Goal: Task Accomplishment & Management: Complete application form

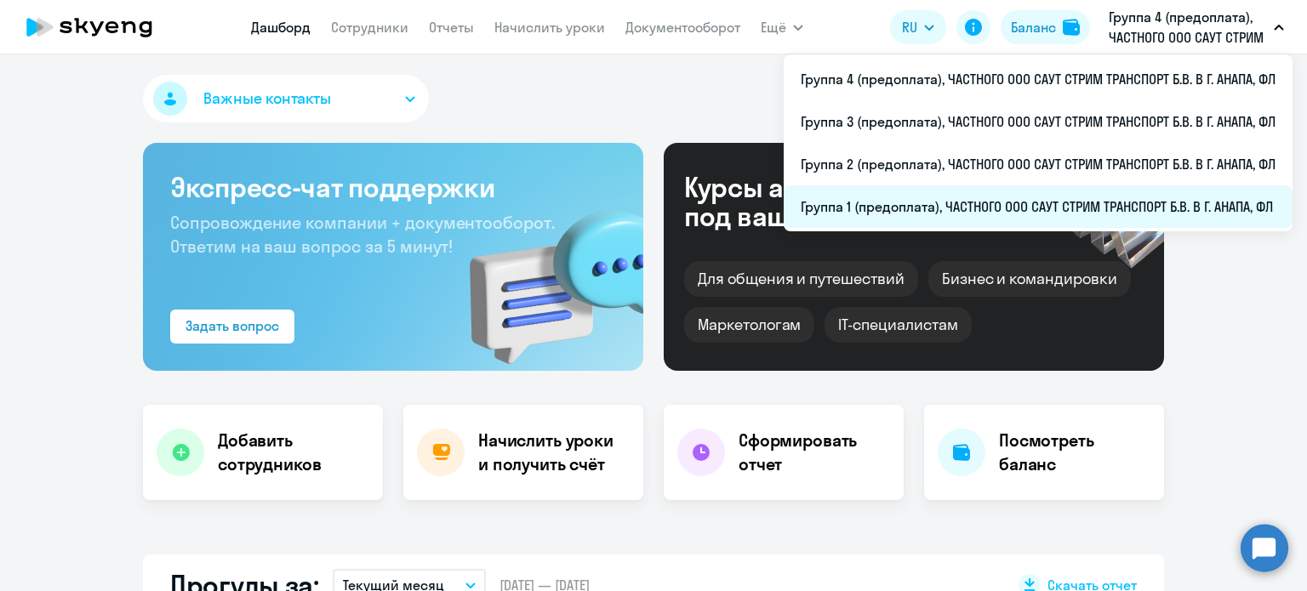
click at [915, 200] on li "Группа 1 (предоплата), ЧАСТНОГО ООО САУТ СТРИМ ТРАНСПОРТ Б.В. В Г. АНАПА, ФЛ" at bounding box center [1037, 206] width 509 height 43
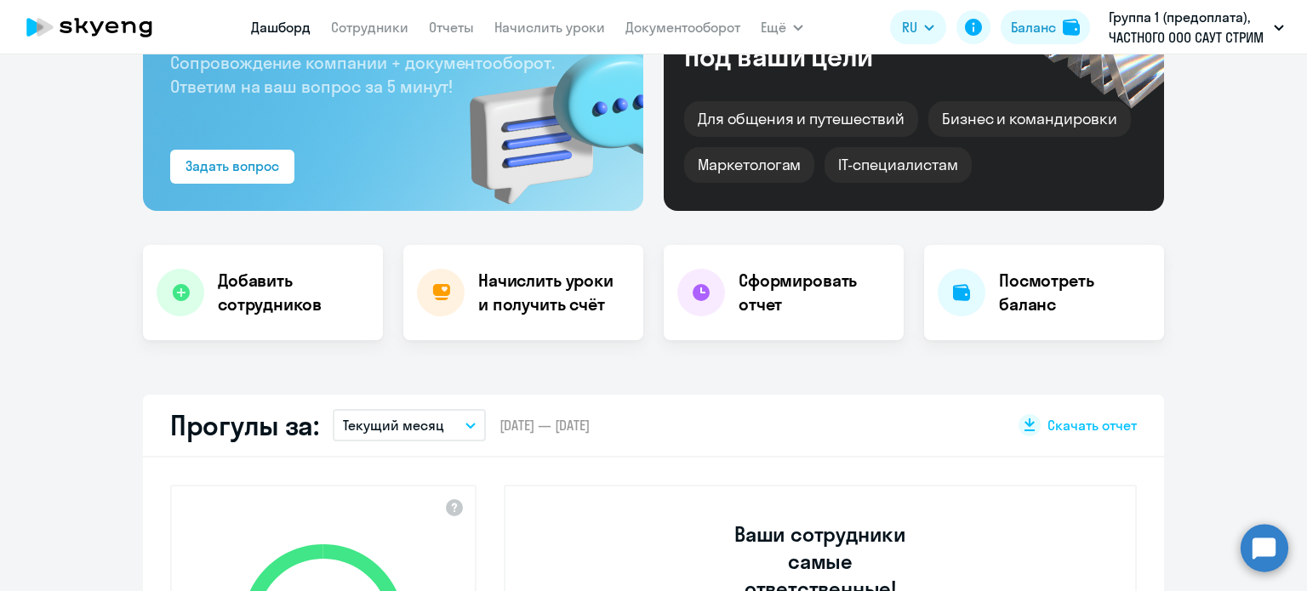
scroll to position [170, 0]
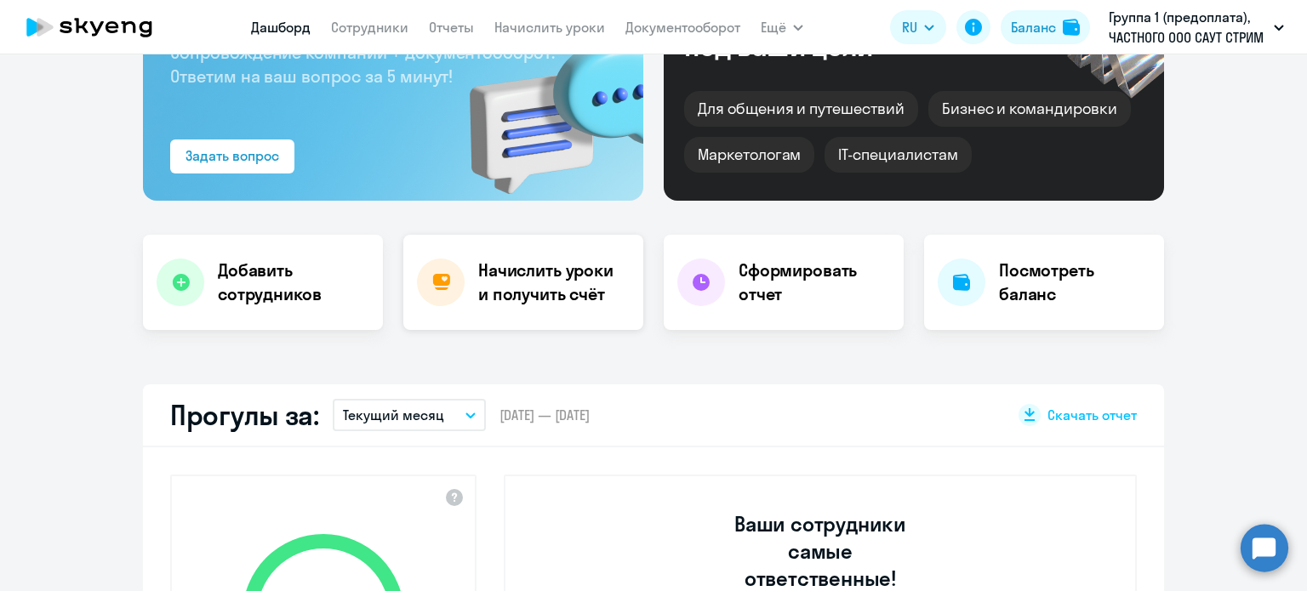
click at [508, 282] on h4 "Начислить уроки и получить счёт" at bounding box center [552, 283] width 148 height 48
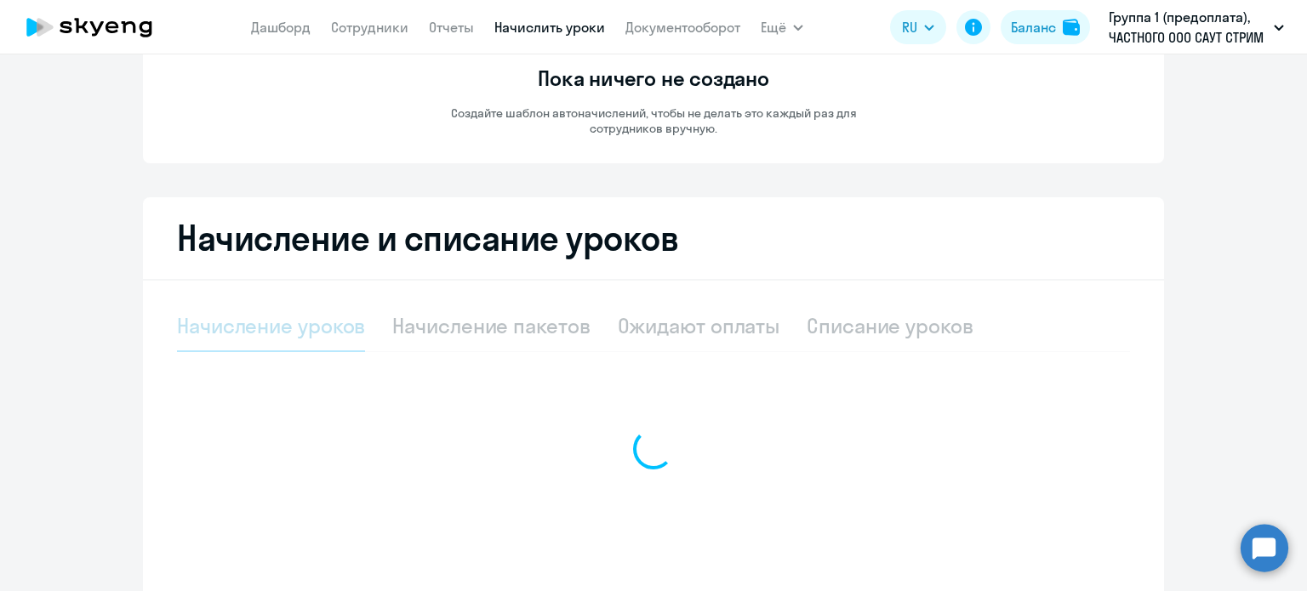
select select "10"
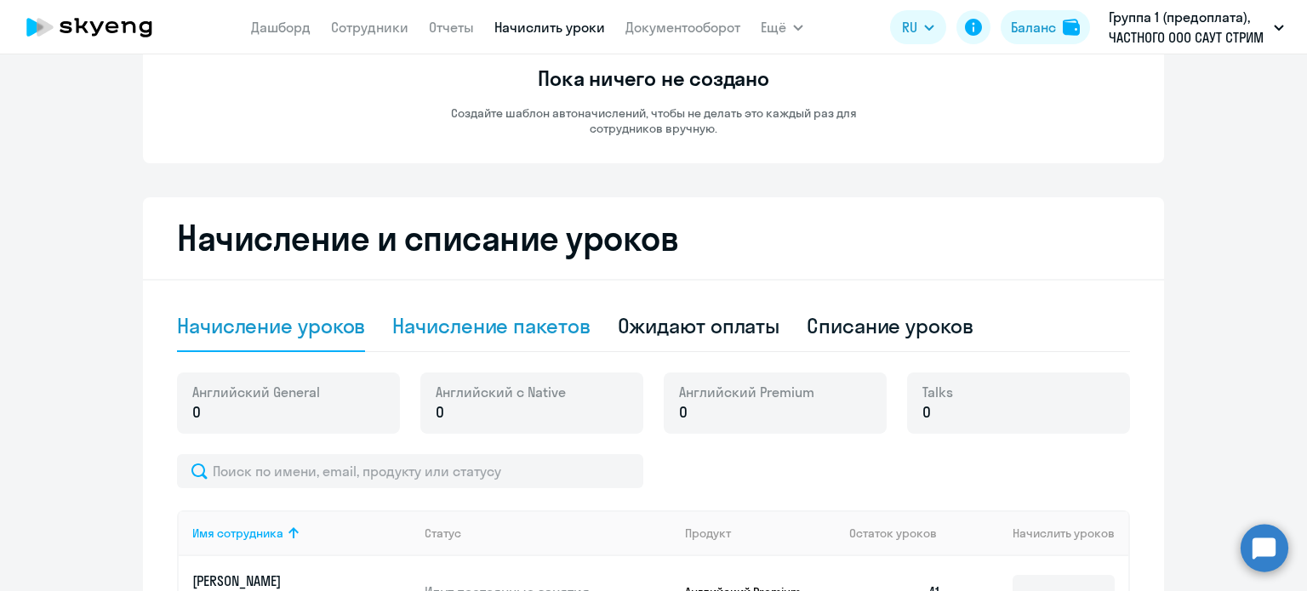
click at [520, 328] on div "Начисление пакетов" at bounding box center [490, 325] width 197 height 27
select select "10"
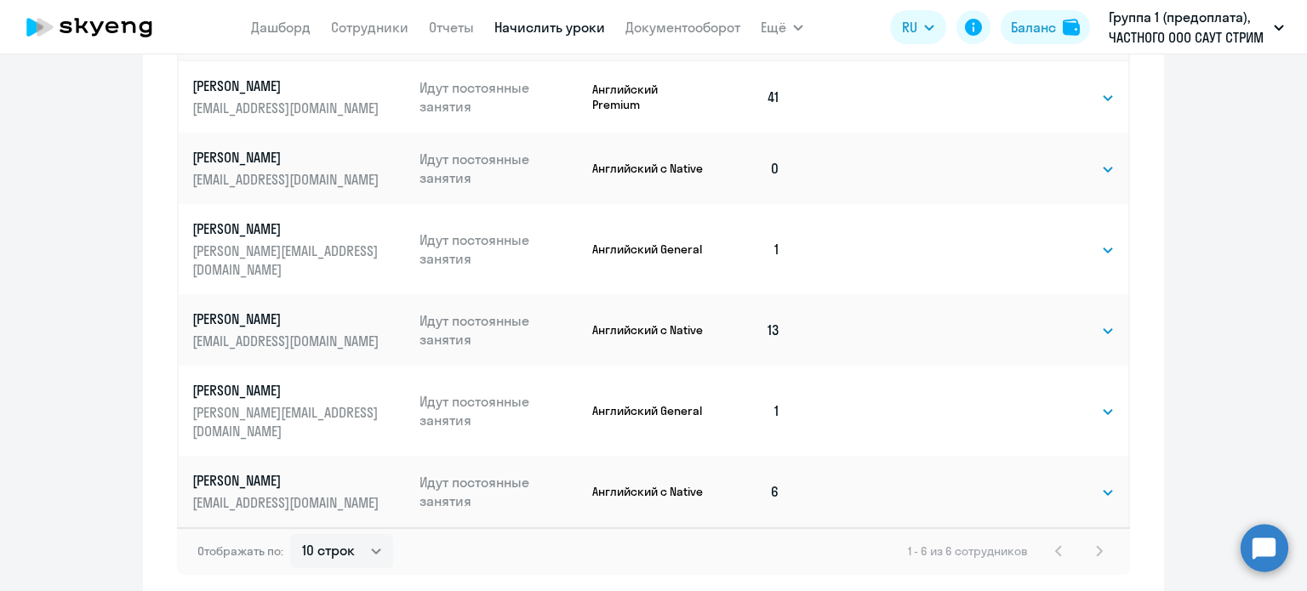
scroll to position [766, 0]
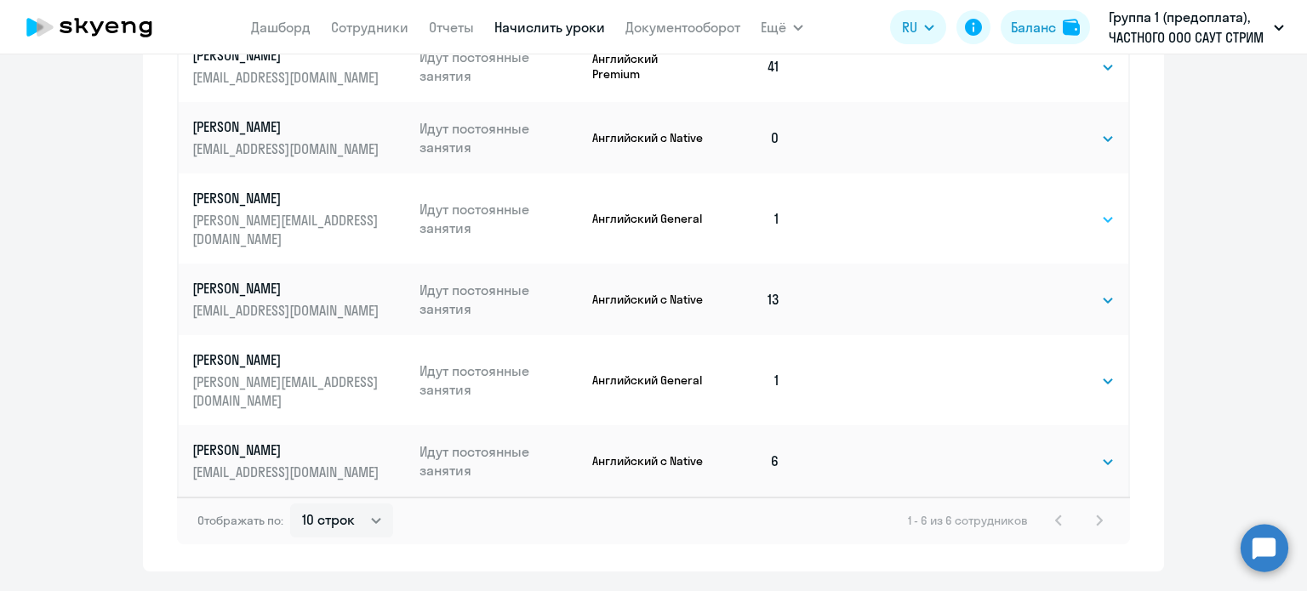
click at [1106, 209] on select "Выбрать 4 8 16 32 64 96 128" at bounding box center [1080, 219] width 70 height 20
select select "32"
click at [1045, 209] on select "Выбрать 4 8 16 32 64 96 128" at bounding box center [1080, 219] width 70 height 20
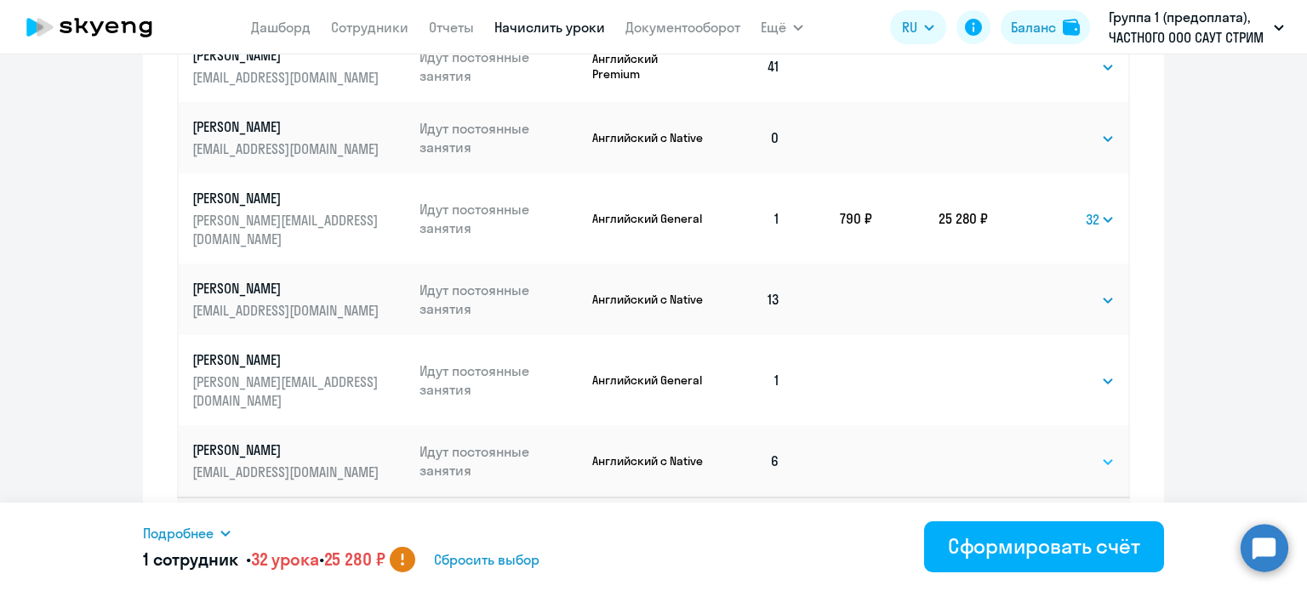
click at [1099, 452] on select "Выбрать 4 8 16 32 64 128" at bounding box center [1080, 462] width 70 height 20
select select "64"
click at [1045, 452] on select "Выбрать 4 8 16 32 64 128" at bounding box center [1080, 462] width 70 height 20
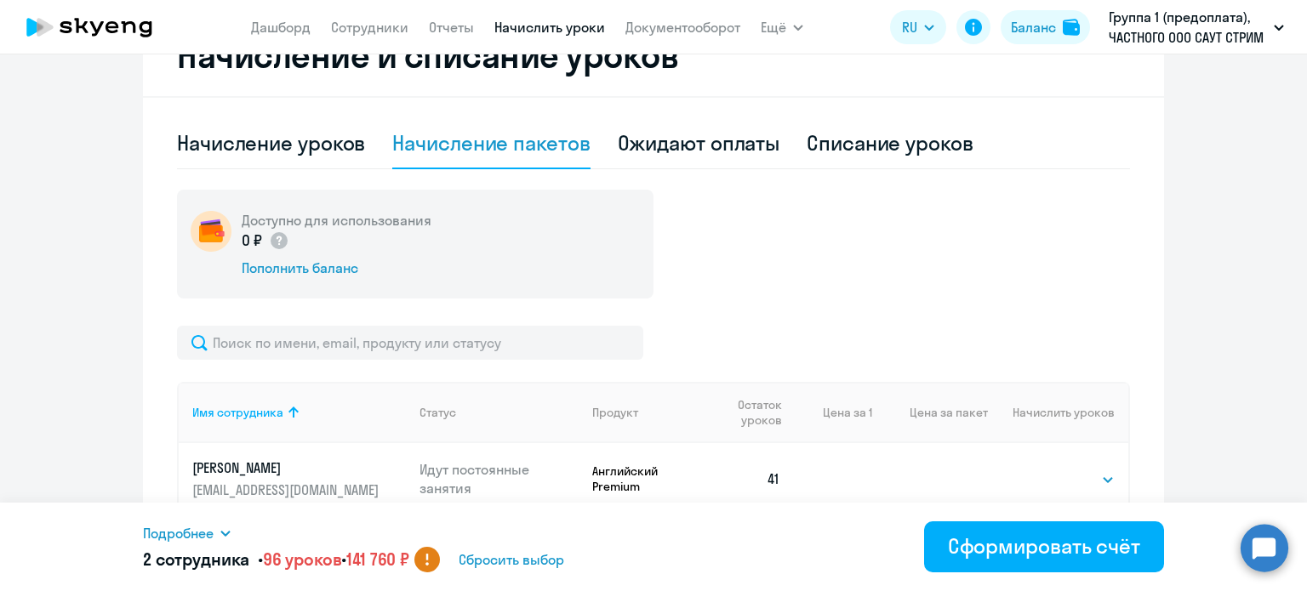
scroll to position [350, 0]
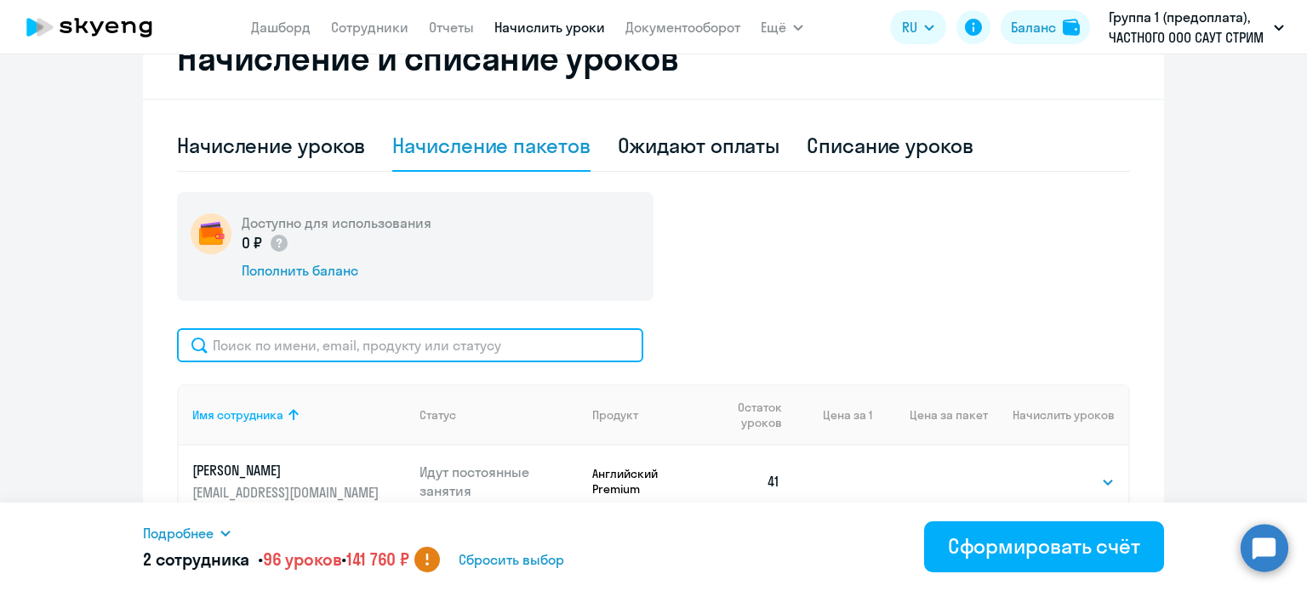
click at [377, 351] on input "text" at bounding box center [410, 345] width 466 height 34
type input "a"
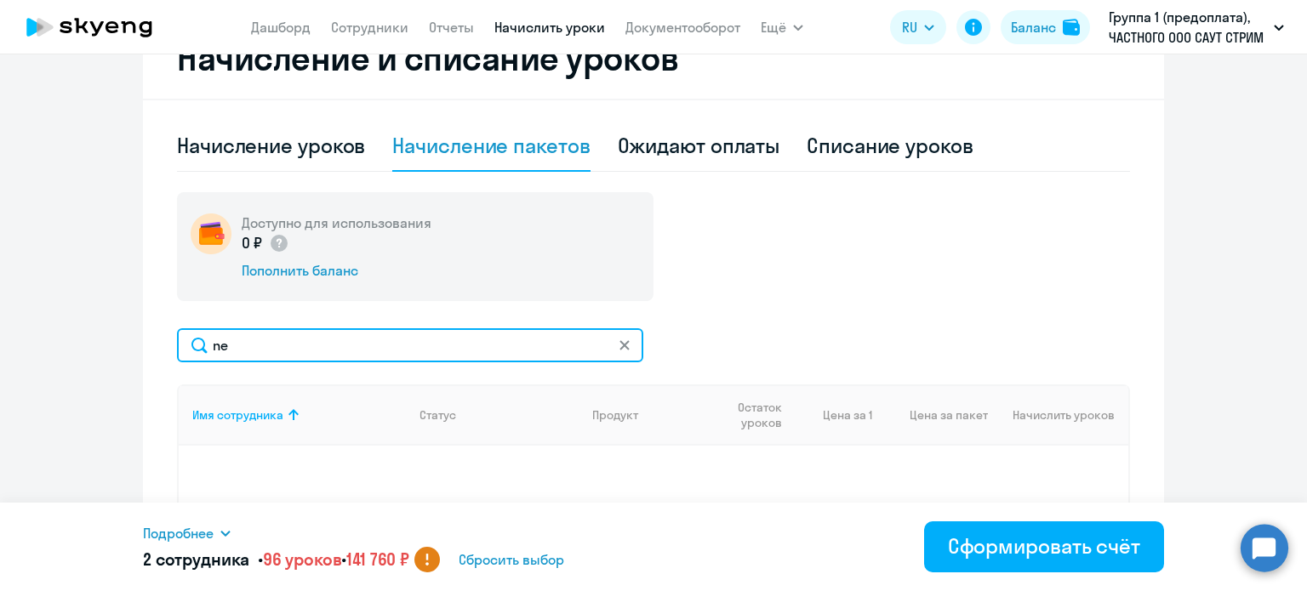
type input "n"
select select "32"
select select "64"
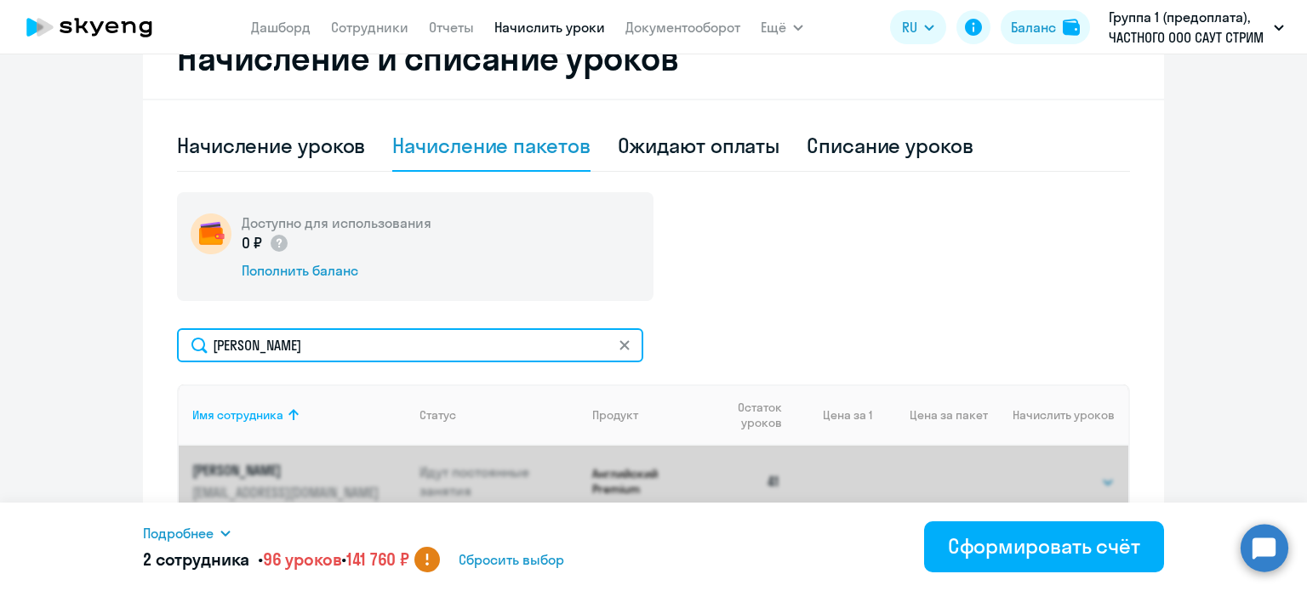
type input "Ал"
select select "32"
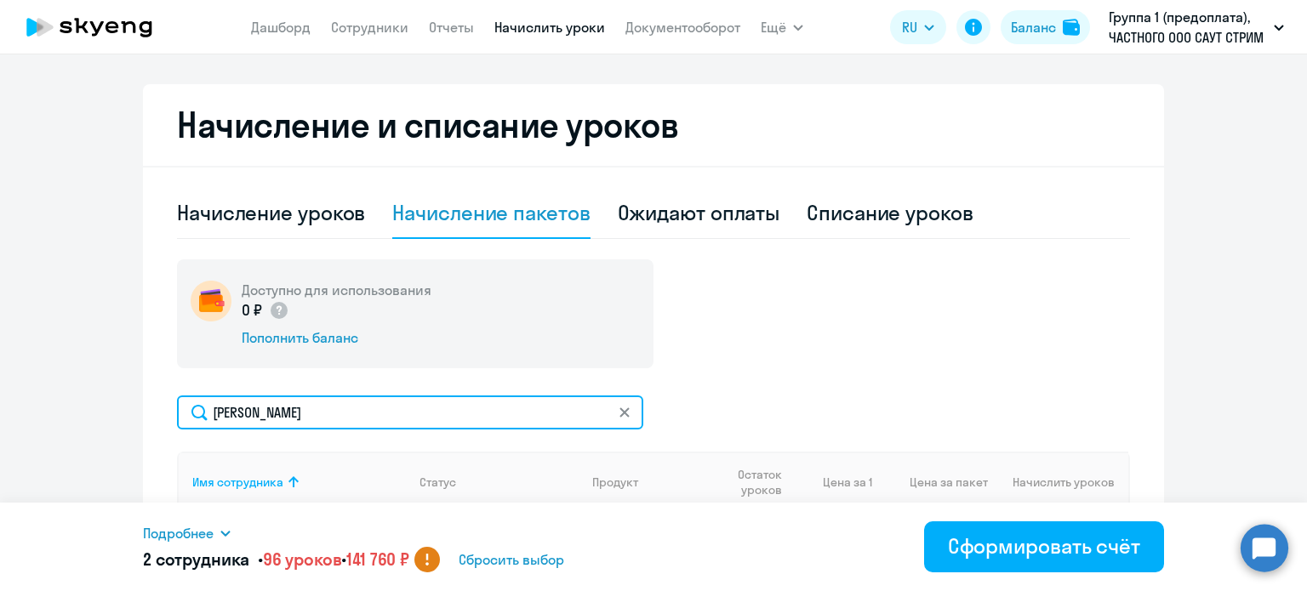
scroll to position [286, 0]
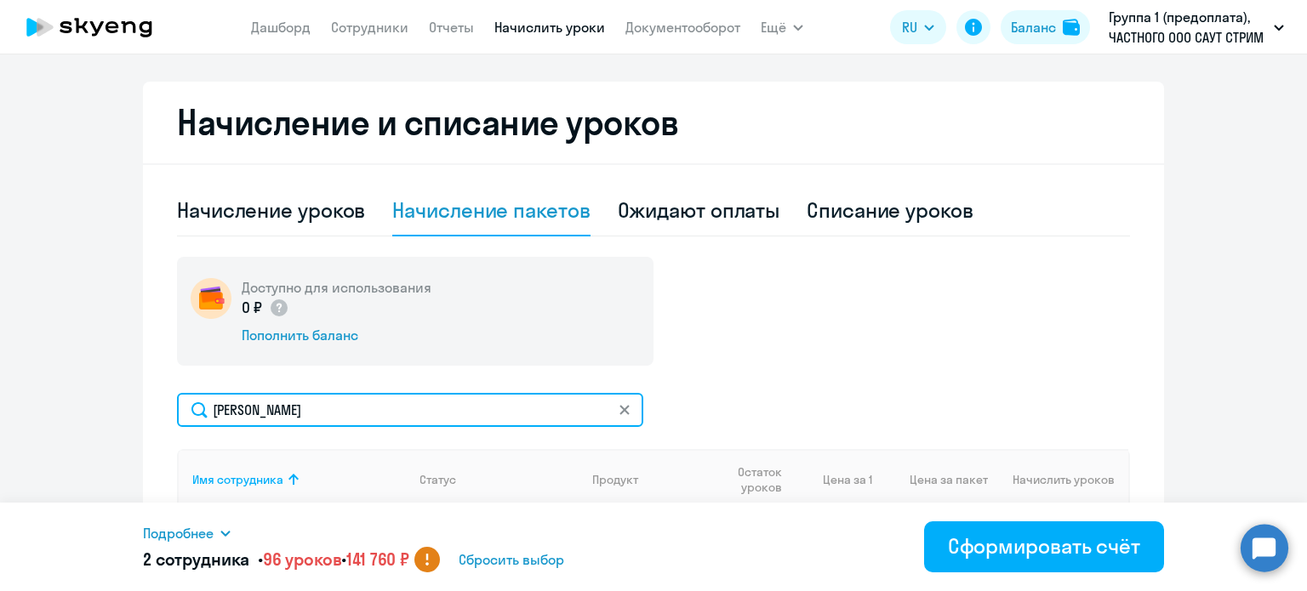
type input "[PERSON_NAME]"
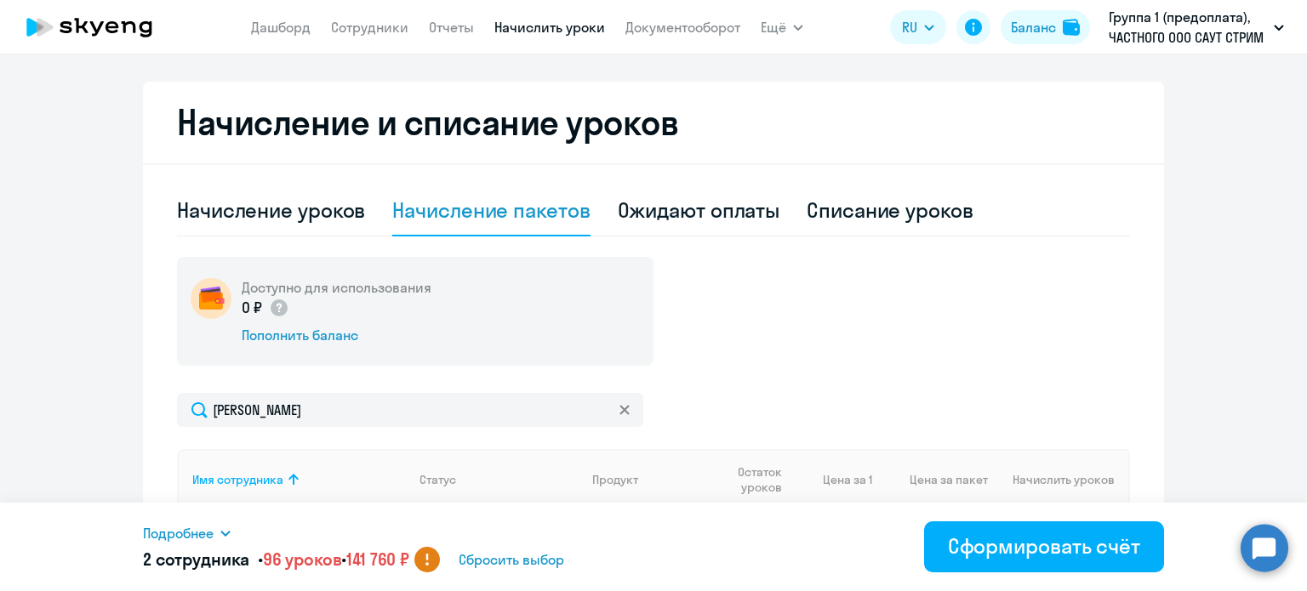
click at [619, 408] on icon at bounding box center [623, 409] width 9 height 9
select select "32"
select select "64"
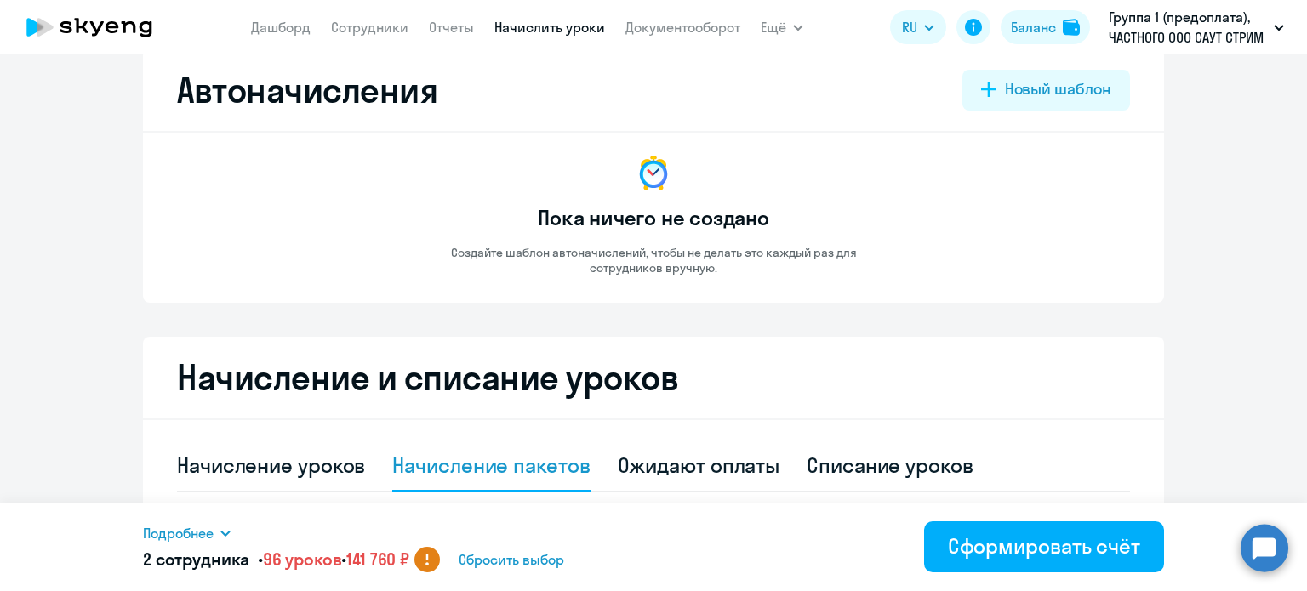
scroll to position [0, 0]
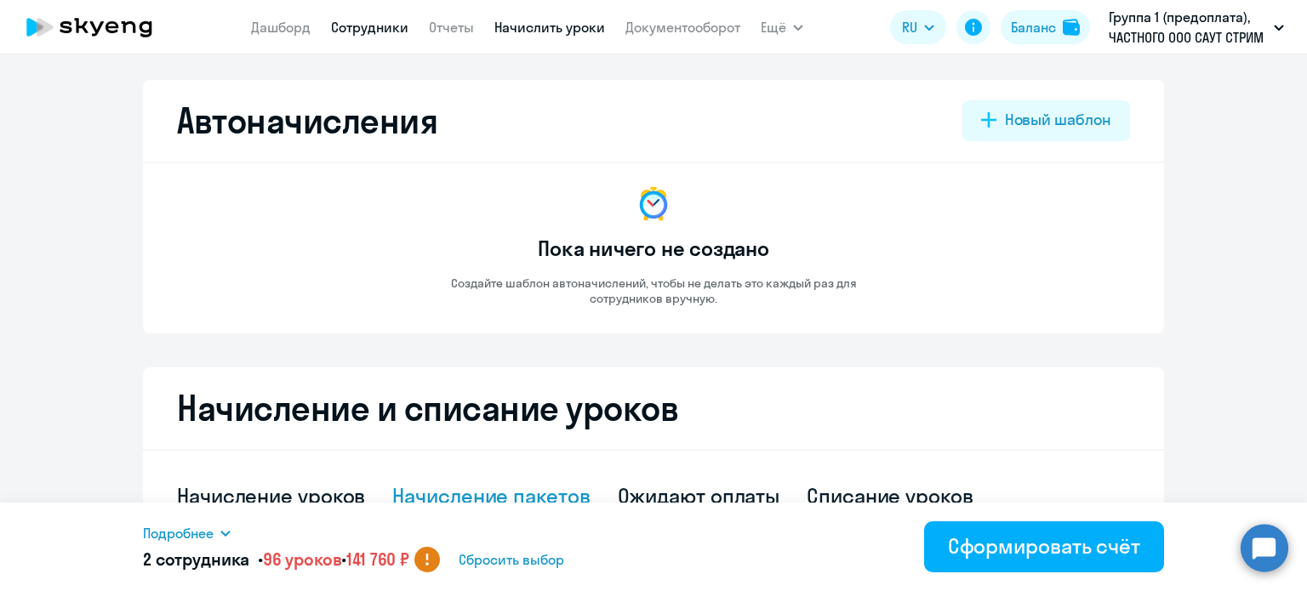
click at [387, 29] on link "Сотрудники" at bounding box center [369, 27] width 77 height 17
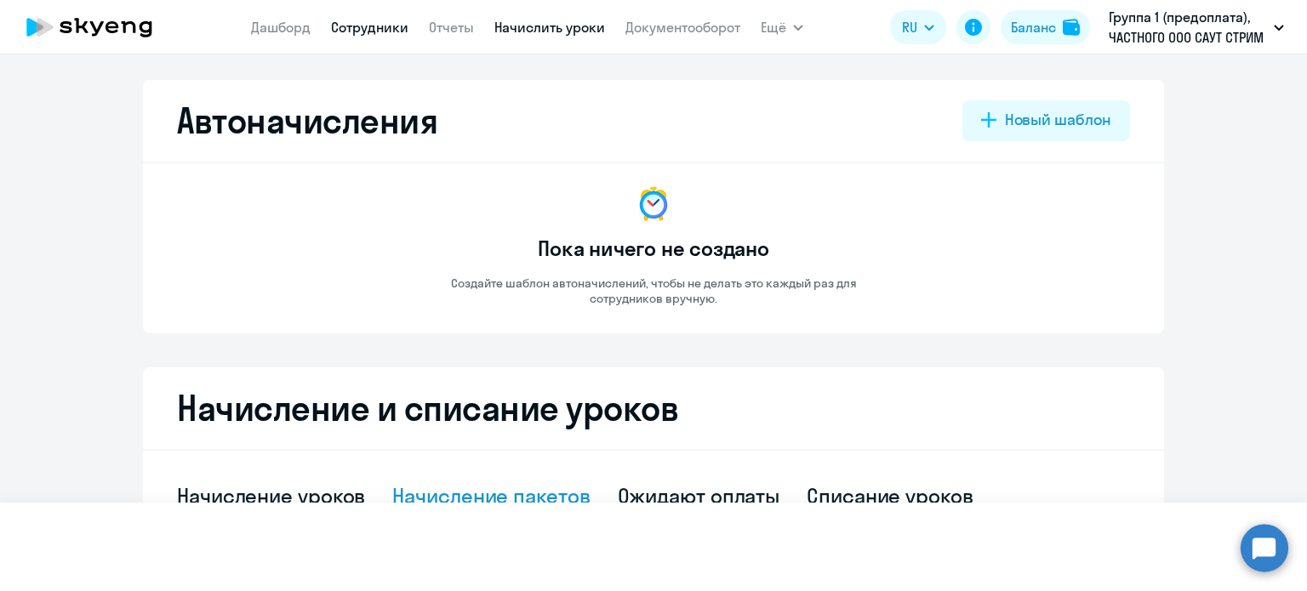
select select "30"
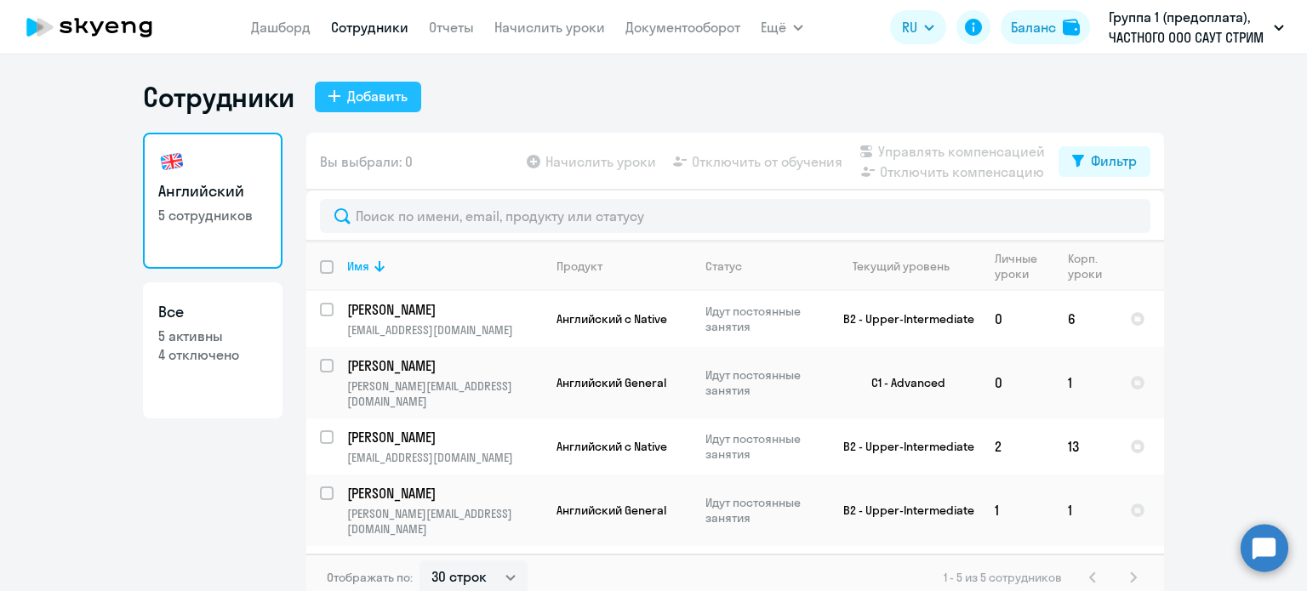
click at [382, 92] on div "Добавить" at bounding box center [377, 96] width 60 height 20
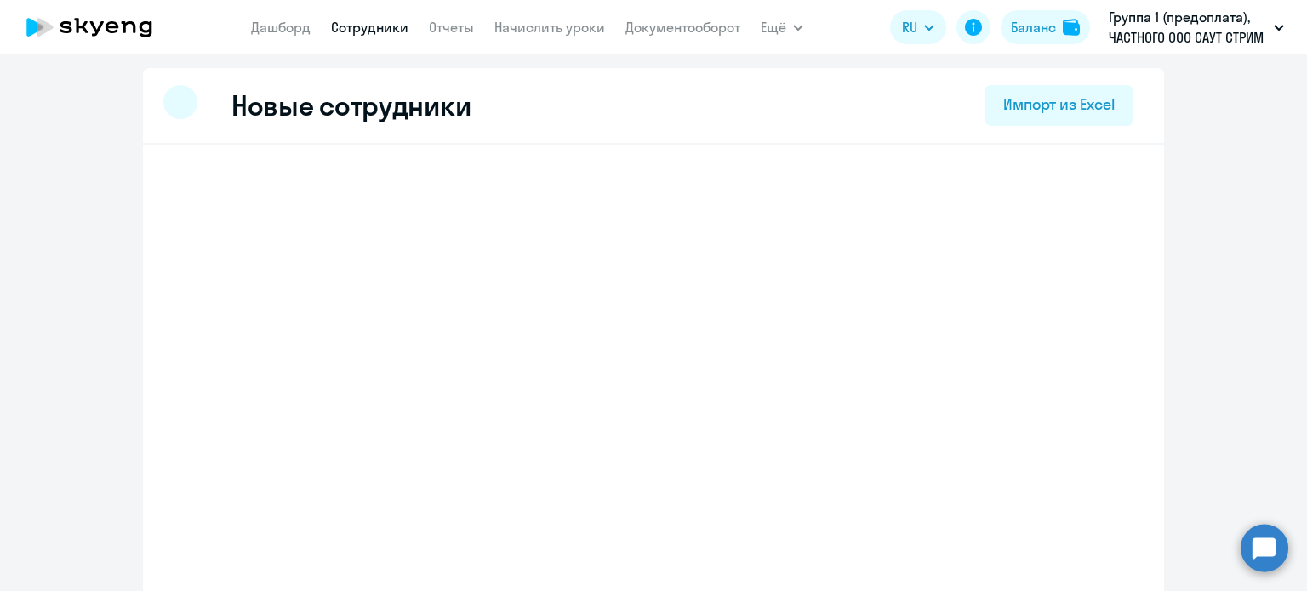
select select "english_adult_not_native_speaker"
select select "3"
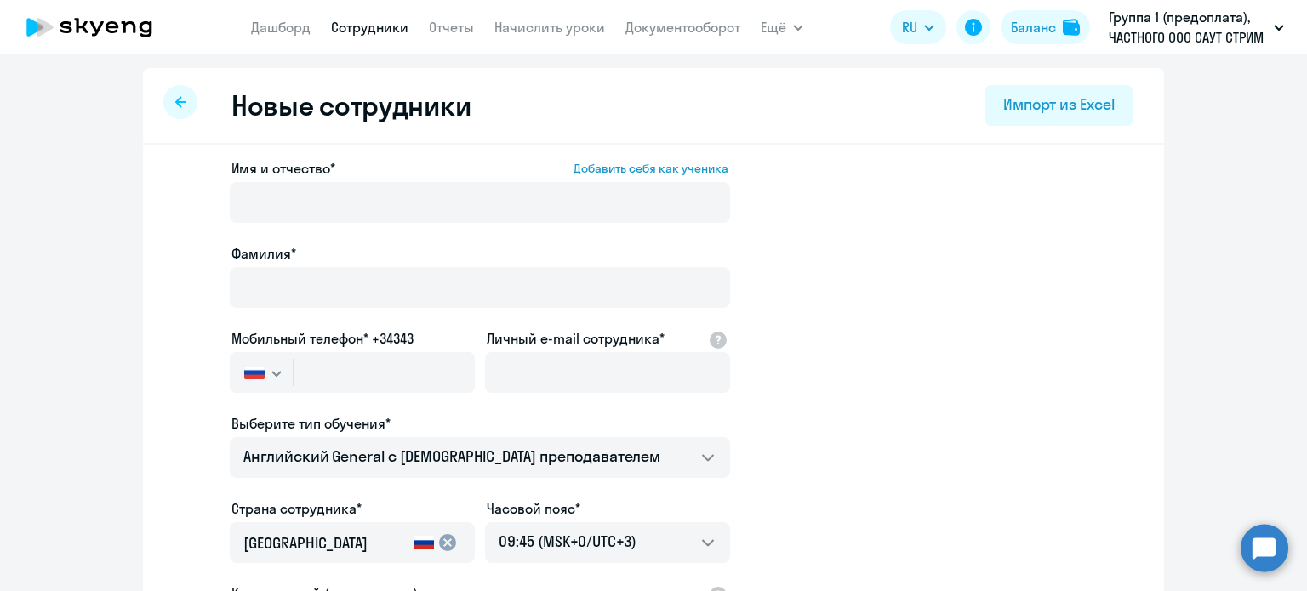
click at [453, 333] on div "Мобильный телефон* +34343" at bounding box center [352, 338] width 245 height 20
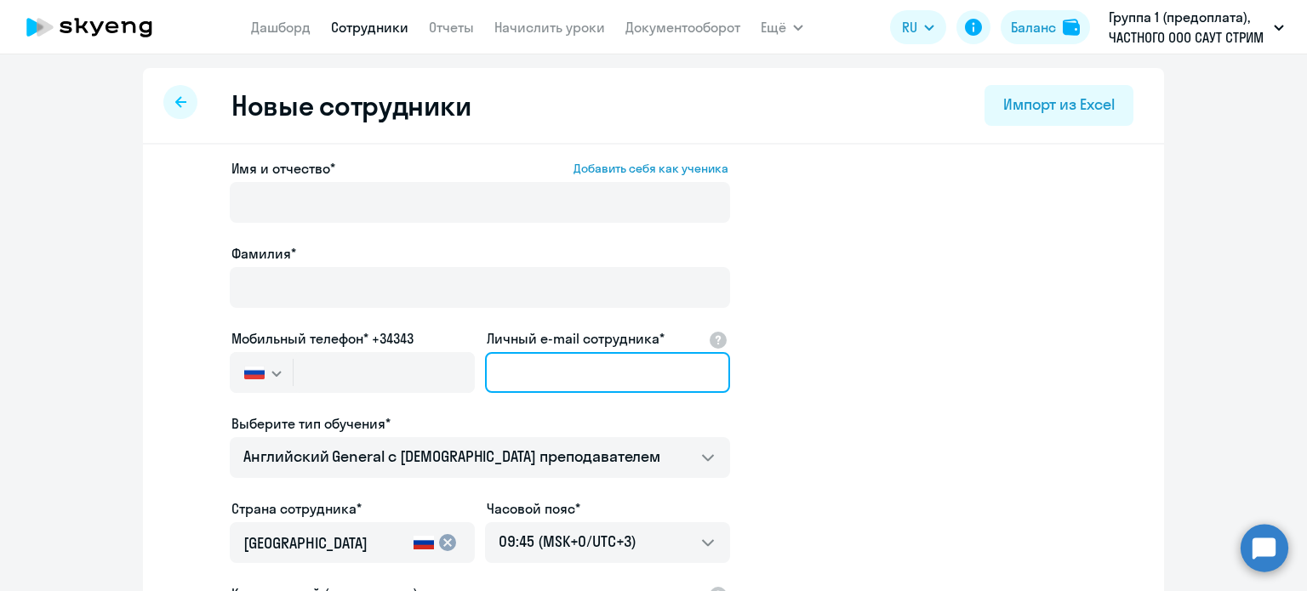
click at [493, 365] on input "Личный e-mail сотрудника*" at bounding box center [607, 372] width 245 height 41
paste input "[PERSON_NAME][EMAIL_ADDRESS][DOMAIN_NAME]"
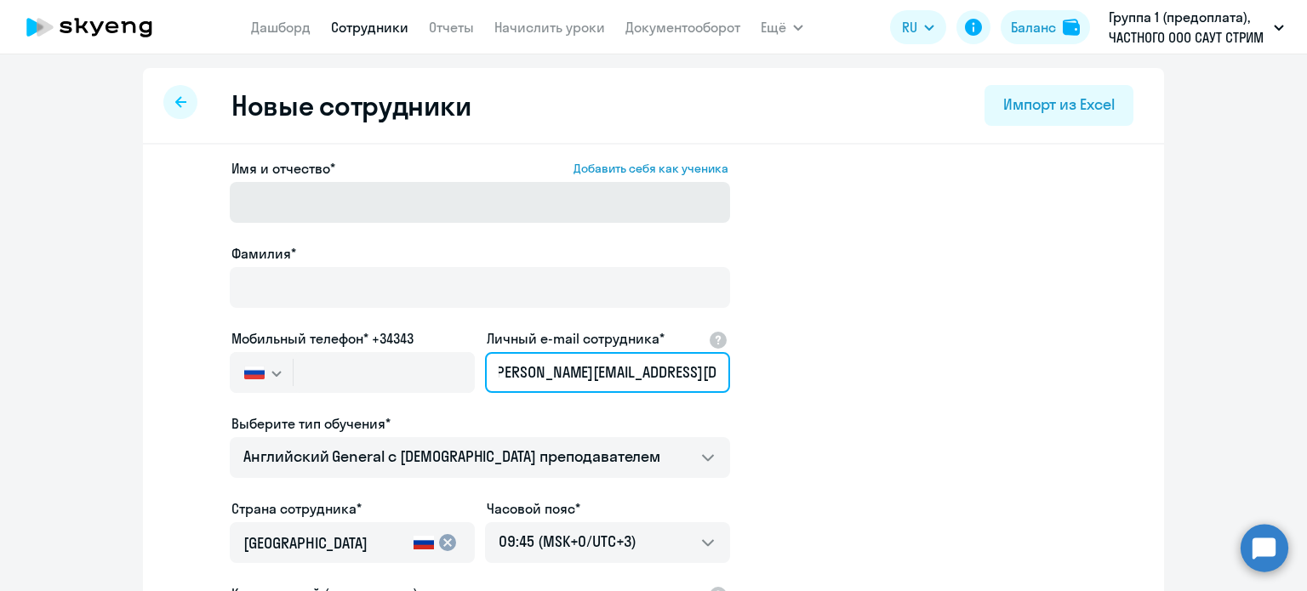
type input "[PERSON_NAME][EMAIL_ADDRESS][DOMAIN_NAME]"
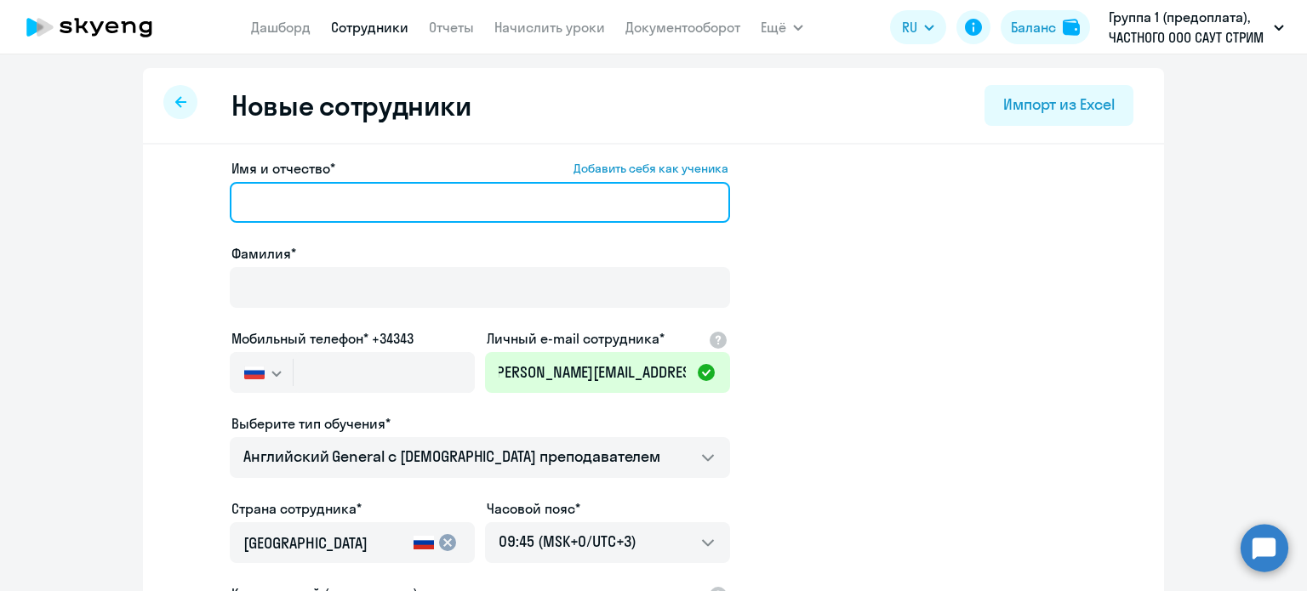
click at [287, 198] on input "Имя и отчество* Добавить себя как ученика" at bounding box center [480, 202] width 500 height 41
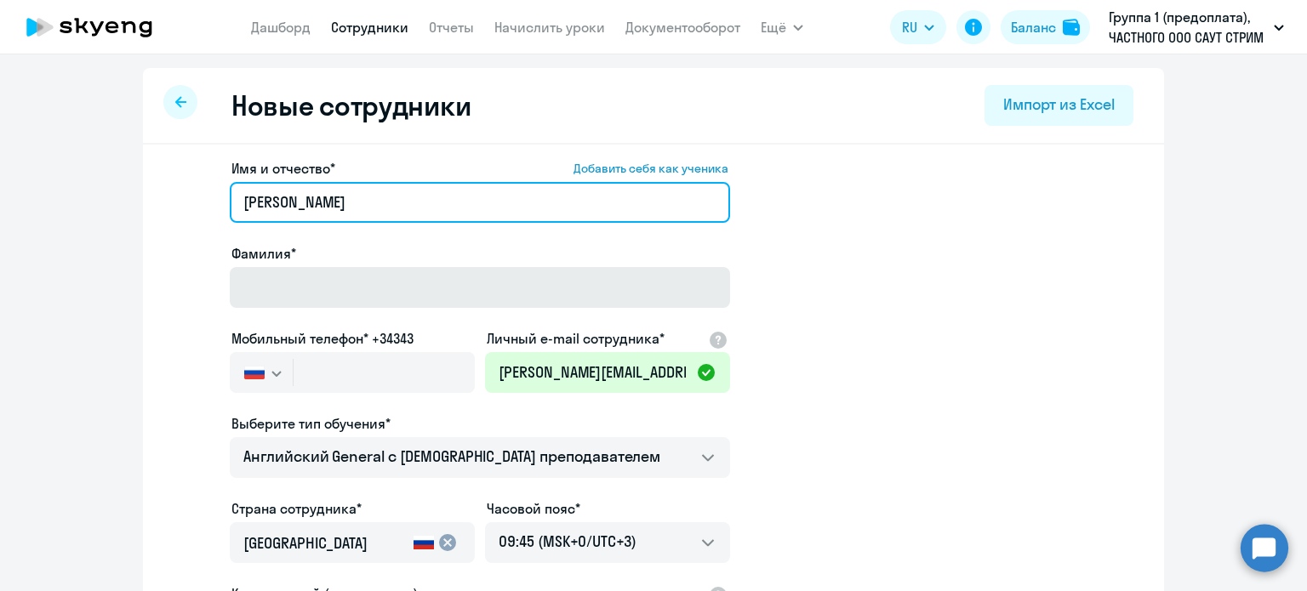
type input "[PERSON_NAME]"
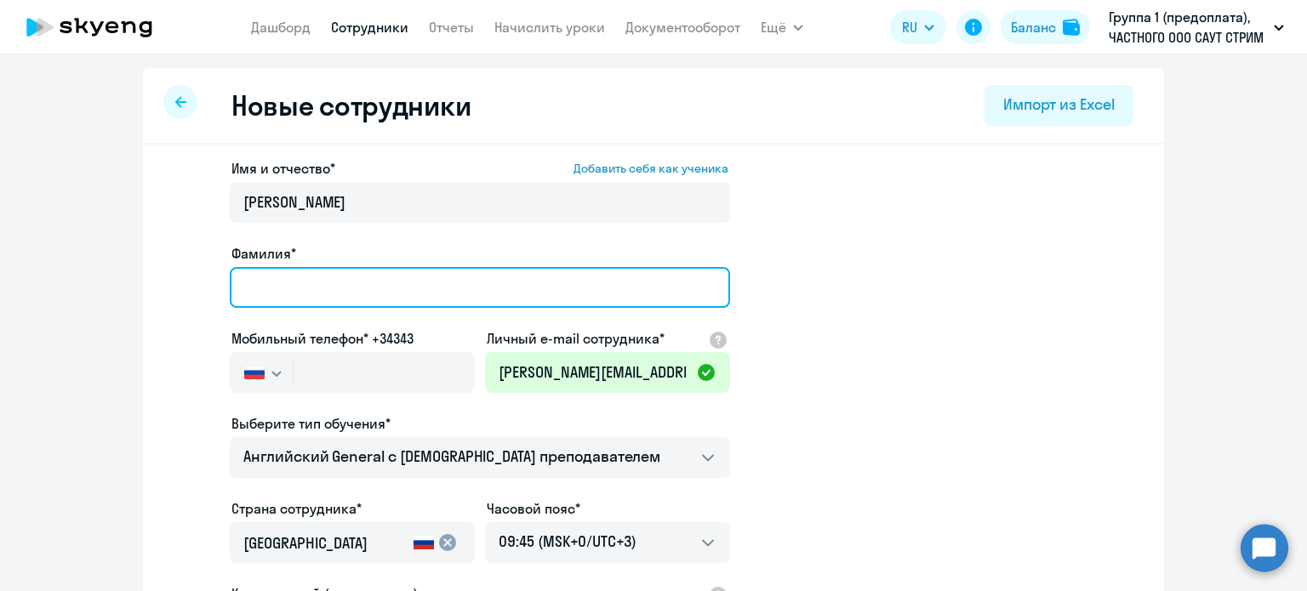
click at [260, 271] on input "Фамилия*" at bounding box center [480, 287] width 500 height 41
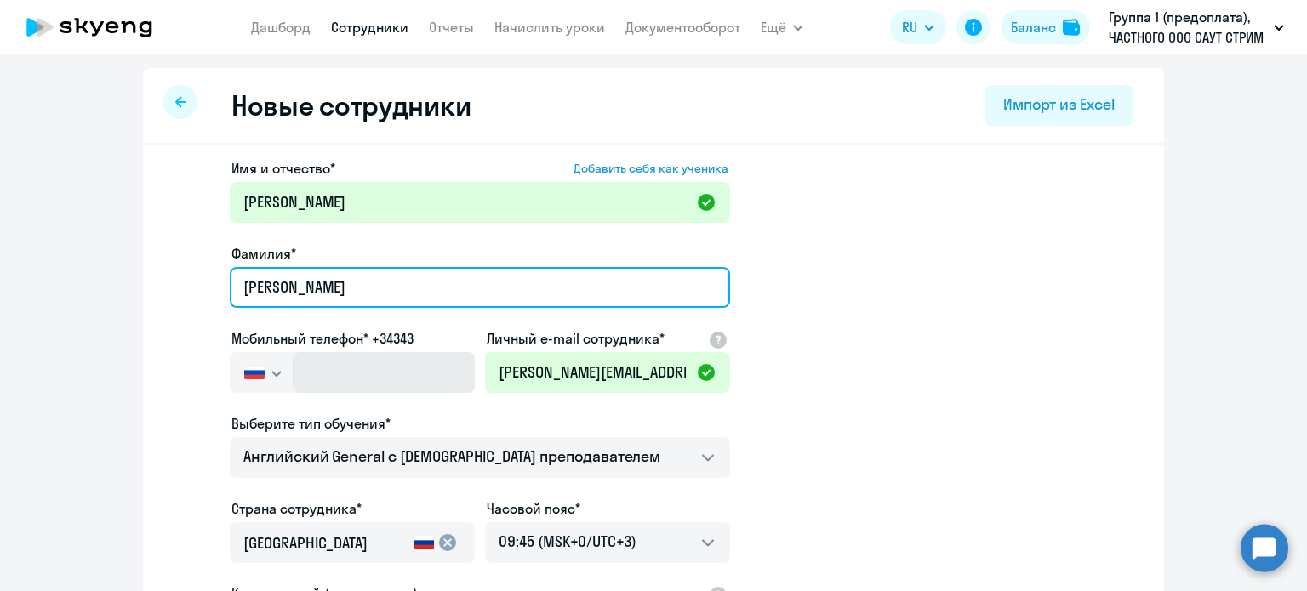
type input "[PERSON_NAME]"
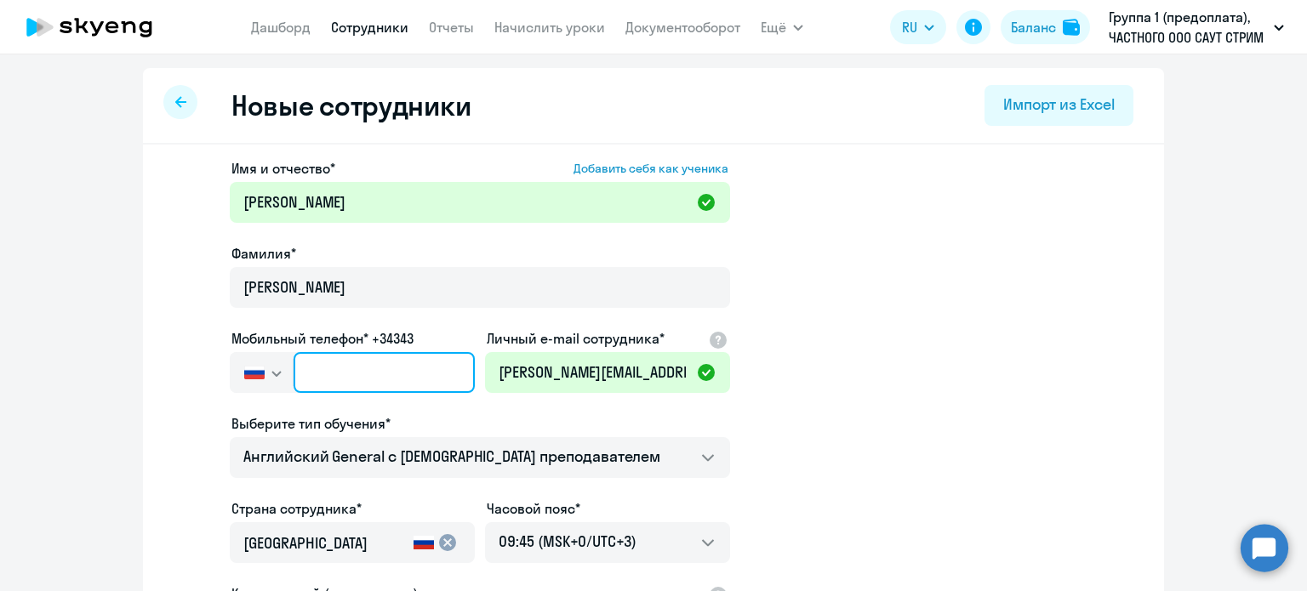
click at [304, 367] on input "text" at bounding box center [383, 372] width 181 height 41
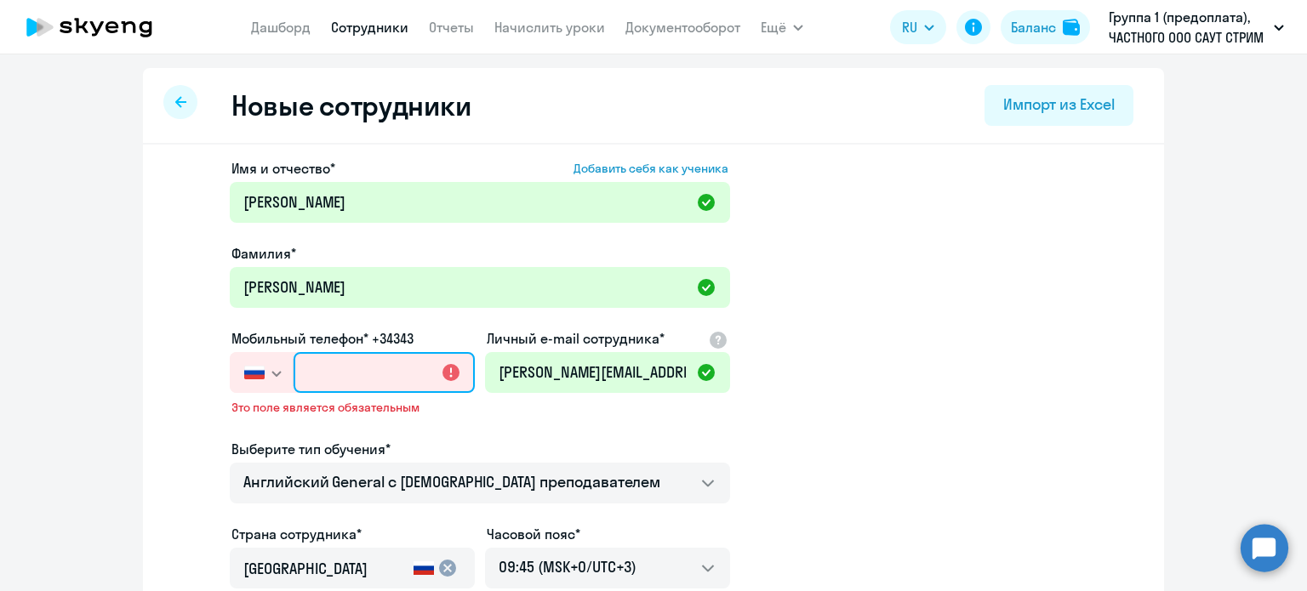
drag, startPoint x: 303, startPoint y: 373, endPoint x: 341, endPoint y: 384, distance: 39.6
click at [341, 384] on input "text" at bounding box center [383, 372] width 181 height 41
click at [300, 370] on input "text" at bounding box center [383, 372] width 181 height 41
paste input "[PHONE_NUMBER]"
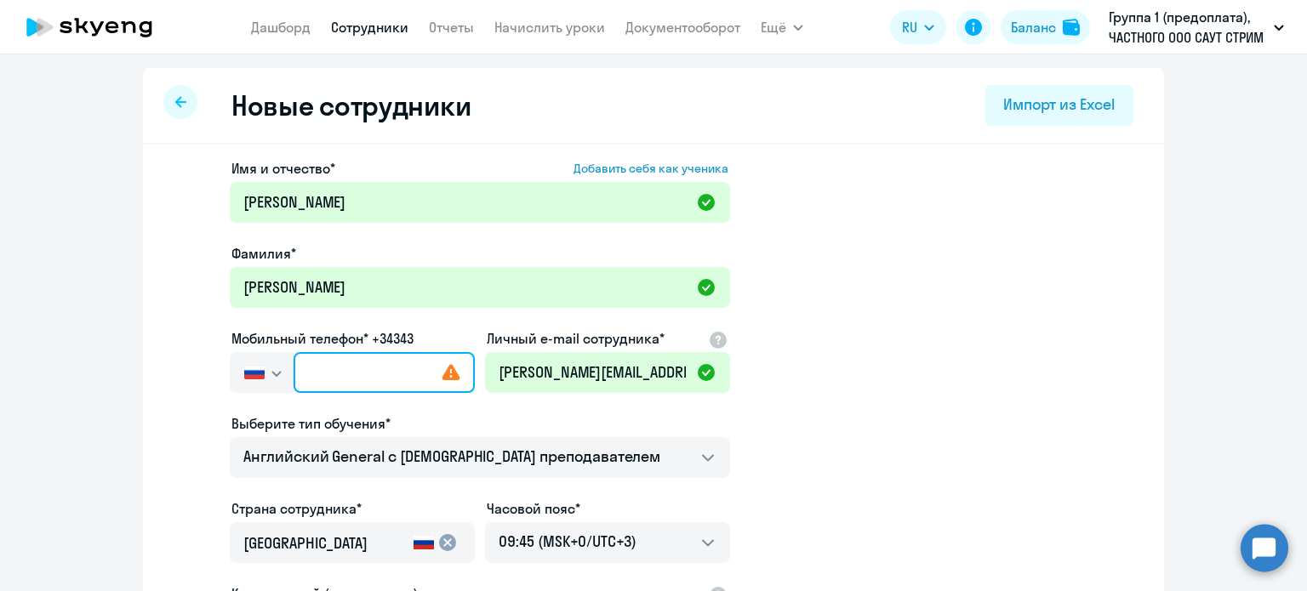
type input "[PHONE_NUMBER]"
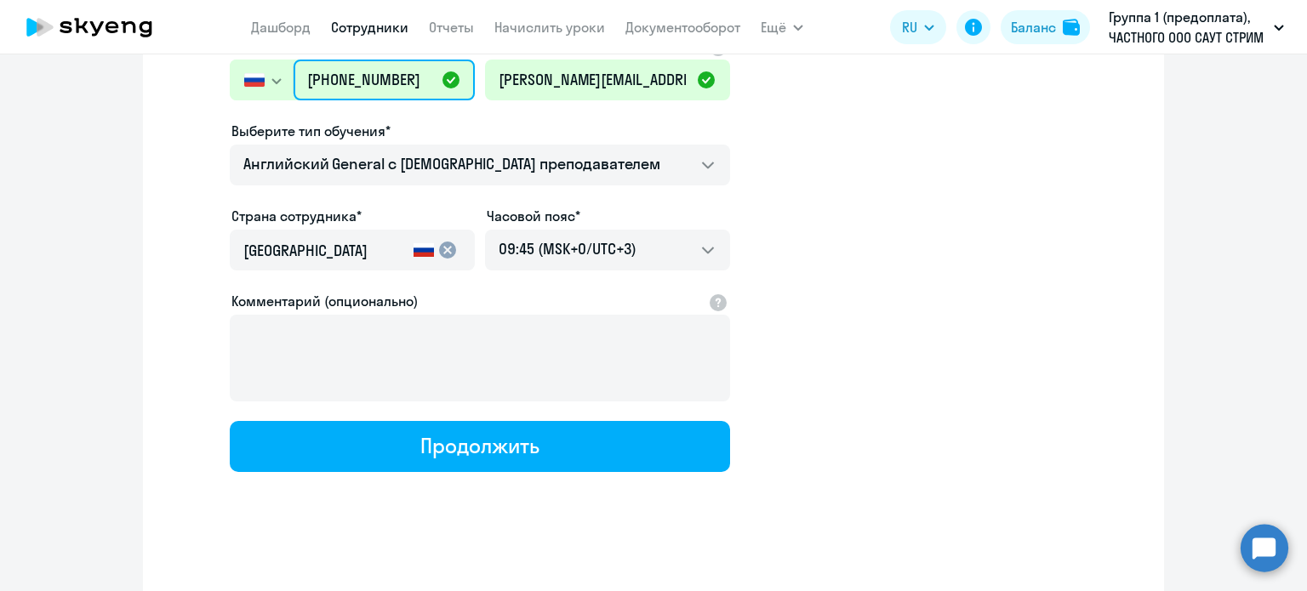
scroll to position [299, 0]
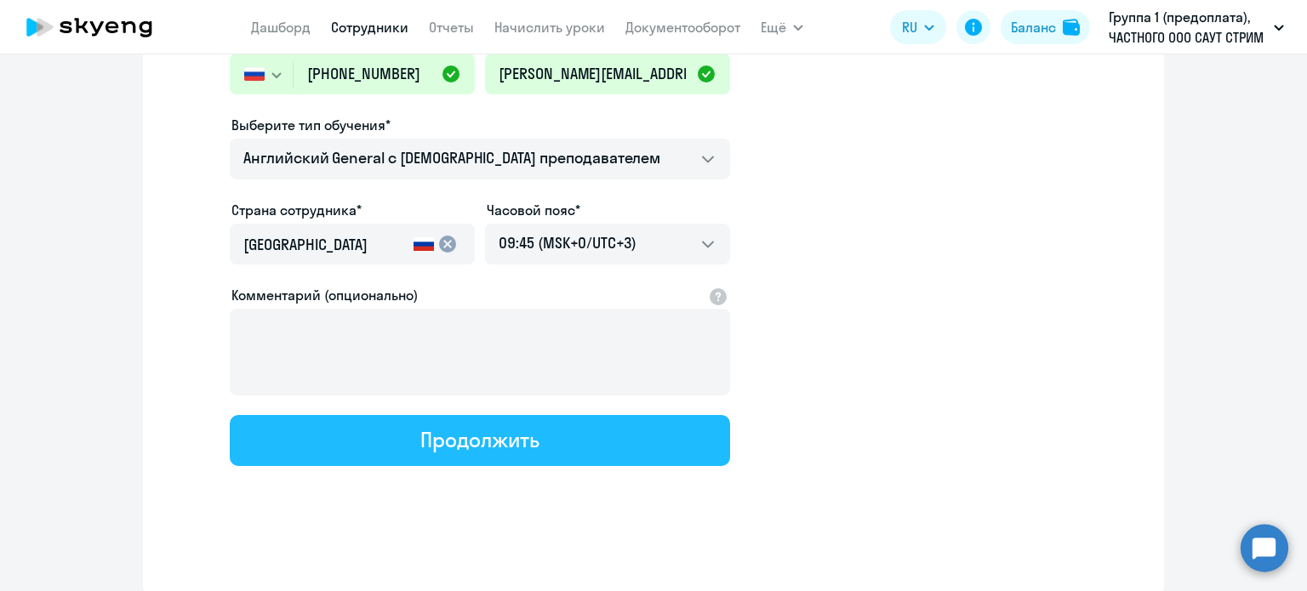
click at [429, 439] on div "Продолжить" at bounding box center [479, 439] width 118 height 27
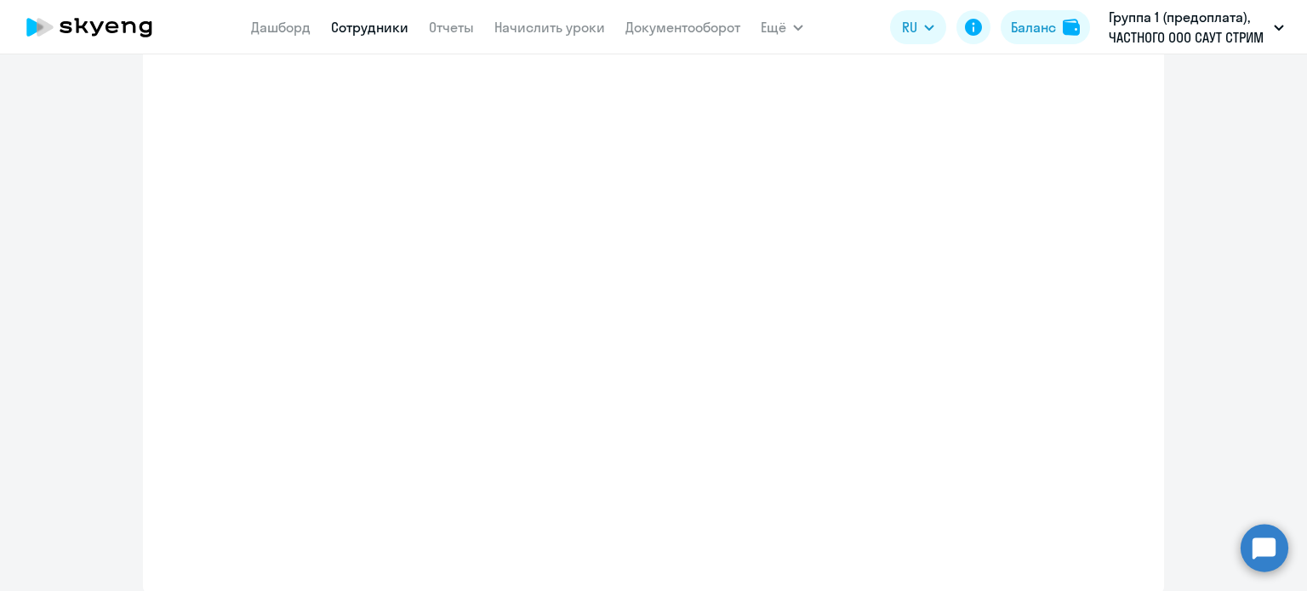
select select "english_adult_not_native_speaker"
select select "3"
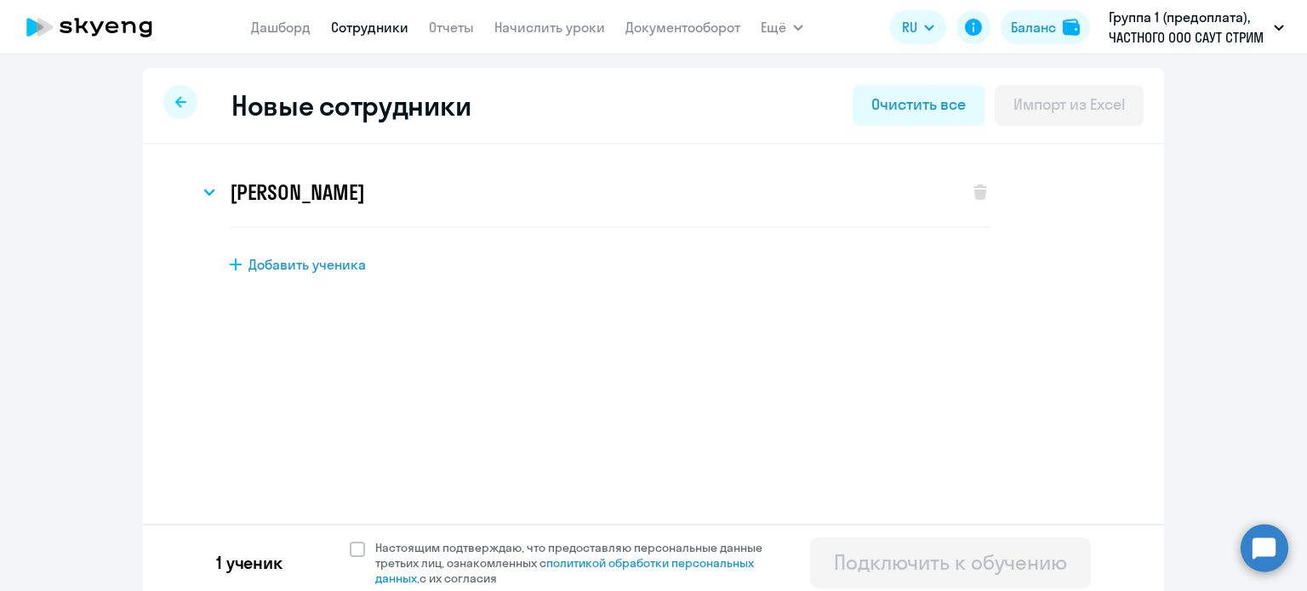
scroll to position [9, 0]
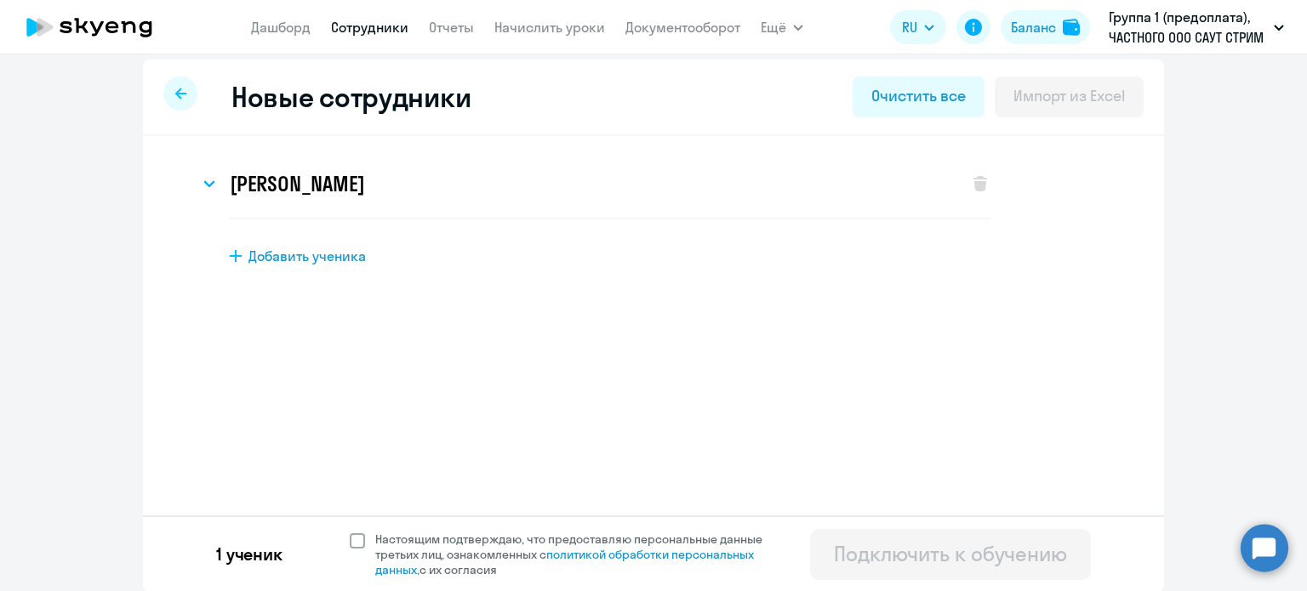
click at [350, 541] on span at bounding box center [357, 540] width 15 height 15
click at [349, 532] on input "Настоящим подтверждаю, что предоставляю персональные данные третьих лиц, ознако…" at bounding box center [349, 531] width 1 height 1
checkbox input "true"
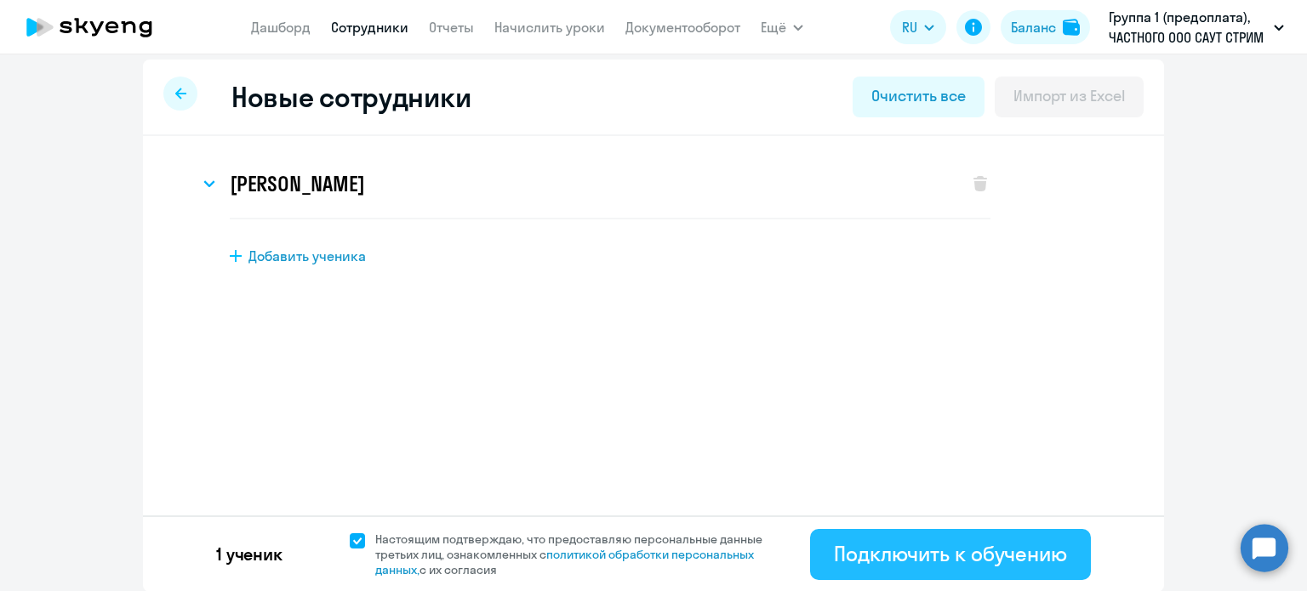
click at [898, 550] on div "Подключить к обучению" at bounding box center [950, 553] width 233 height 27
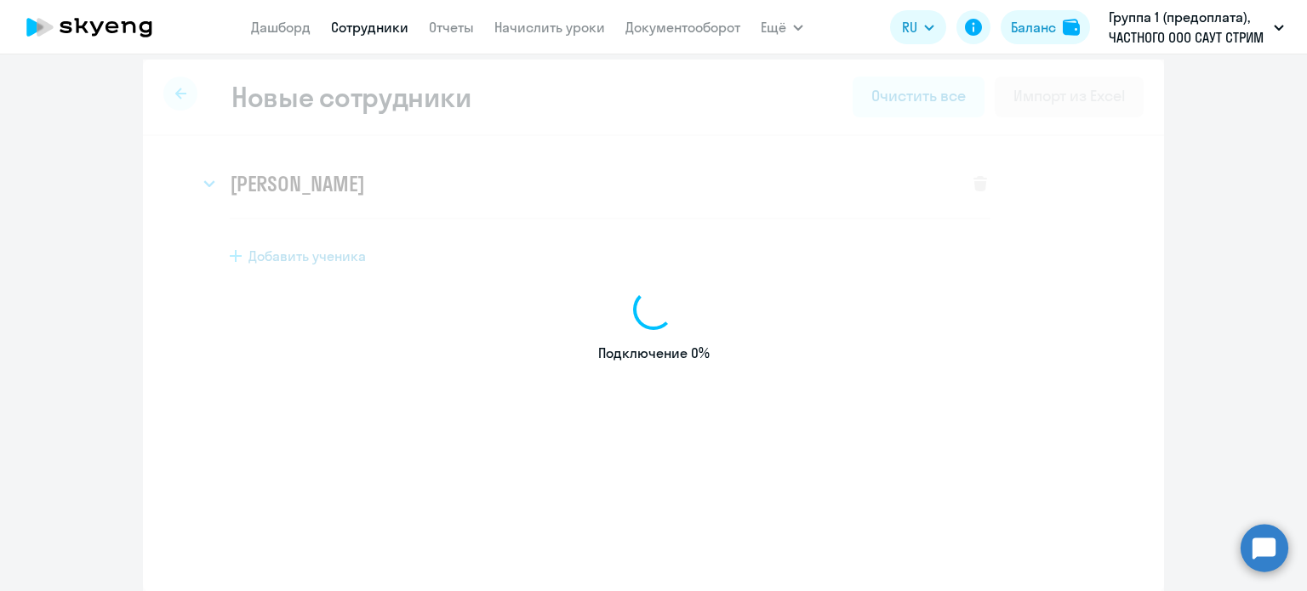
select select "english_adult_not_native_speaker"
select select "3"
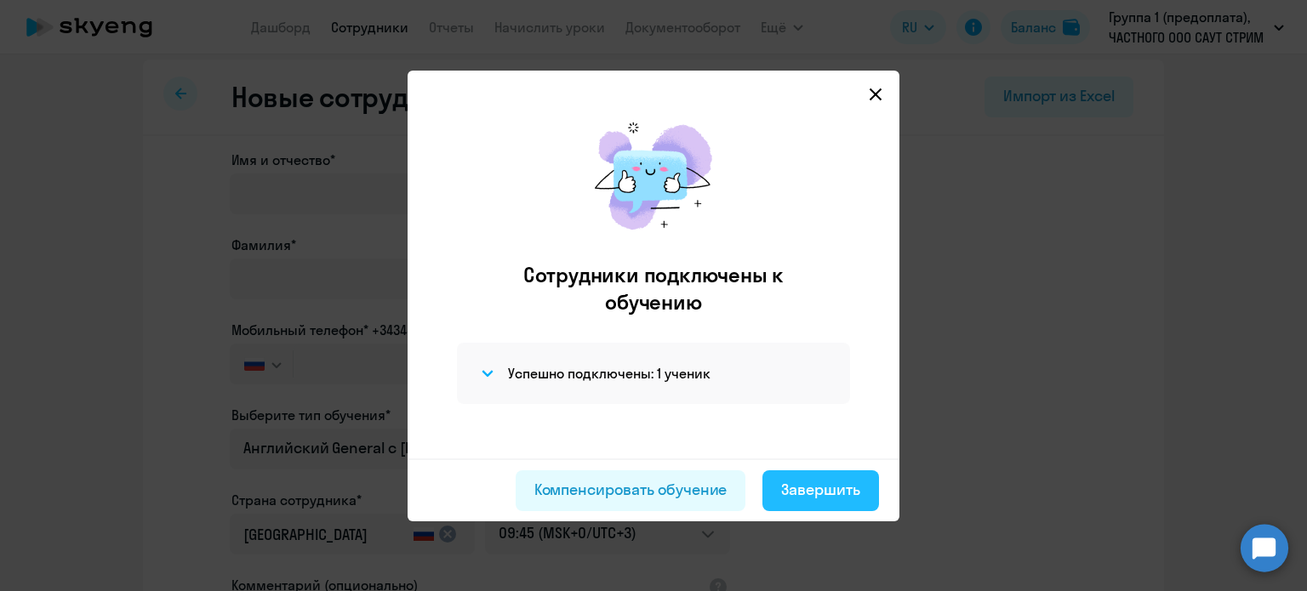
click at [841, 492] on div "Завершить" at bounding box center [820, 490] width 79 height 22
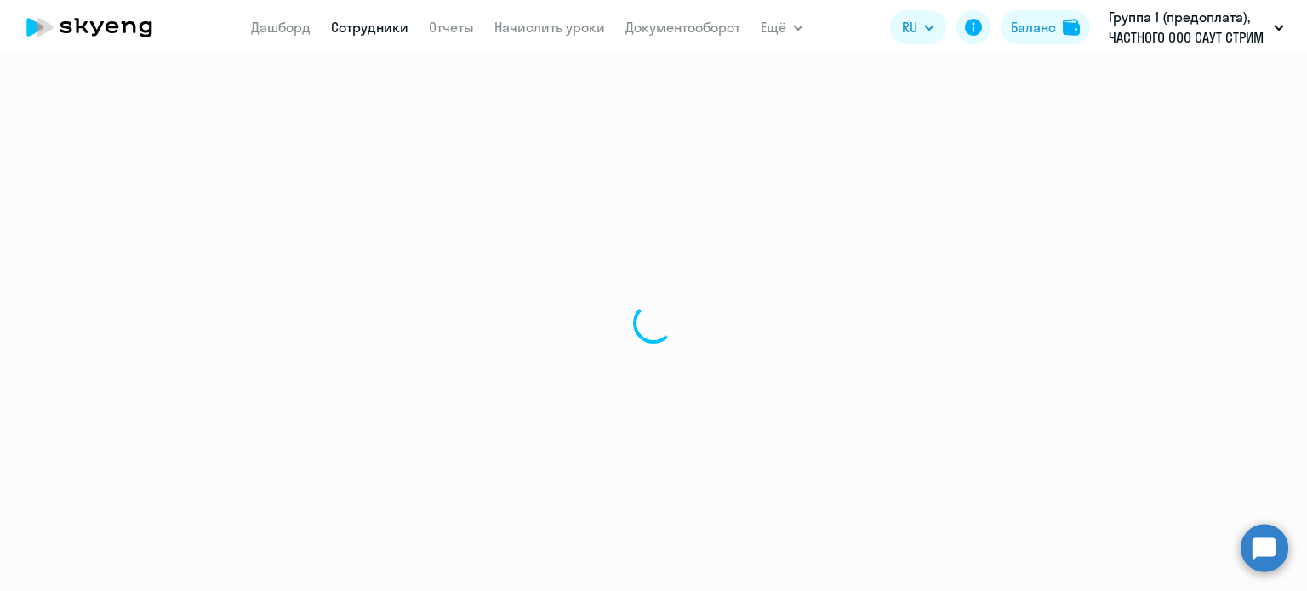
select select "30"
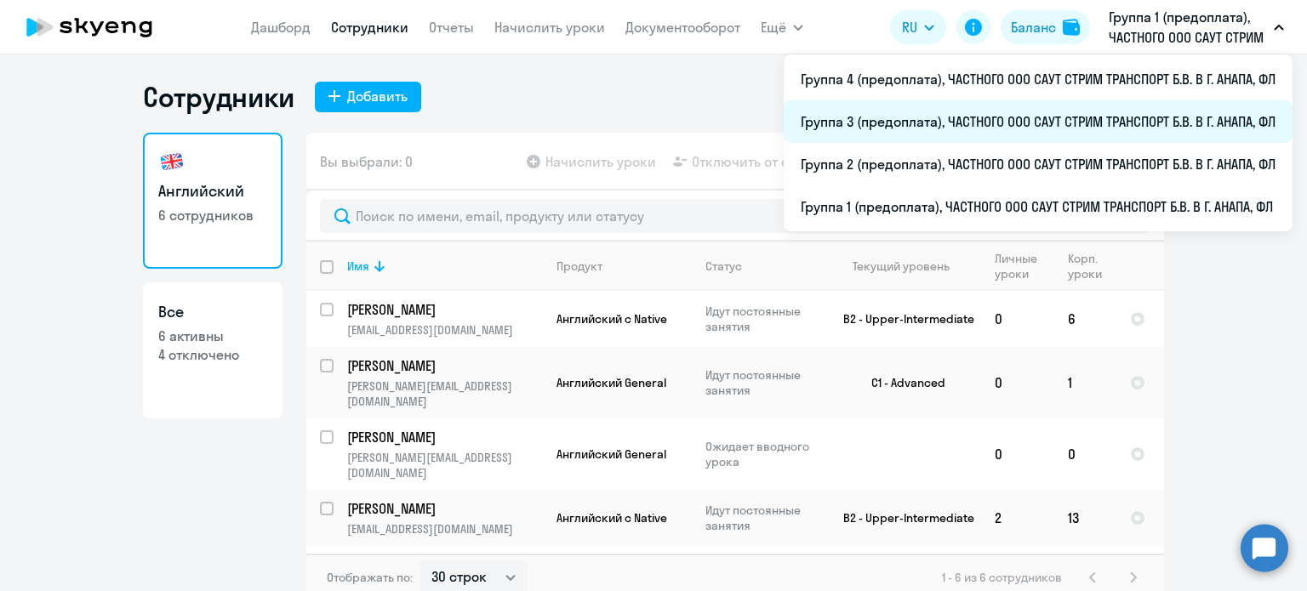
click at [988, 122] on li "Группа 3 (предоплата), ЧАСТНОГО ООО САУТ СТРИМ ТРАНСПОРТ Б.В. В Г. АНАПА, ФЛ" at bounding box center [1037, 121] width 509 height 43
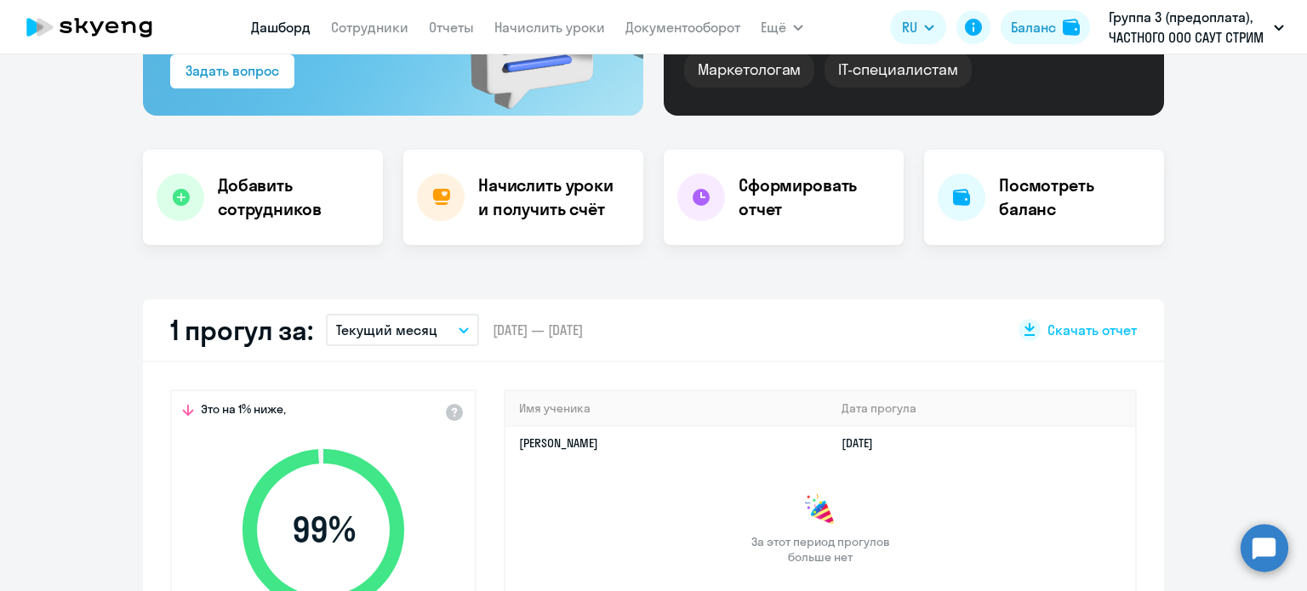
scroll to position [85, 0]
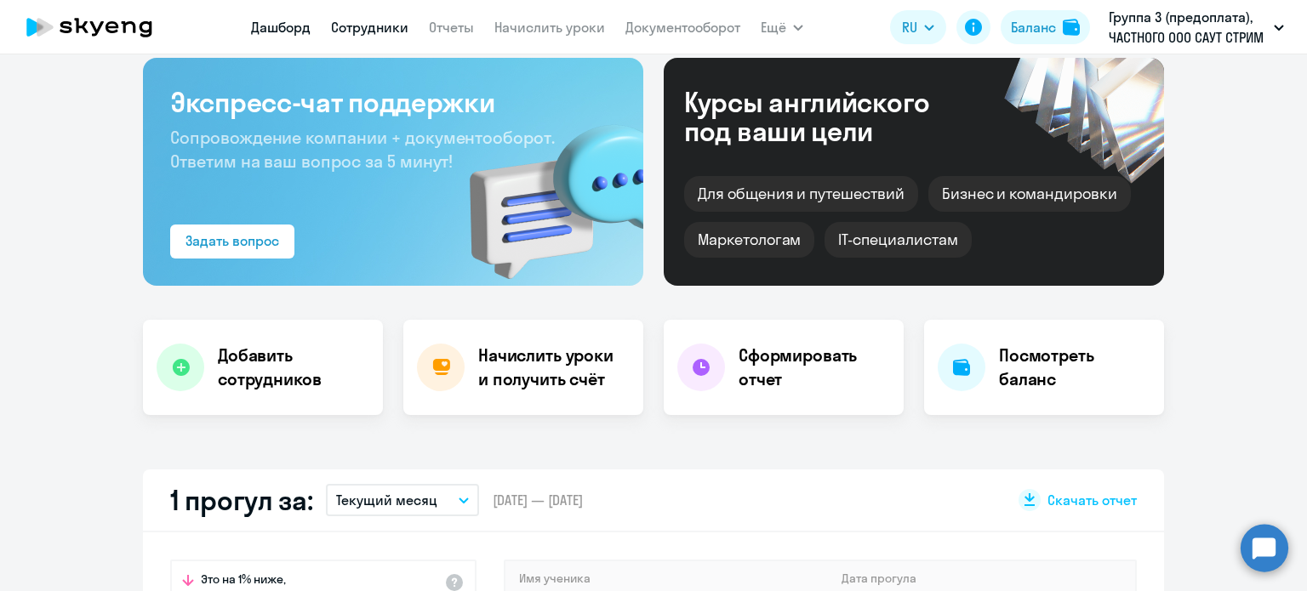
click at [347, 28] on link "Сотрудники" at bounding box center [369, 27] width 77 height 17
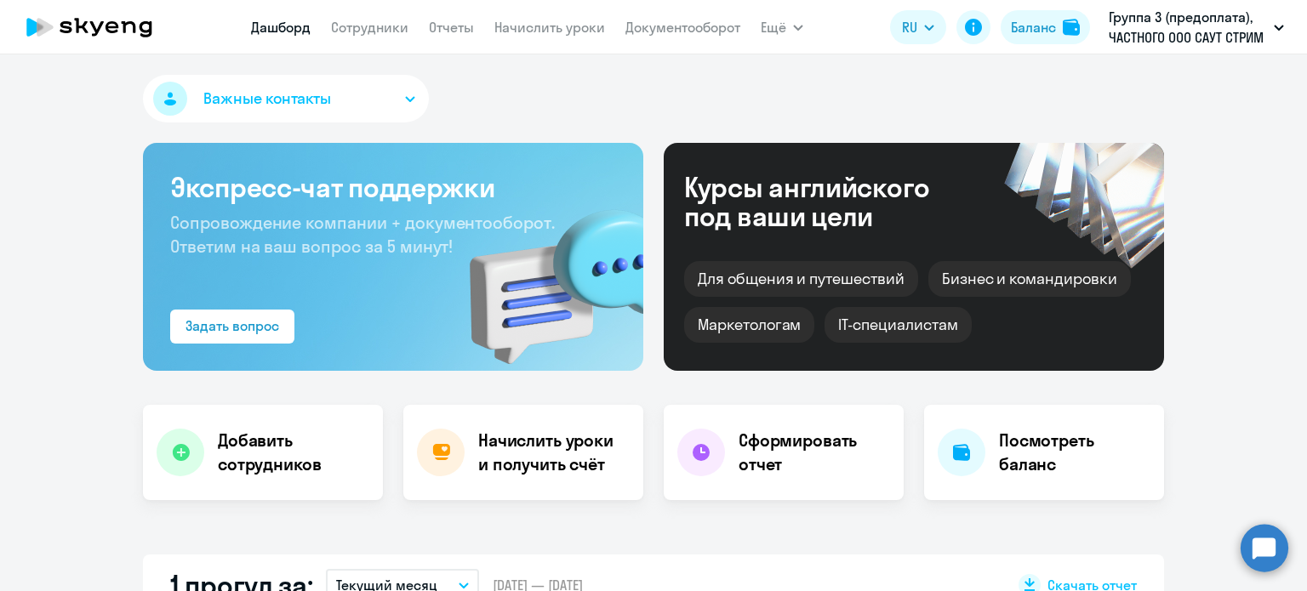
select select "30"
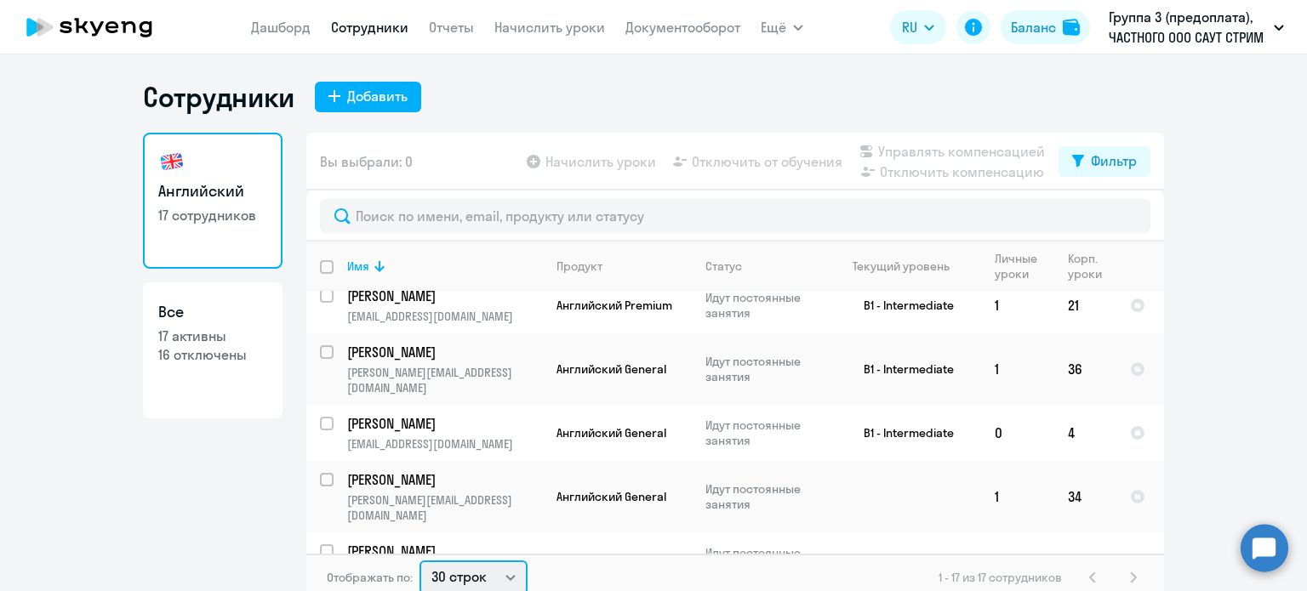
scroll to position [3, 0]
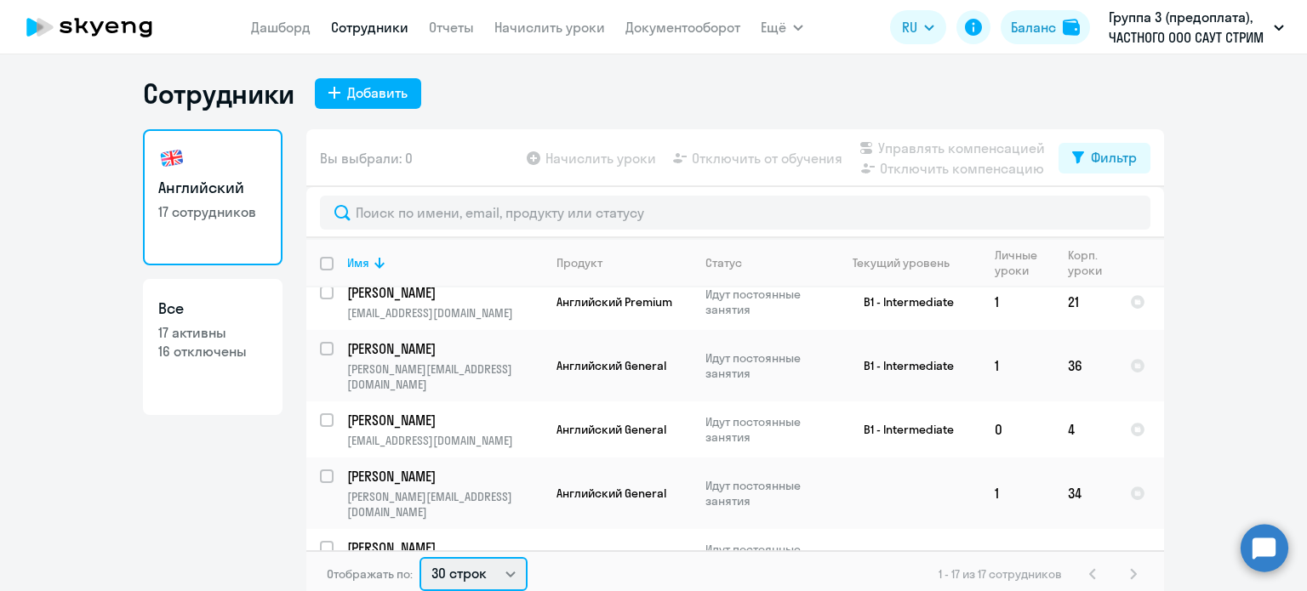
click at [496, 575] on select "30 строк 50 строк 100 строк" at bounding box center [473, 574] width 108 height 34
click at [419, 557] on select "30 строк 50 строк 100 строк" at bounding box center [473, 574] width 108 height 34
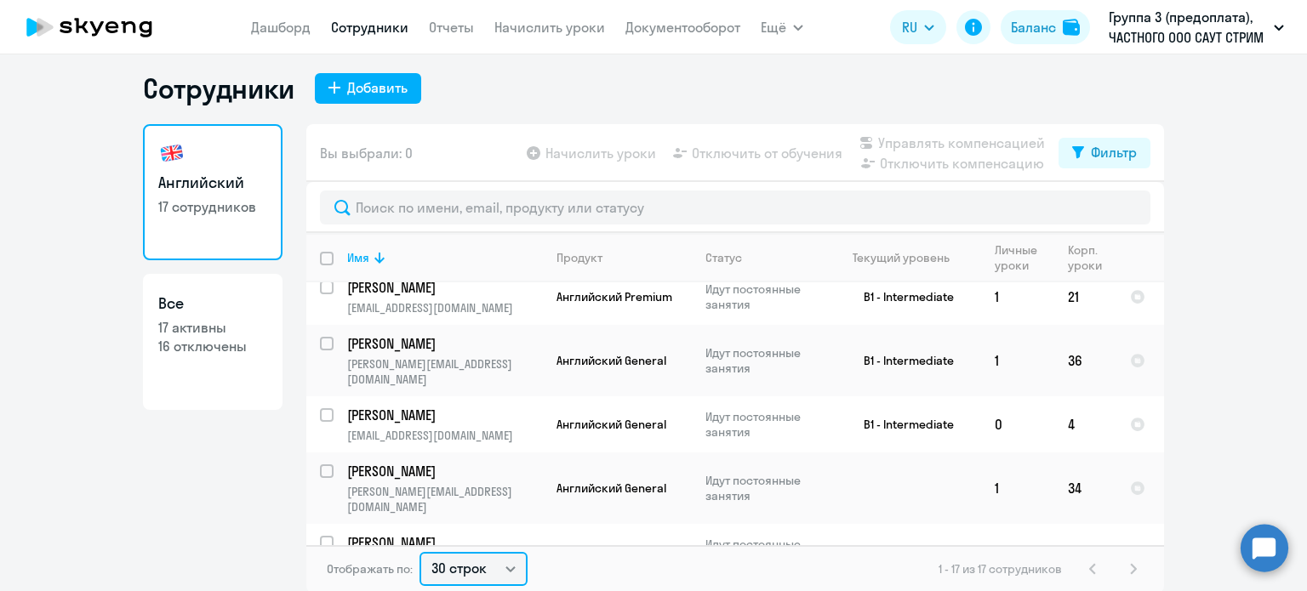
scroll to position [10, 0]
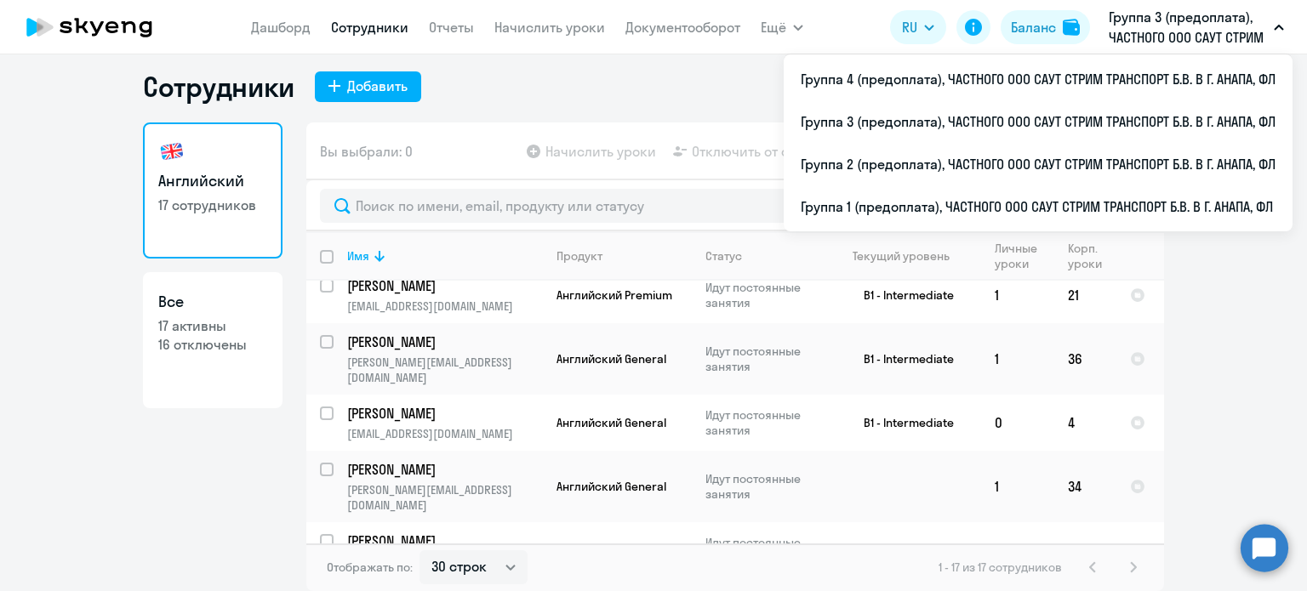
click at [1136, 18] on p "Группа 3 (предоплата), ЧАСТНОГО ООО САУТ СТРИМ ТРАНСПОРТ Б.В. В Г. АНАПА, ФЛ" at bounding box center [1187, 27] width 158 height 41
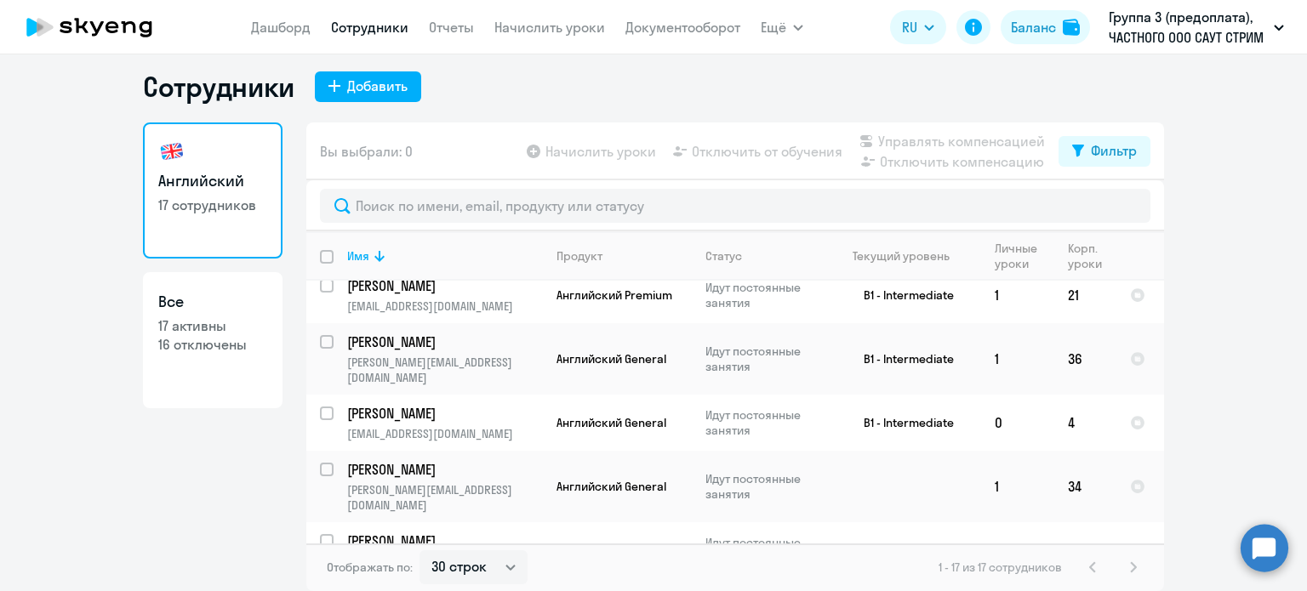
click at [1136, 18] on p "Группа 3 (предоплата), ЧАСТНОГО ООО САУТ СТРИМ ТРАНСПОРТ Б.В. В Г. АНАПА, ФЛ" at bounding box center [1187, 27] width 158 height 41
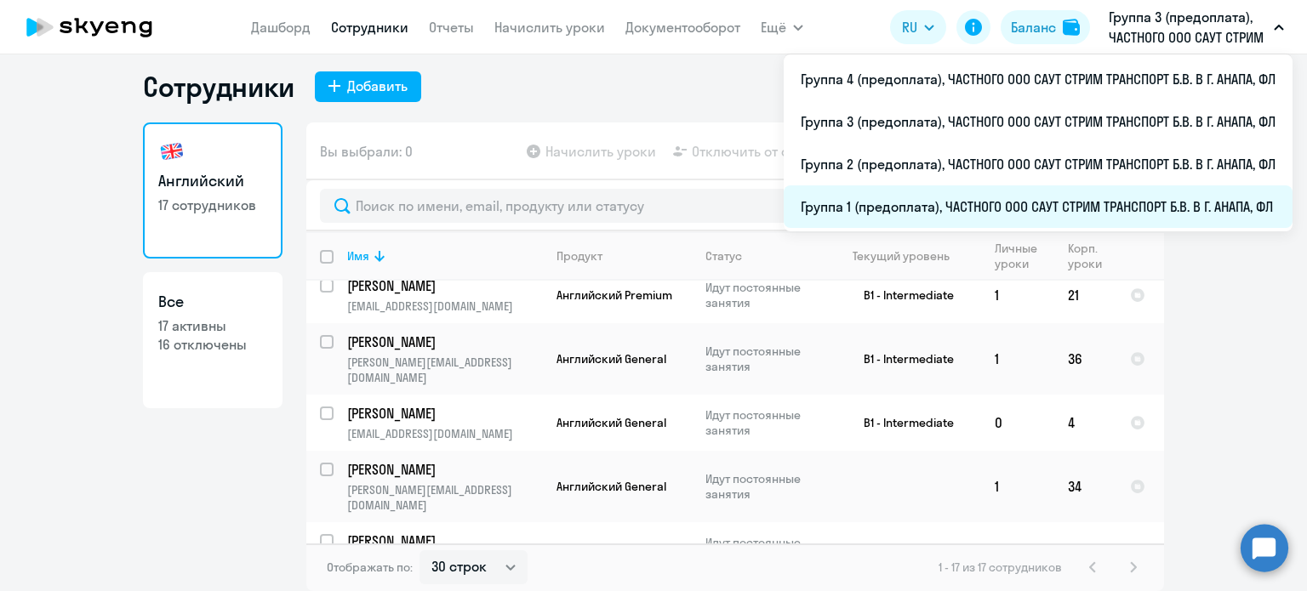
click at [912, 203] on li "Группа 1 (предоплата), ЧАСТНОГО ООО САУТ СТРИМ ТРАНСПОРТ Б.В. В Г. АНАПА, ФЛ" at bounding box center [1037, 206] width 509 height 43
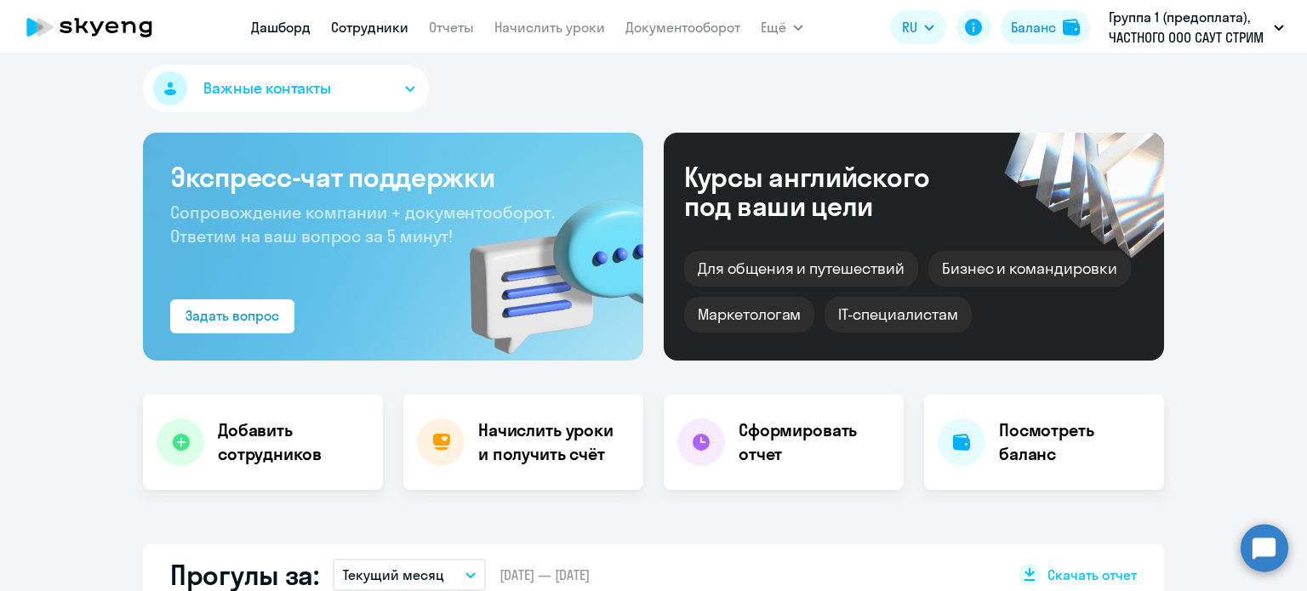
click at [357, 22] on link "Сотрудники" at bounding box center [369, 27] width 77 height 17
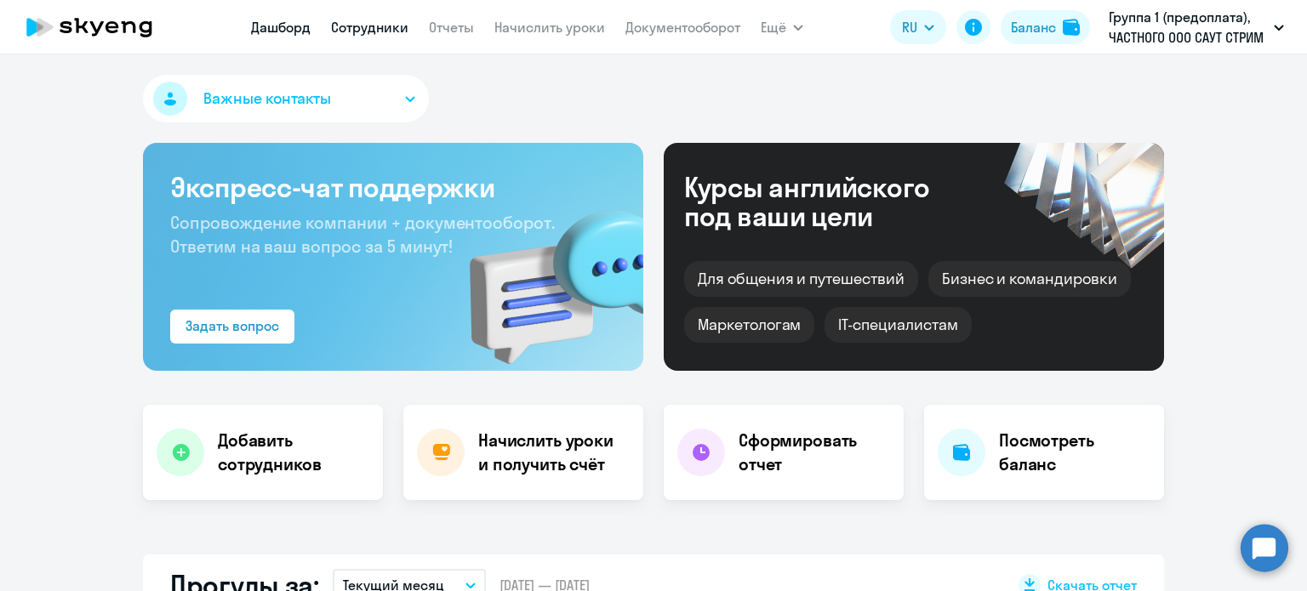
select select "30"
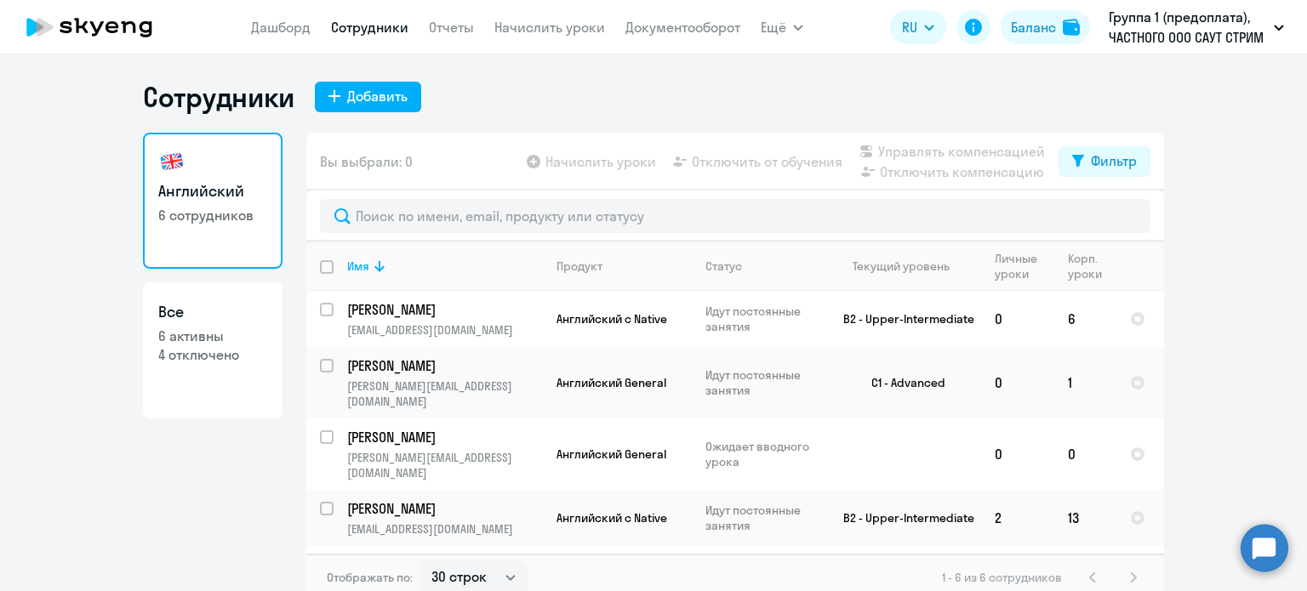
click at [1270, 550] on circle at bounding box center [1264, 548] width 48 height 48
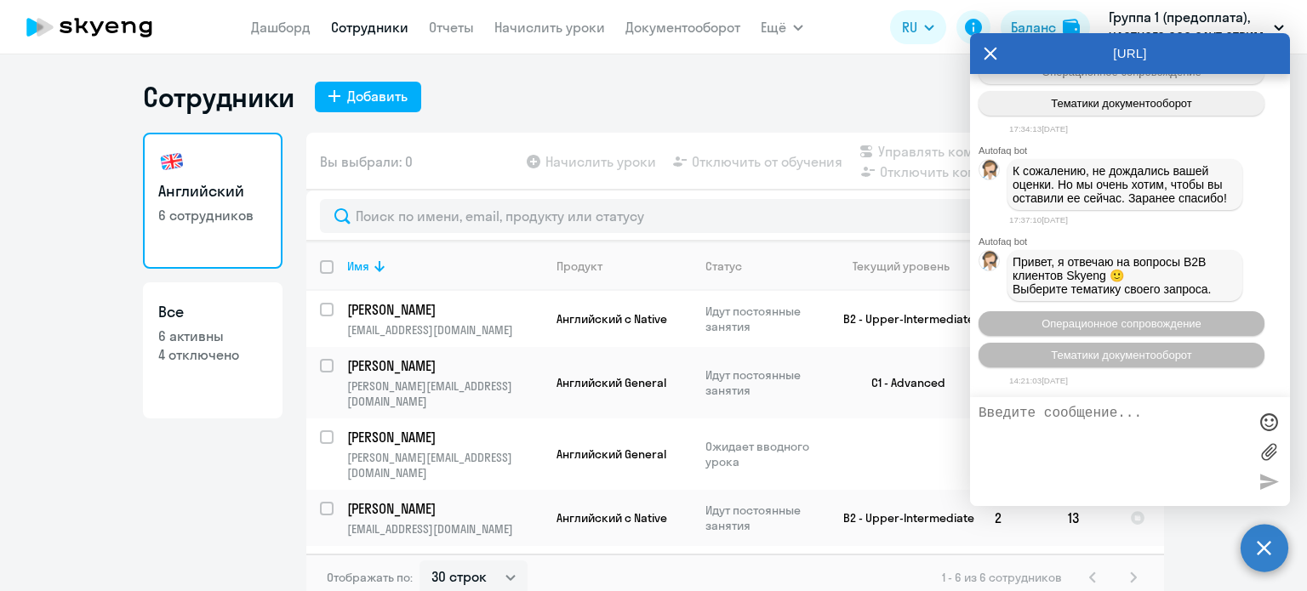
scroll to position [77540, 0]
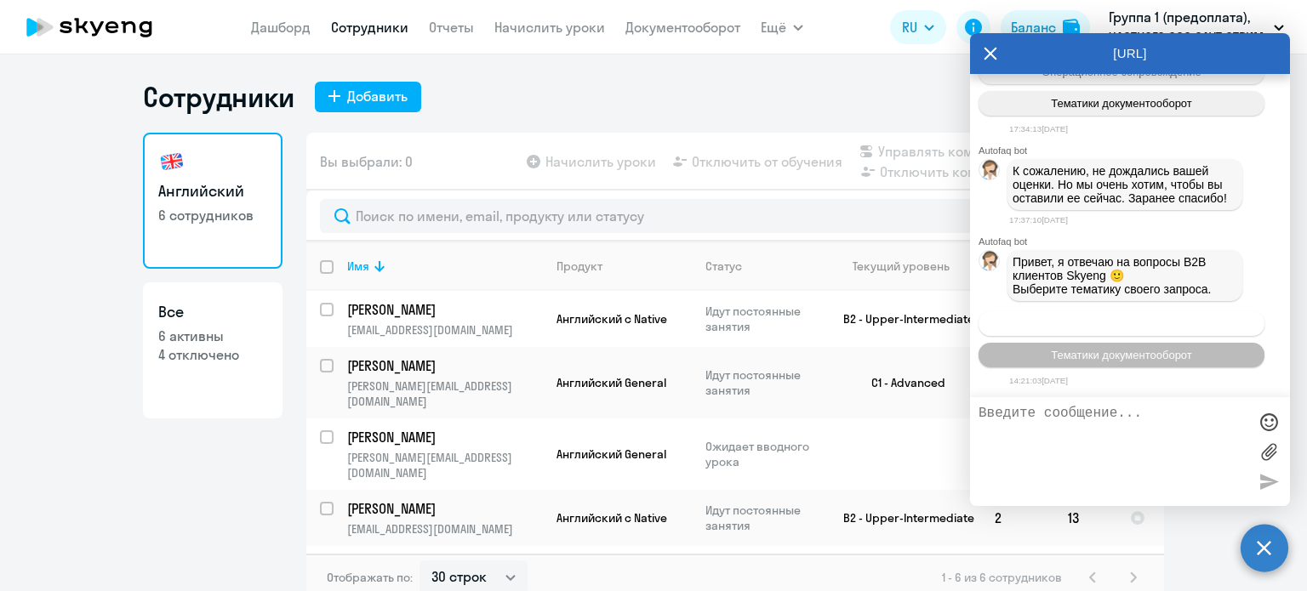
click at [1077, 325] on span "Операционное сопровождение" at bounding box center [1121, 323] width 160 height 13
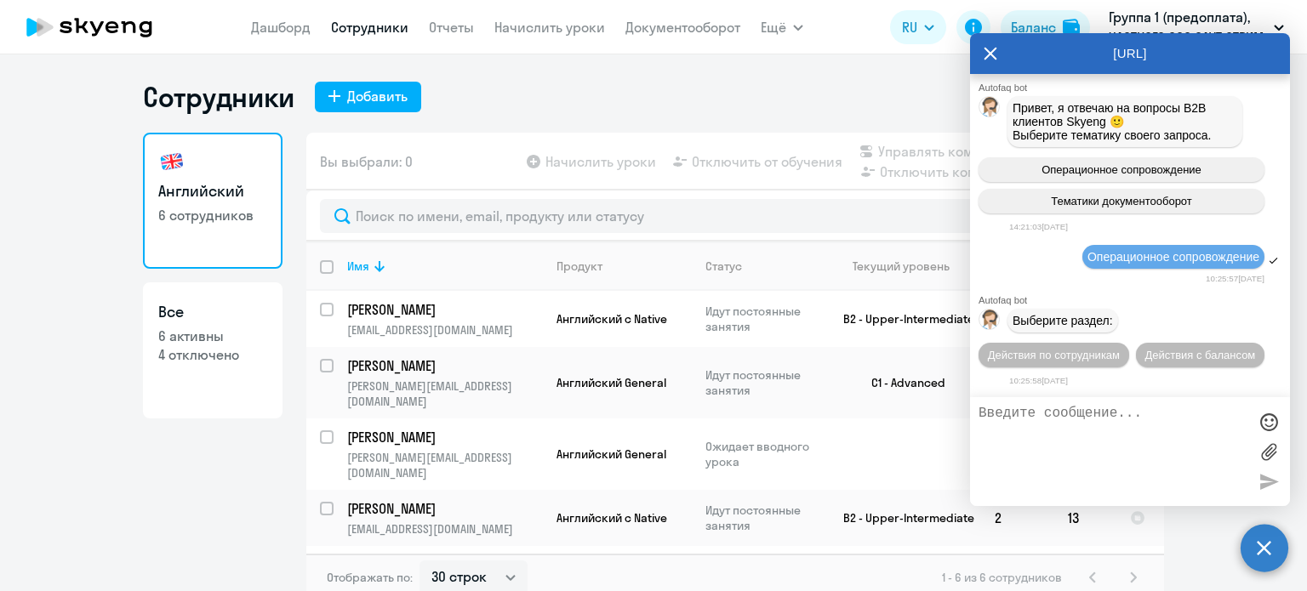
scroll to position [77695, 0]
click at [1072, 358] on span "Действия по сотрудникам" at bounding box center [1054, 355] width 132 height 13
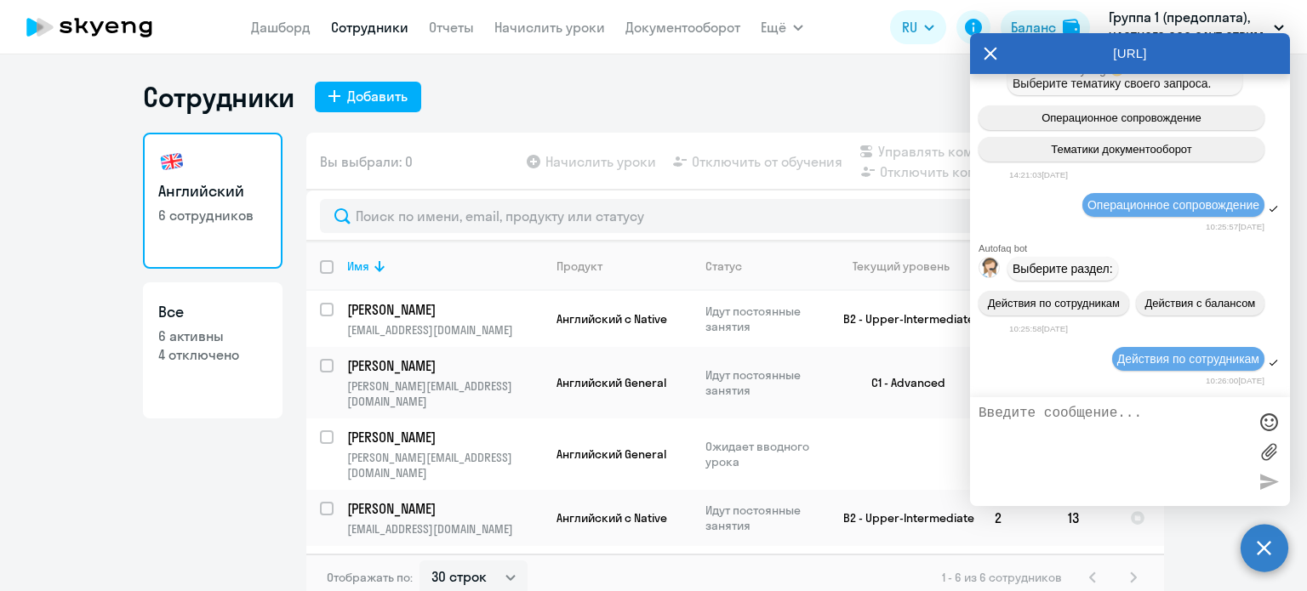
scroll to position [77950, 0]
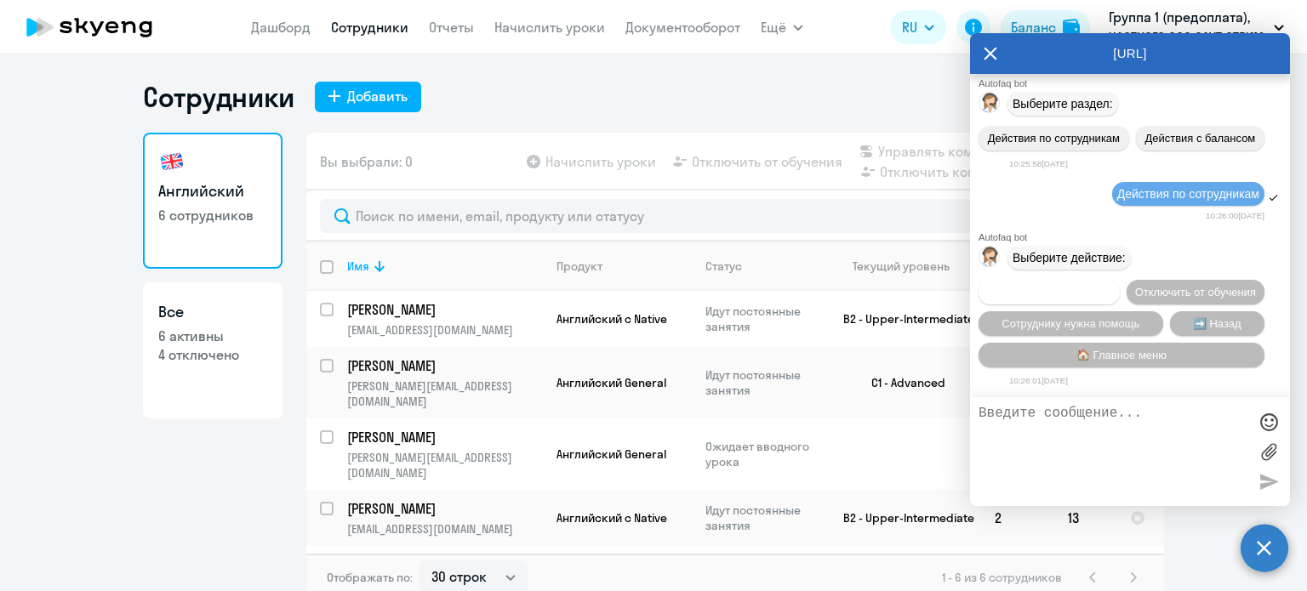
click at [1111, 286] on span "Подключить к обучению" at bounding box center [1049, 292] width 124 height 13
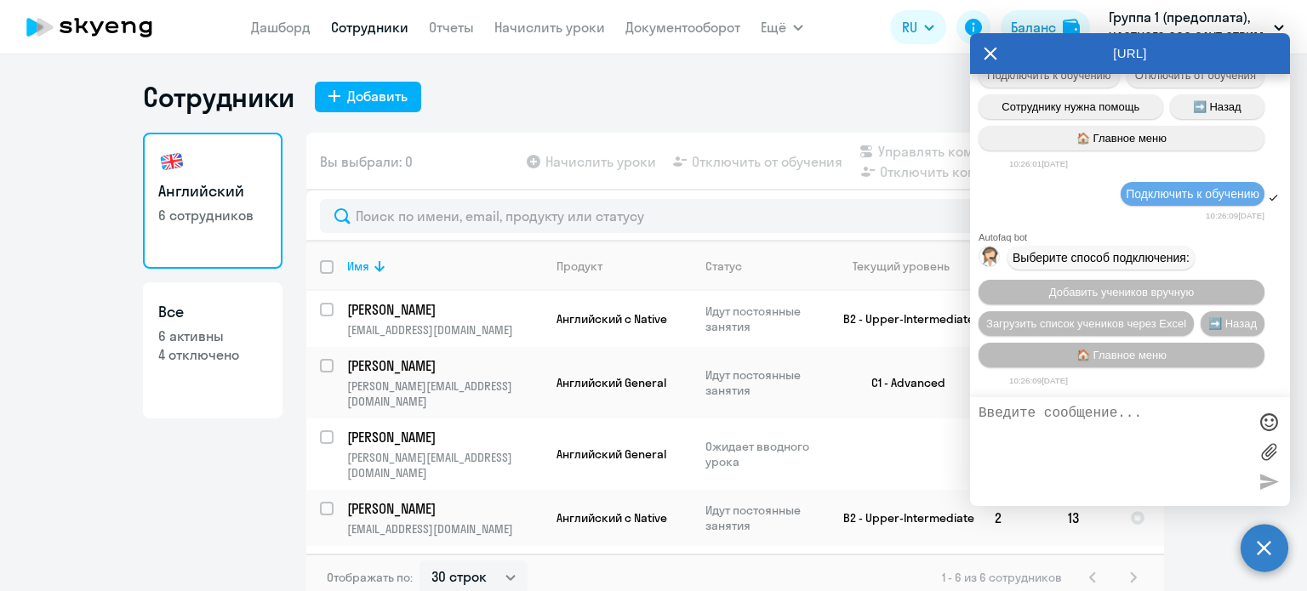
scroll to position [78170, 0]
click at [1276, 541] on circle at bounding box center [1264, 548] width 48 height 48
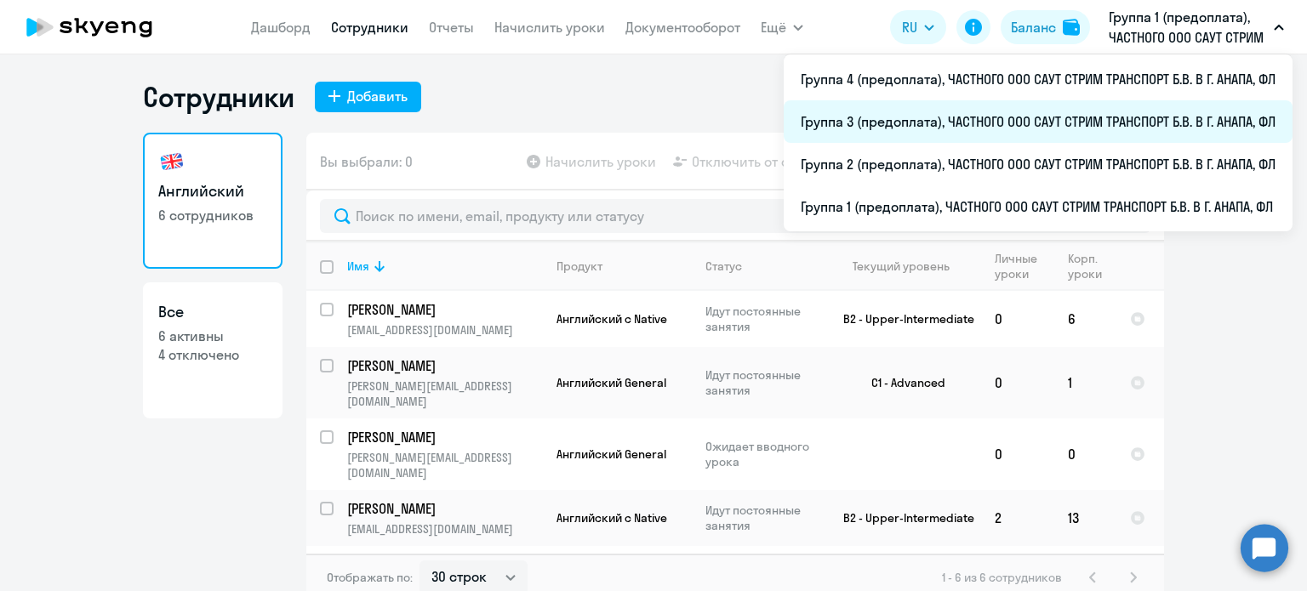
click at [1021, 122] on li "Группа 3 (предоплата), ЧАСТНОГО ООО САУТ СТРИМ ТРАНСПОРТ Б.В. В Г. АНАПА, ФЛ" at bounding box center [1037, 121] width 509 height 43
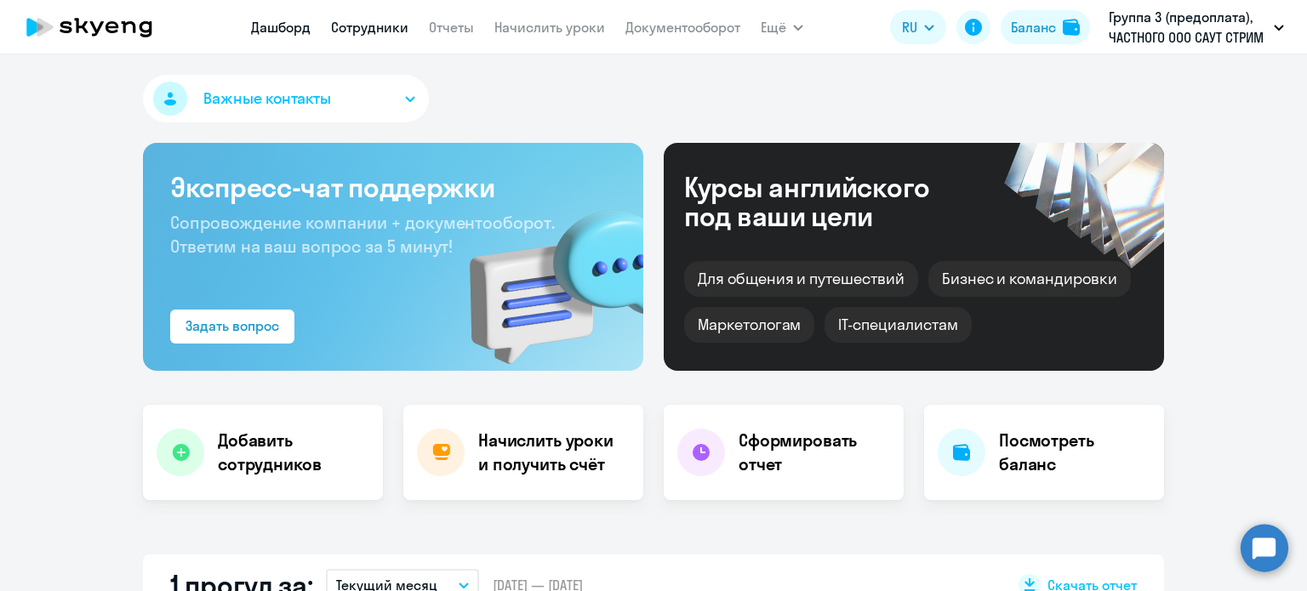
click at [343, 28] on link "Сотрудники" at bounding box center [369, 27] width 77 height 17
select select "30"
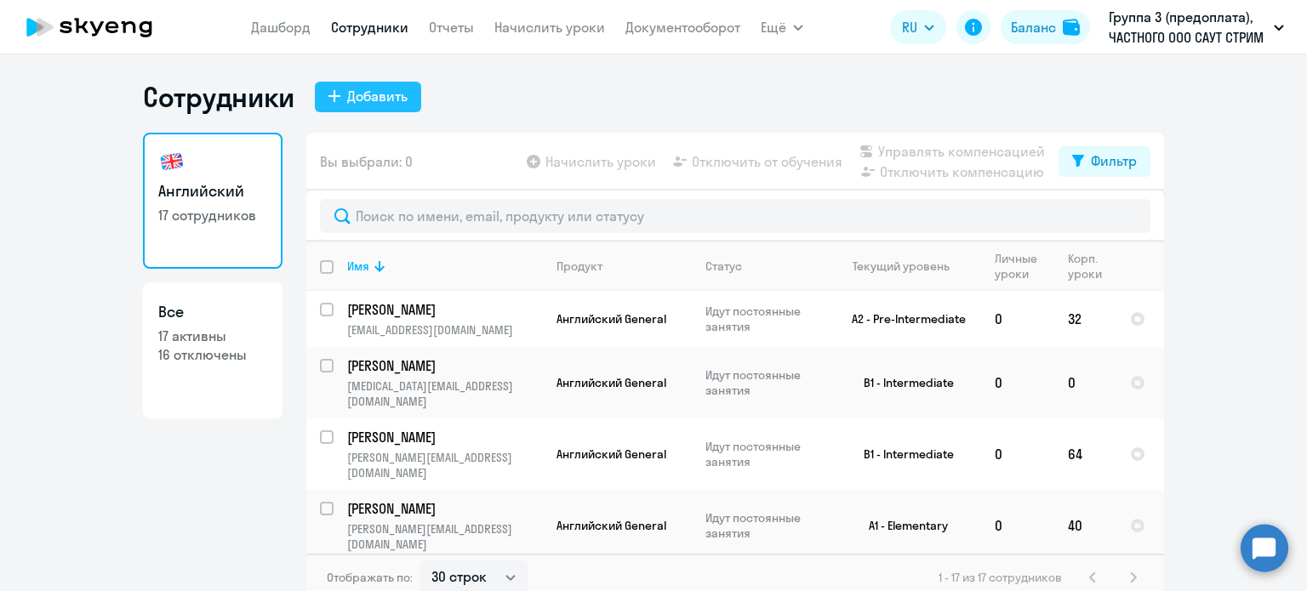
click at [367, 93] on div "Добавить" at bounding box center [377, 96] width 60 height 20
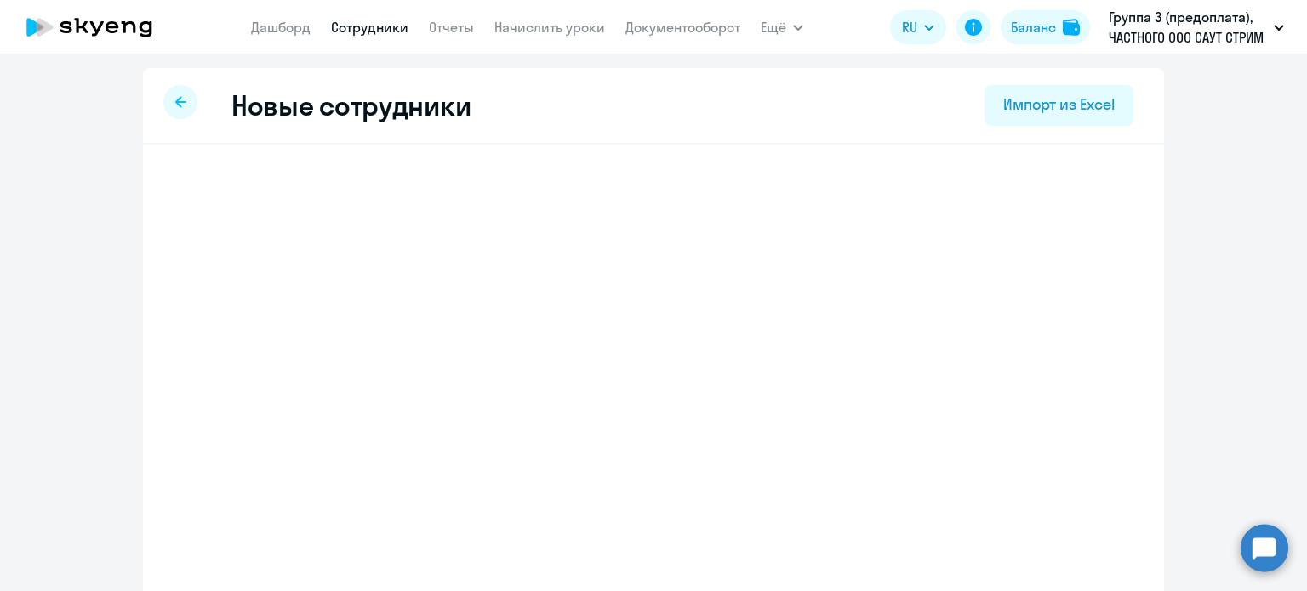
select select "english_adult_not_native_speaker"
select select "3"
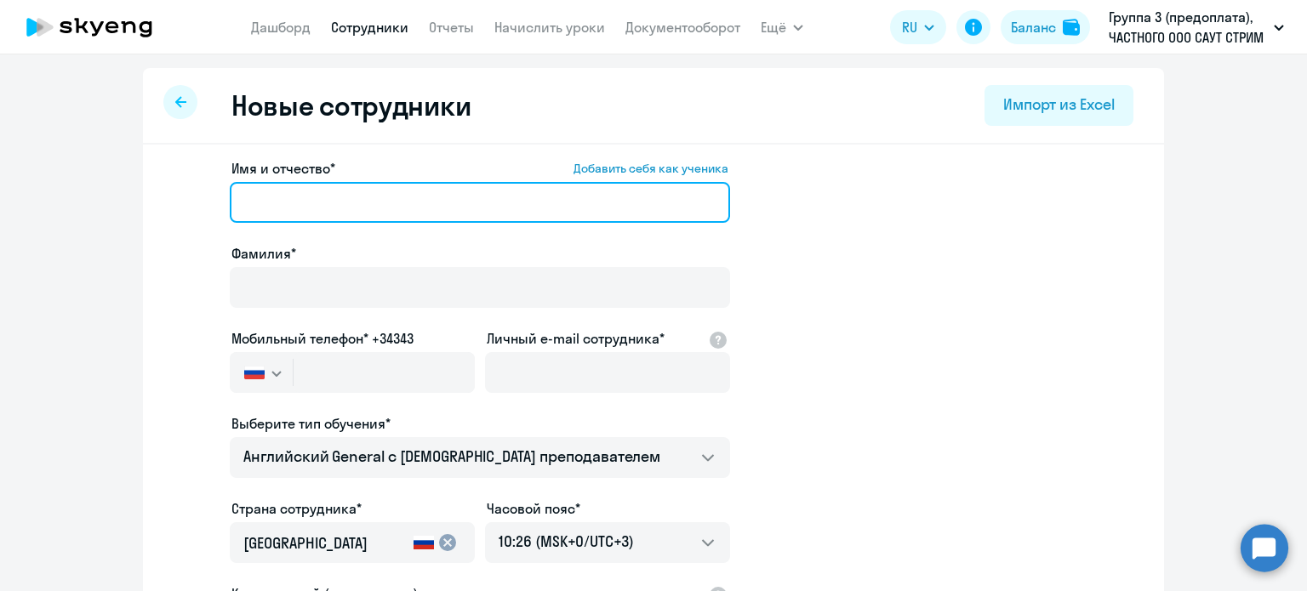
click at [316, 208] on input "Имя и отчество* Добавить себя как ученика" at bounding box center [480, 202] width 500 height 41
type input "Ф"
type input "[PERSON_NAME]"
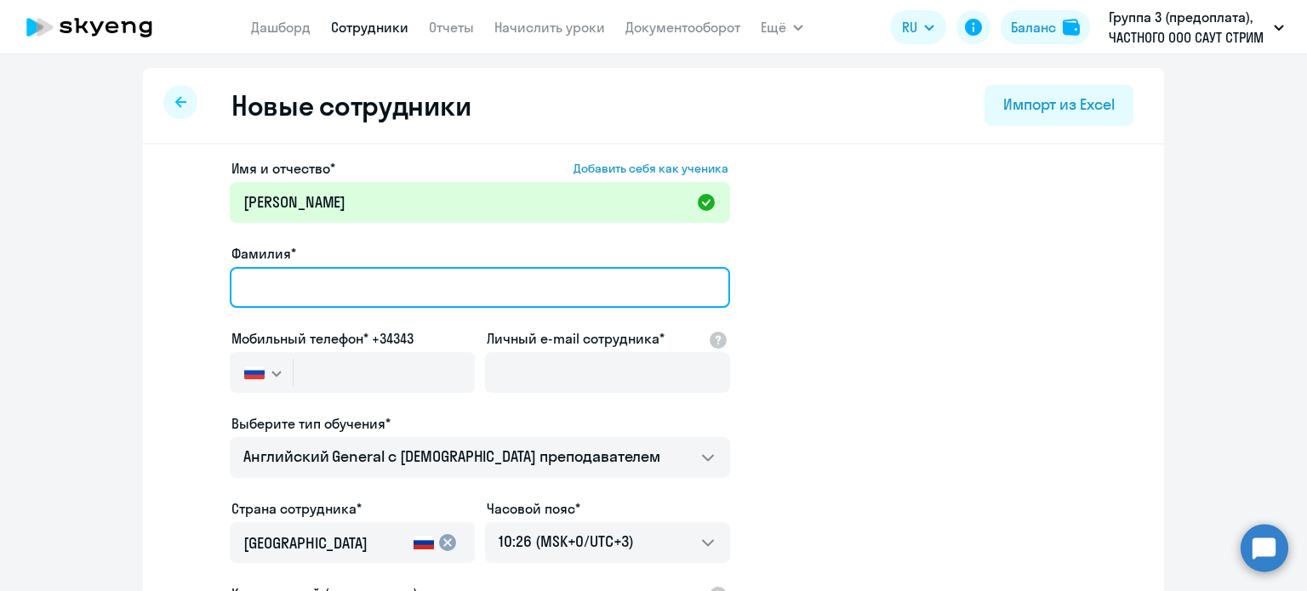
click at [282, 280] on input "Фамилия*" at bounding box center [480, 287] width 500 height 41
type input "[PERSON_NAME]"
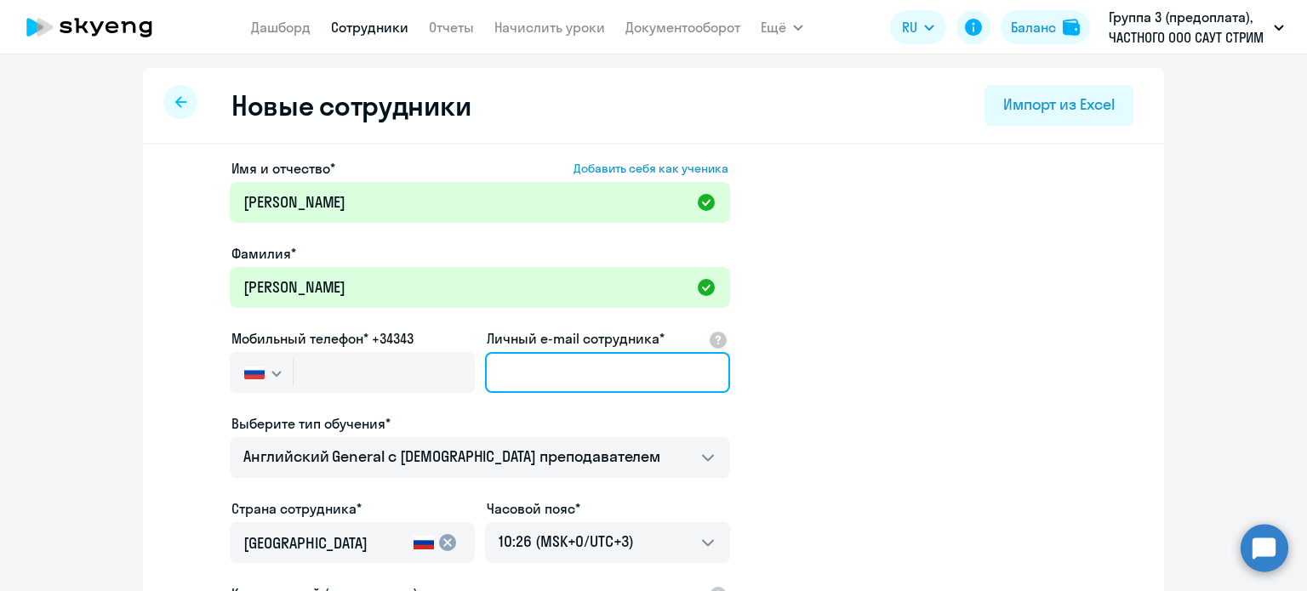
click at [555, 368] on input "Личный e-mail сотрудника*" at bounding box center [607, 372] width 245 height 41
paste input "[PERSON_NAME][EMAIL_ADDRESS][DOMAIN_NAME]"
type input "[PERSON_NAME][EMAIL_ADDRESS][DOMAIN_NAME]"
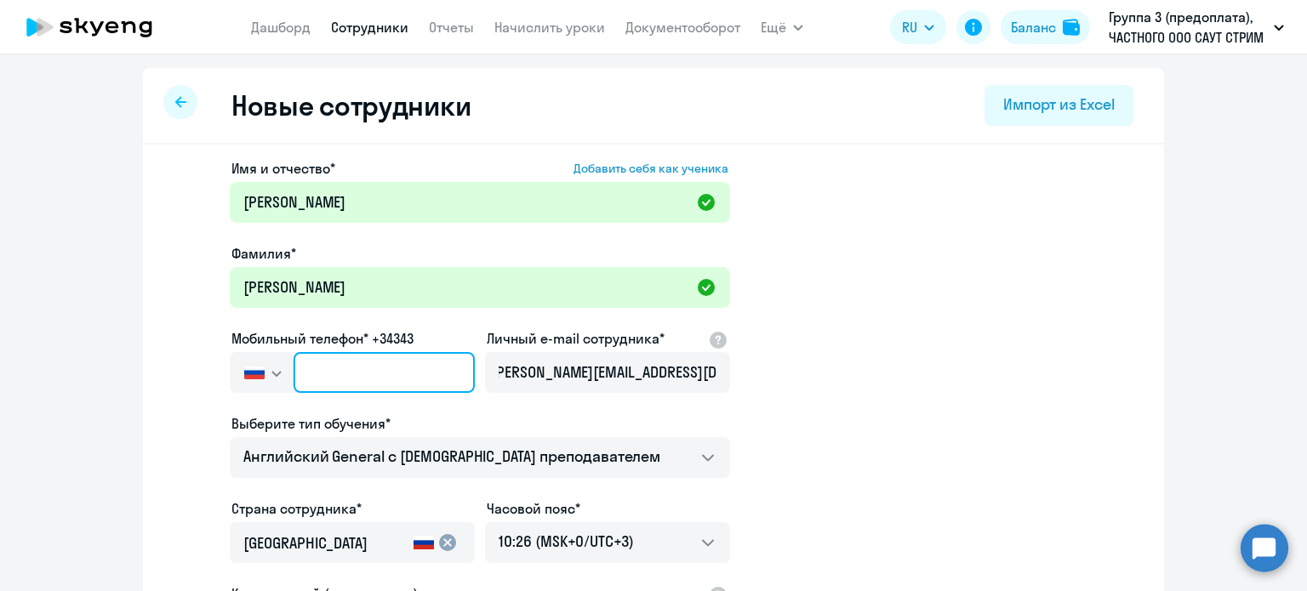
click at [344, 359] on input "text" at bounding box center [383, 372] width 181 height 41
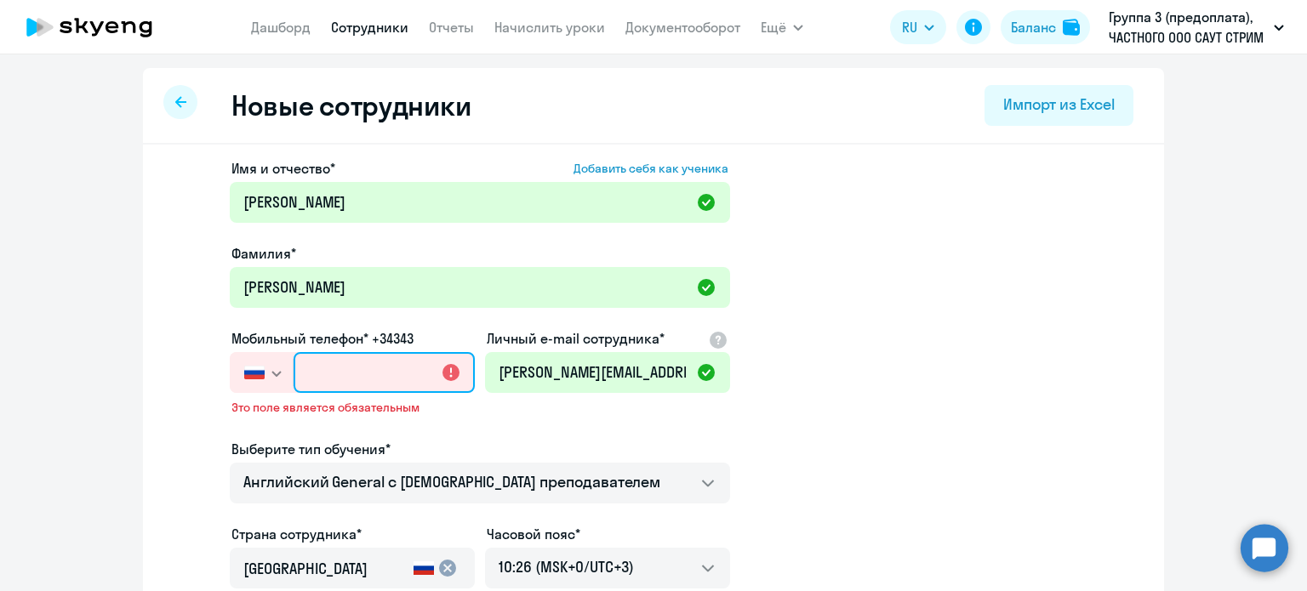
click at [362, 368] on input "text" at bounding box center [383, 372] width 181 height 41
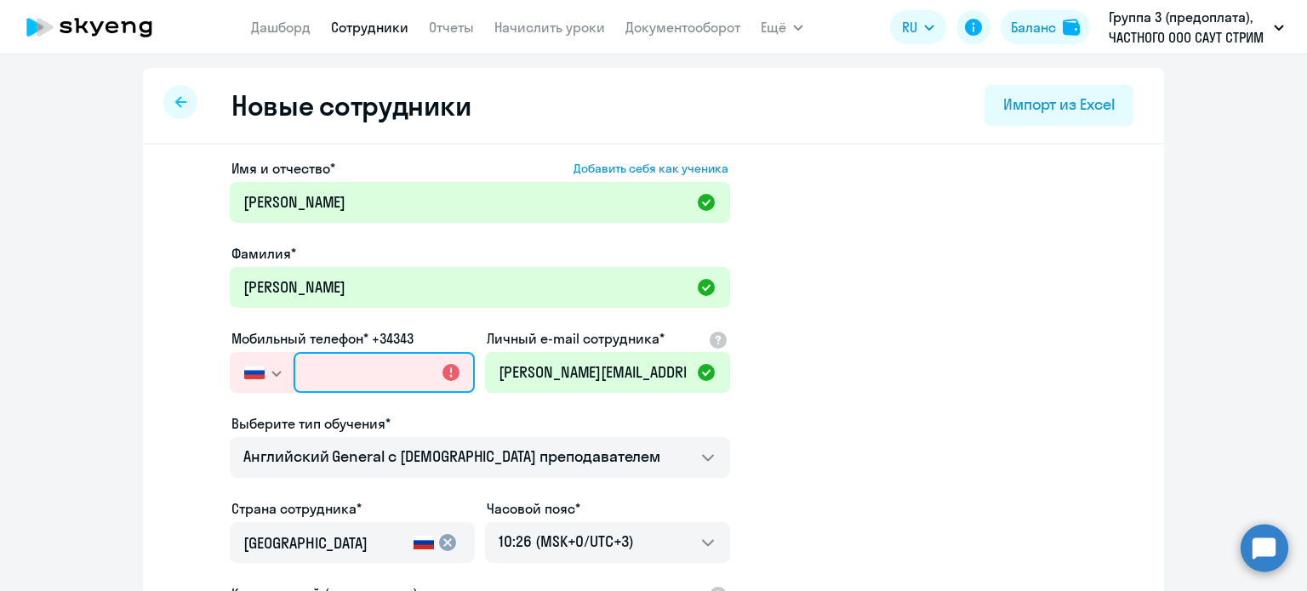
paste input "[PHONE_NUMBER]"
type input "[PHONE_NUMBER]"
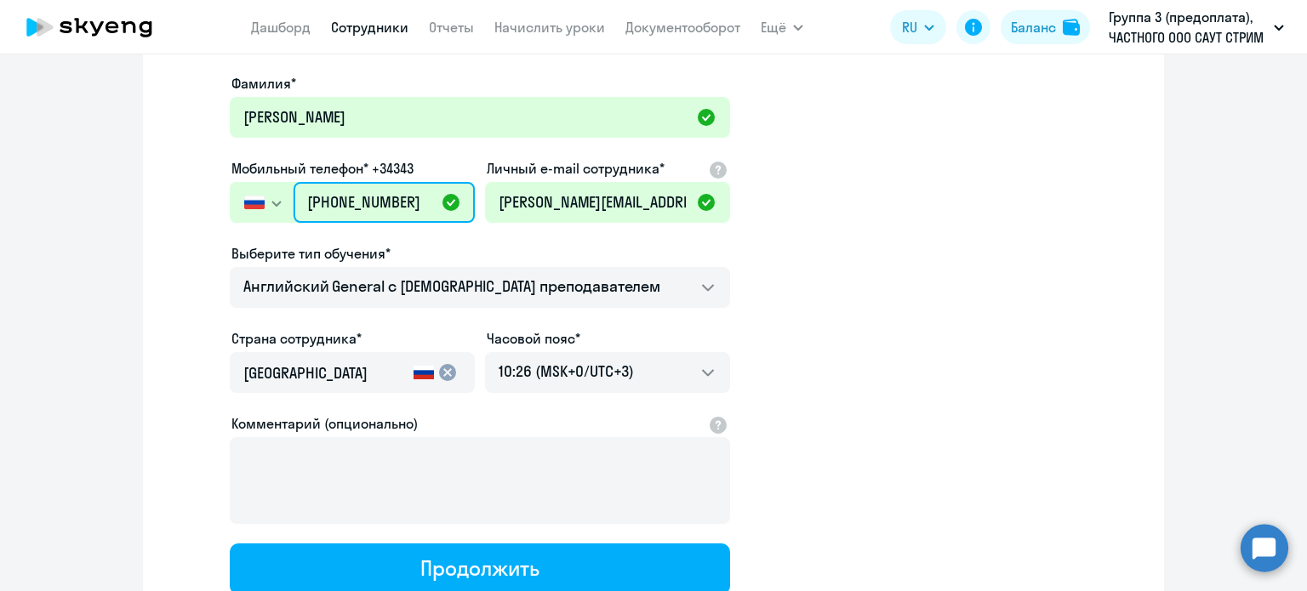
scroll to position [299, 0]
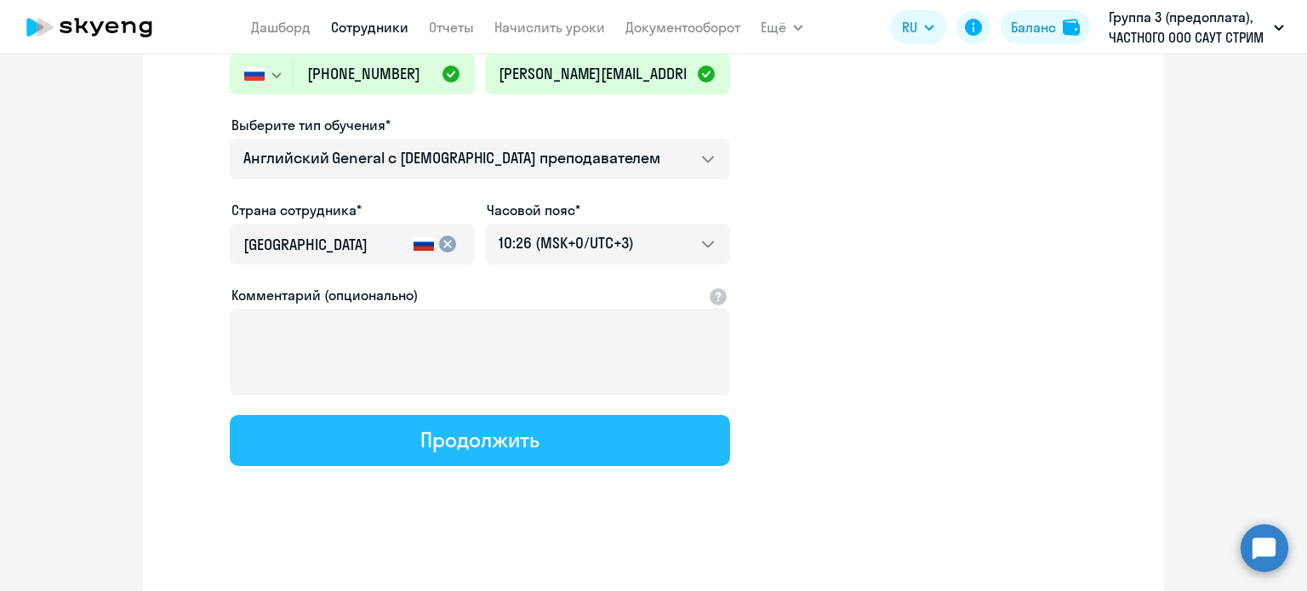
click at [531, 446] on div "Продолжить" at bounding box center [479, 439] width 118 height 27
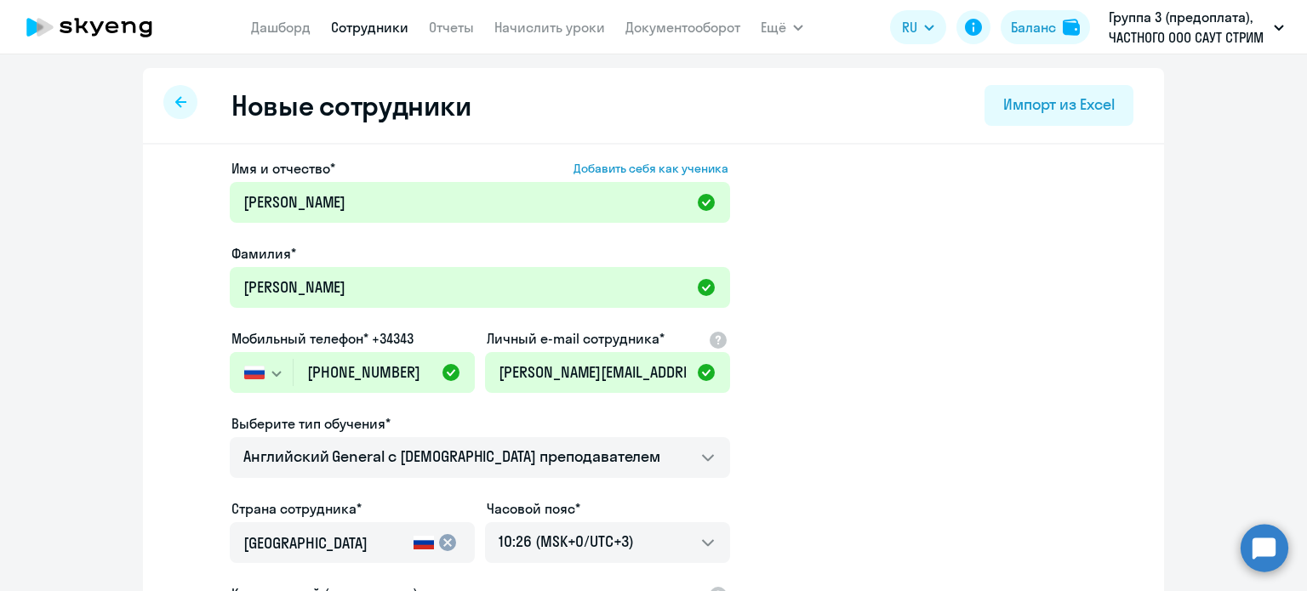
select select "english_adult_not_native_speaker"
select select "3"
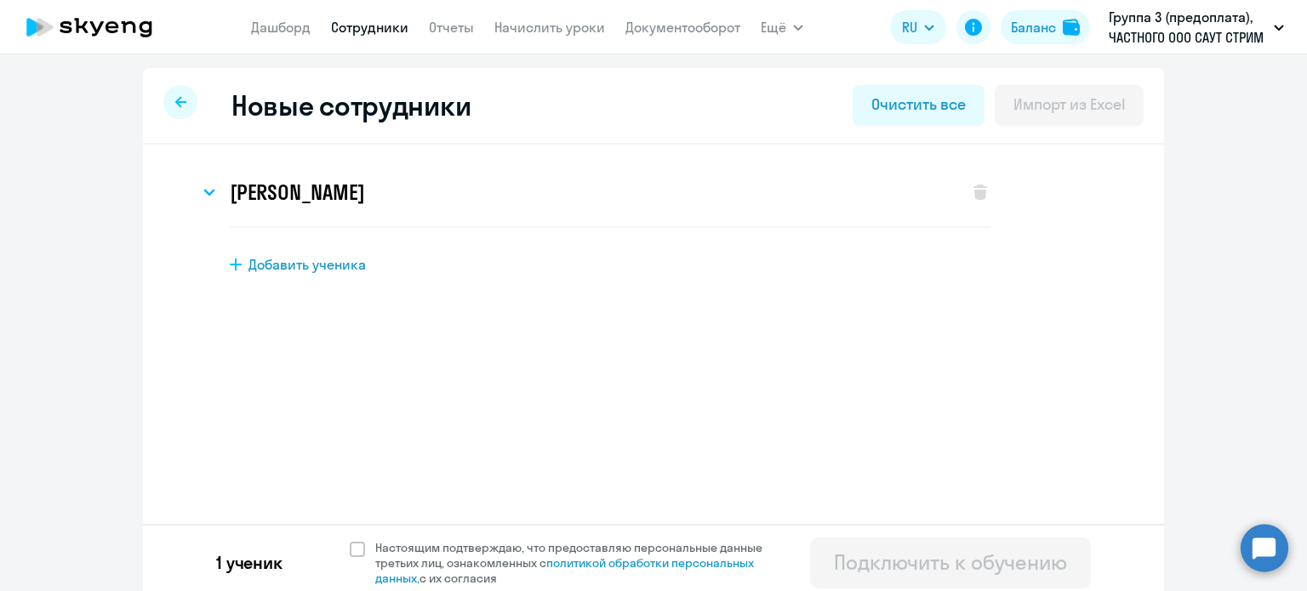
scroll to position [0, 0]
click at [354, 550] on span at bounding box center [357, 549] width 15 height 15
click at [350, 540] on input "Настоящим подтверждаю, что предоставляю персональные данные третьих лиц, ознако…" at bounding box center [349, 539] width 1 height 1
checkbox input "true"
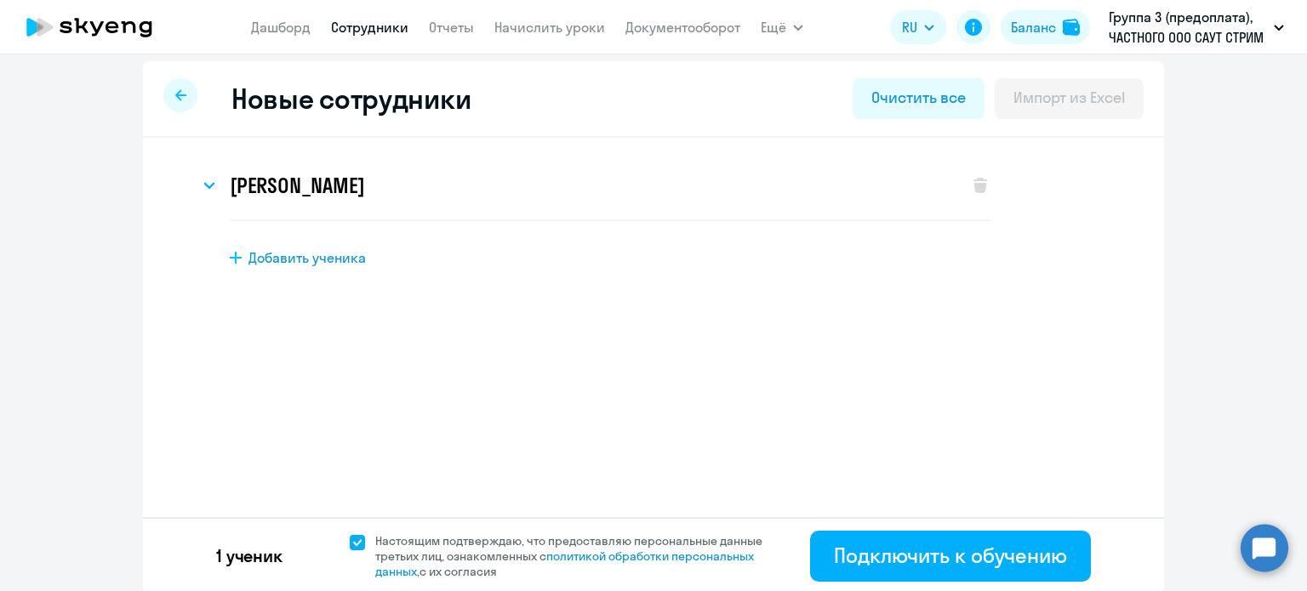
scroll to position [9, 0]
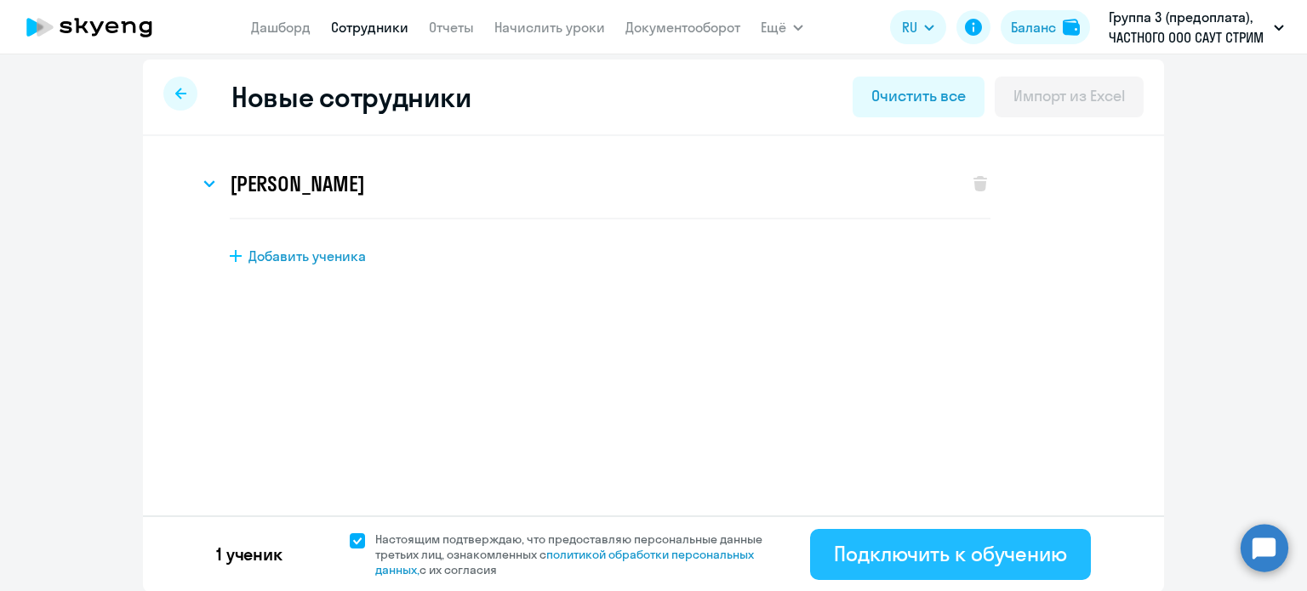
click at [942, 559] on div "Подключить к обучению" at bounding box center [950, 553] width 233 height 27
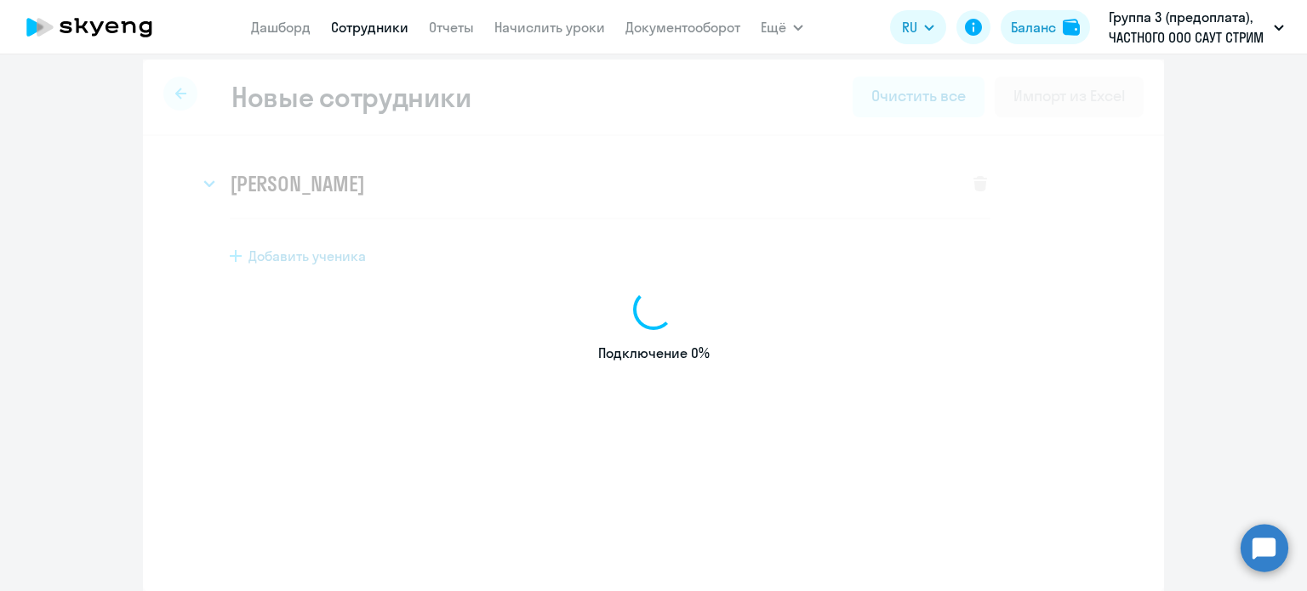
select select "english_adult_not_native_speaker"
select select "3"
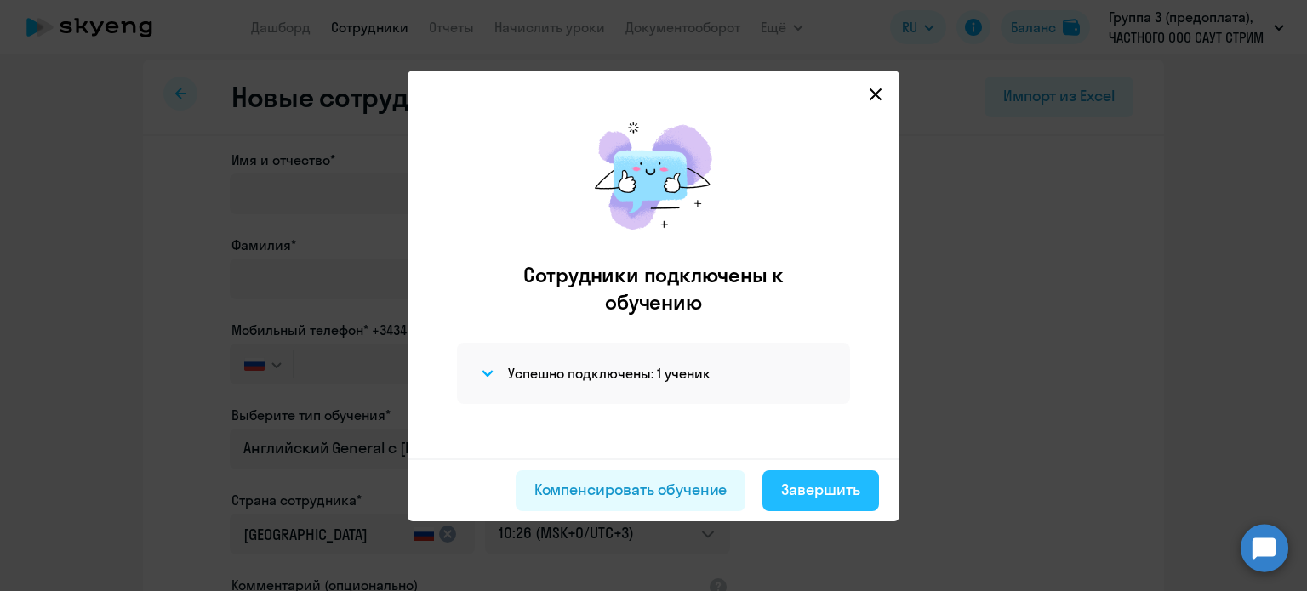
click at [824, 494] on div "Завершить" at bounding box center [820, 490] width 79 height 22
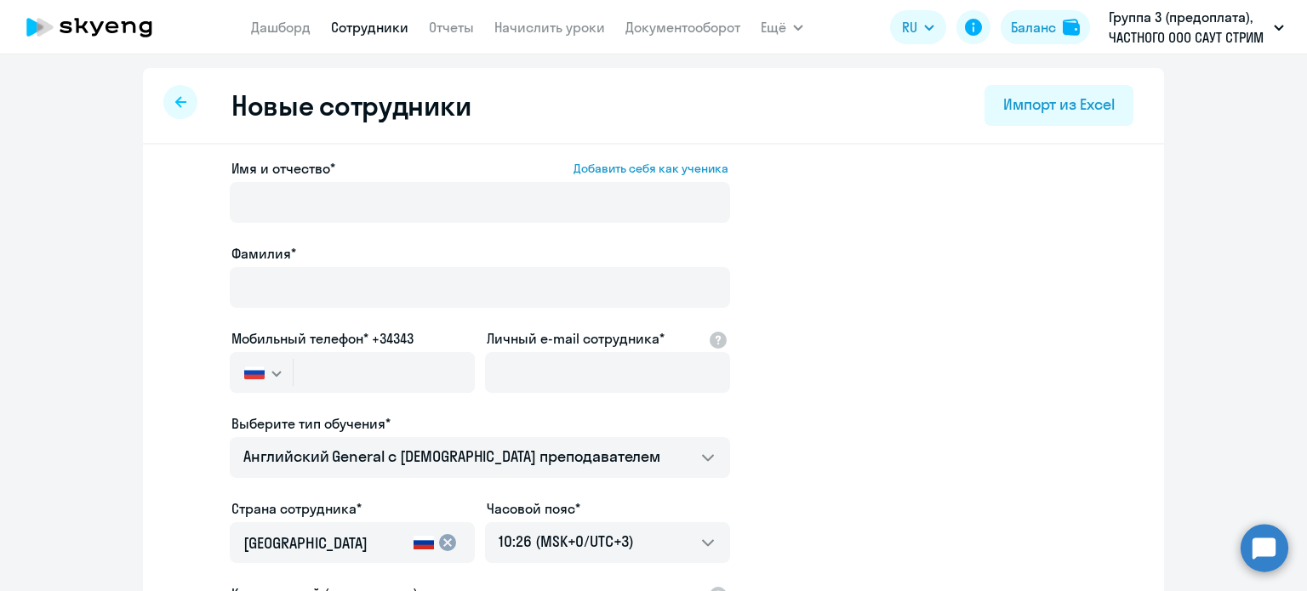
select select "30"
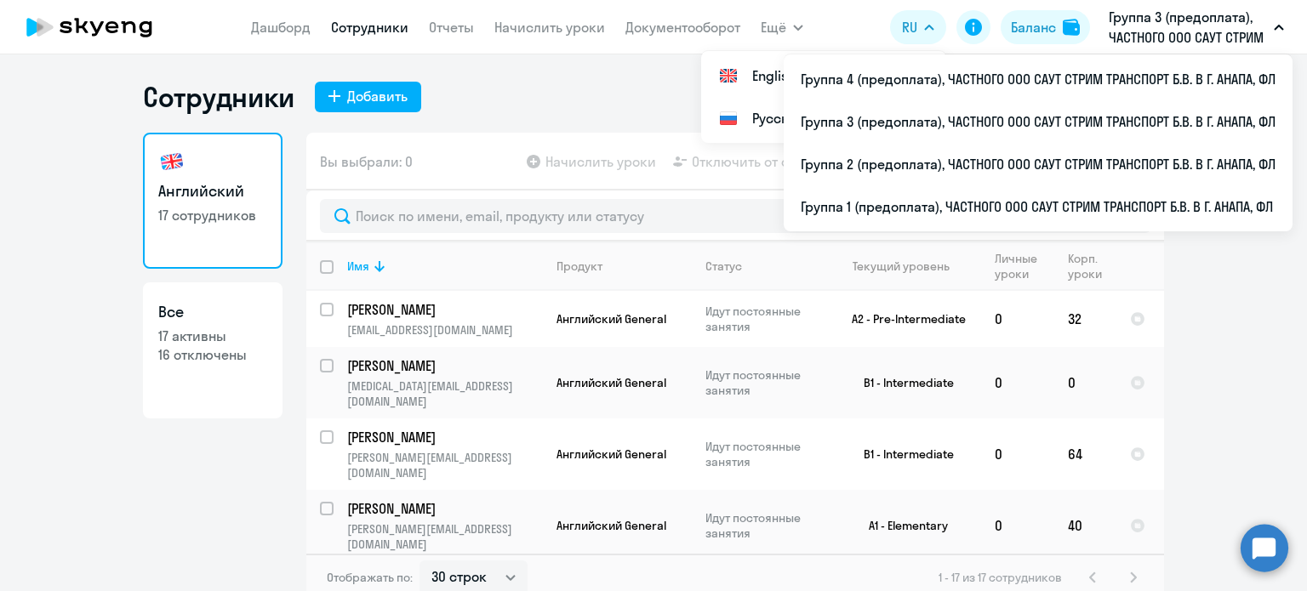
click at [1130, 21] on p "Группа 3 (предоплата), ЧАСТНОГО ООО САУТ СТРИМ ТРАНСПОРТ Б.В. В Г. АНАПА, ФЛ" at bounding box center [1187, 27] width 158 height 41
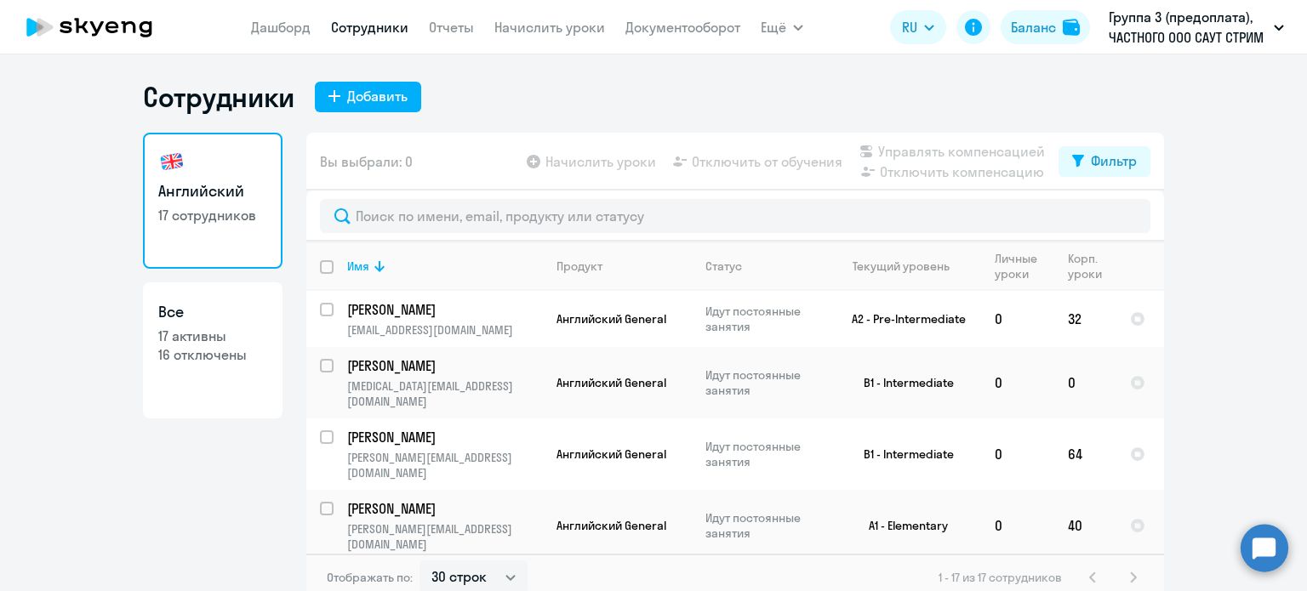
click at [1131, 22] on p "Группа 3 (предоплата), ЧАСТНОГО ООО САУТ СТРИМ ТРАНСПОРТ Б.В. В Г. АНАПА, ФЛ" at bounding box center [1187, 27] width 158 height 41
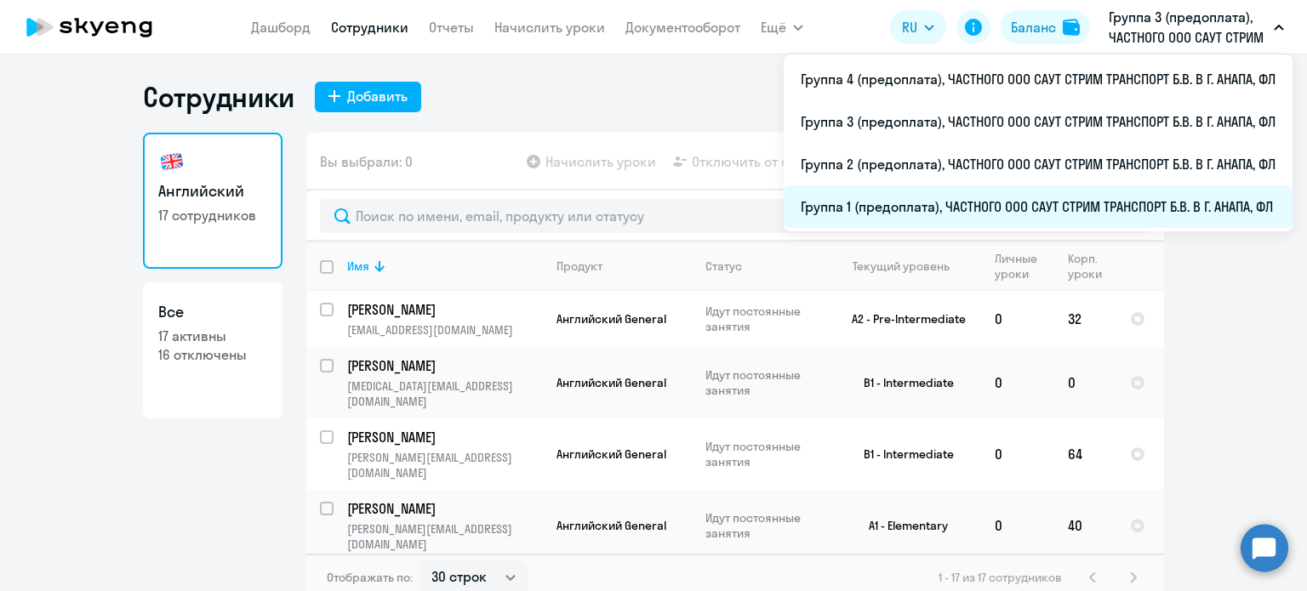
click at [879, 206] on li "Группа 1 (предоплата), ЧАСТНОГО ООО САУТ СТРИМ ТРАНСПОРТ Б.В. В Г. АНАПА, ФЛ" at bounding box center [1037, 206] width 509 height 43
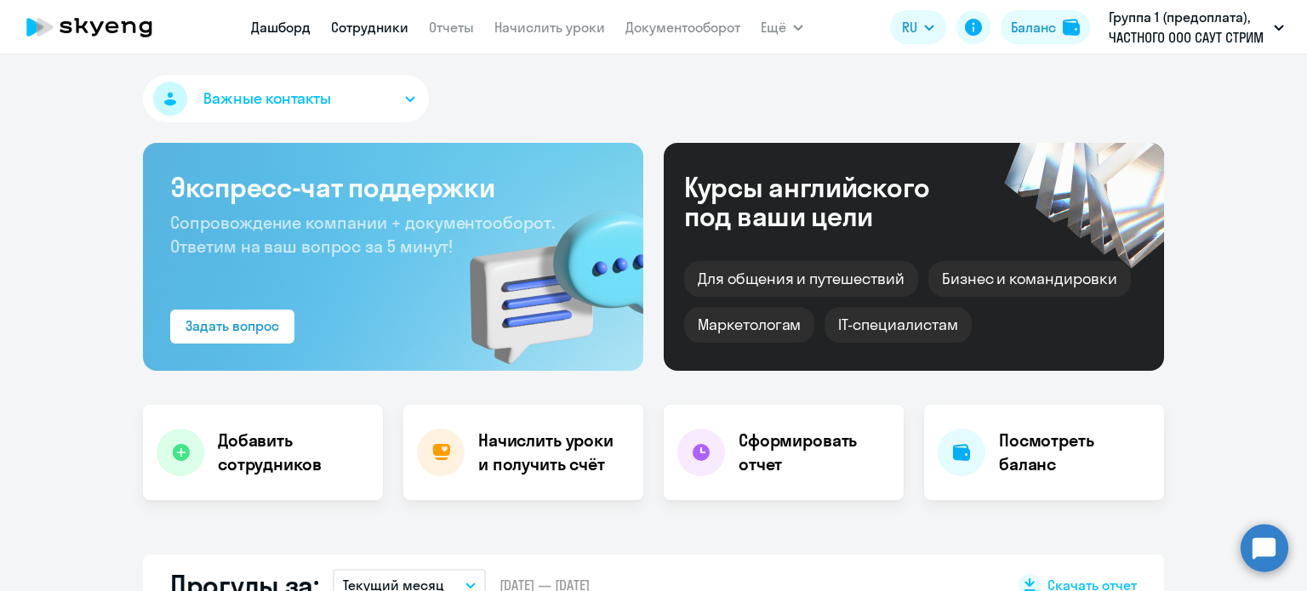
click at [367, 31] on link "Сотрудники" at bounding box center [369, 27] width 77 height 17
select select "30"
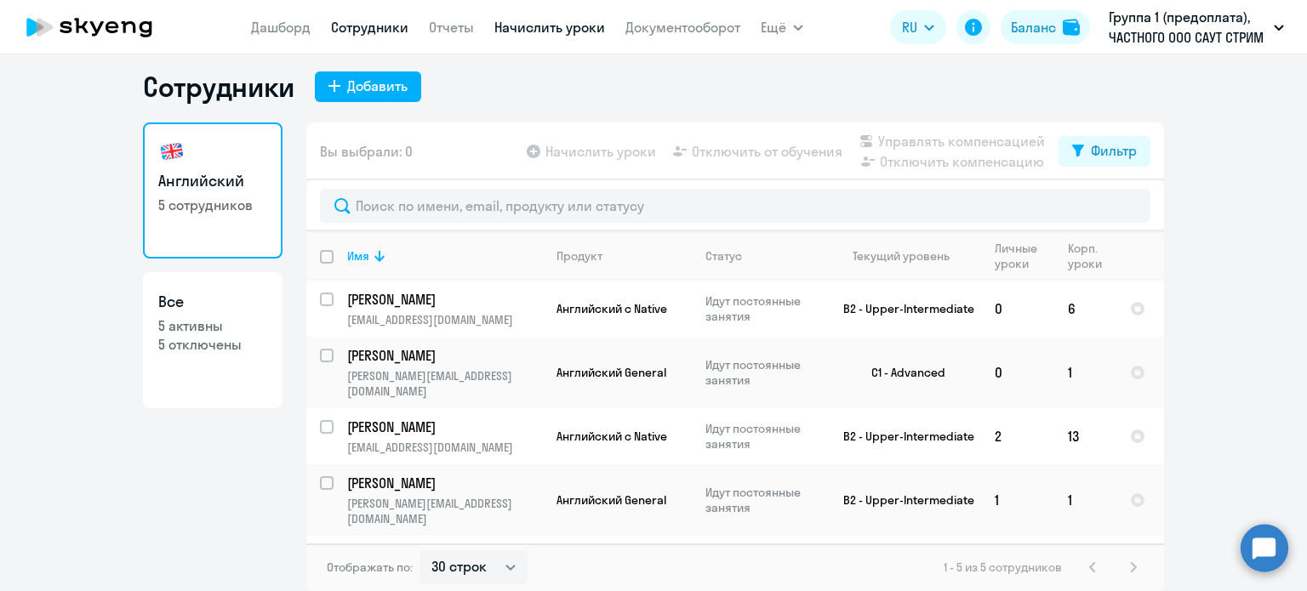
click at [531, 25] on link "Начислить уроки" at bounding box center [549, 27] width 111 height 17
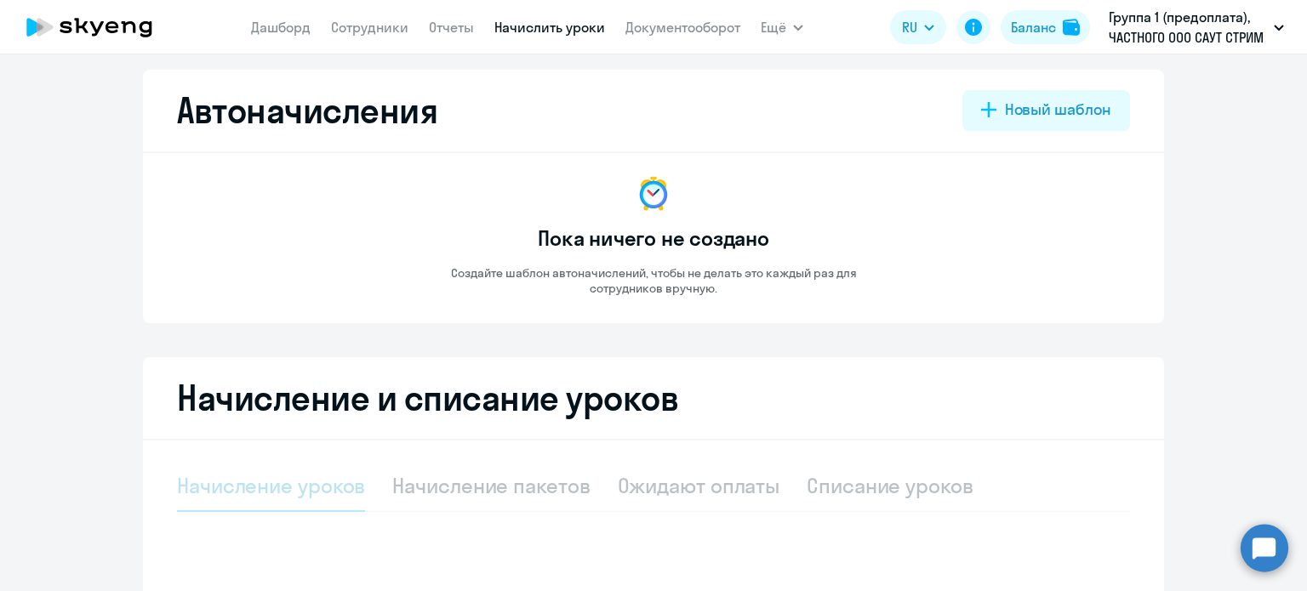
select select "10"
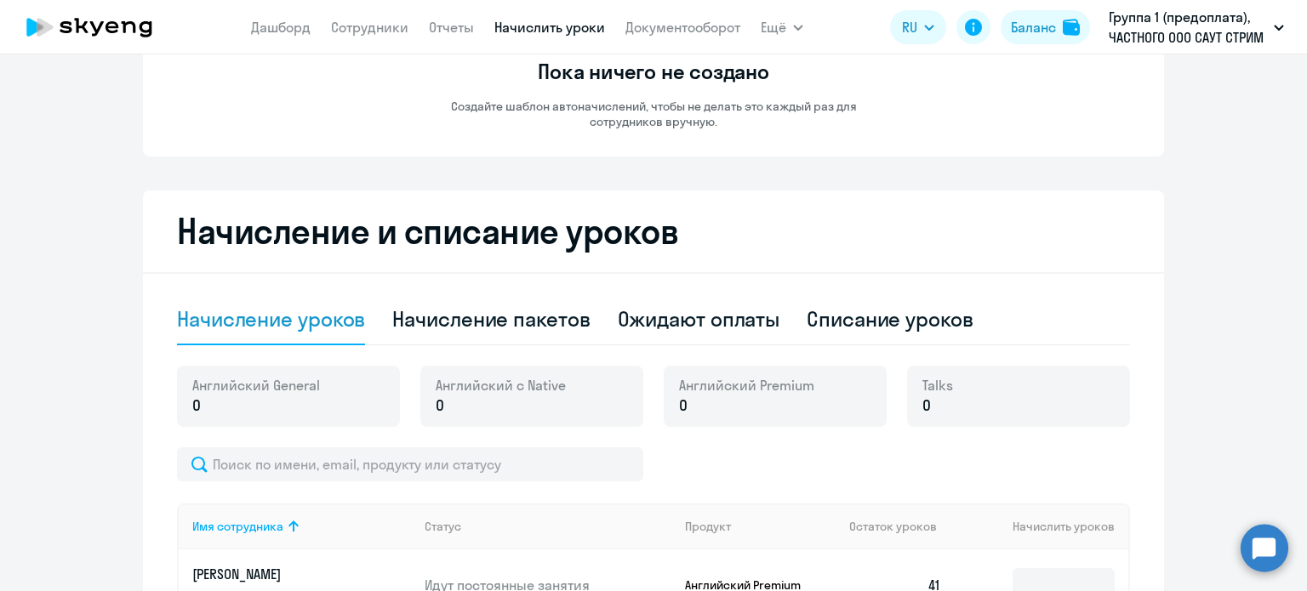
scroll to position [265, 0]
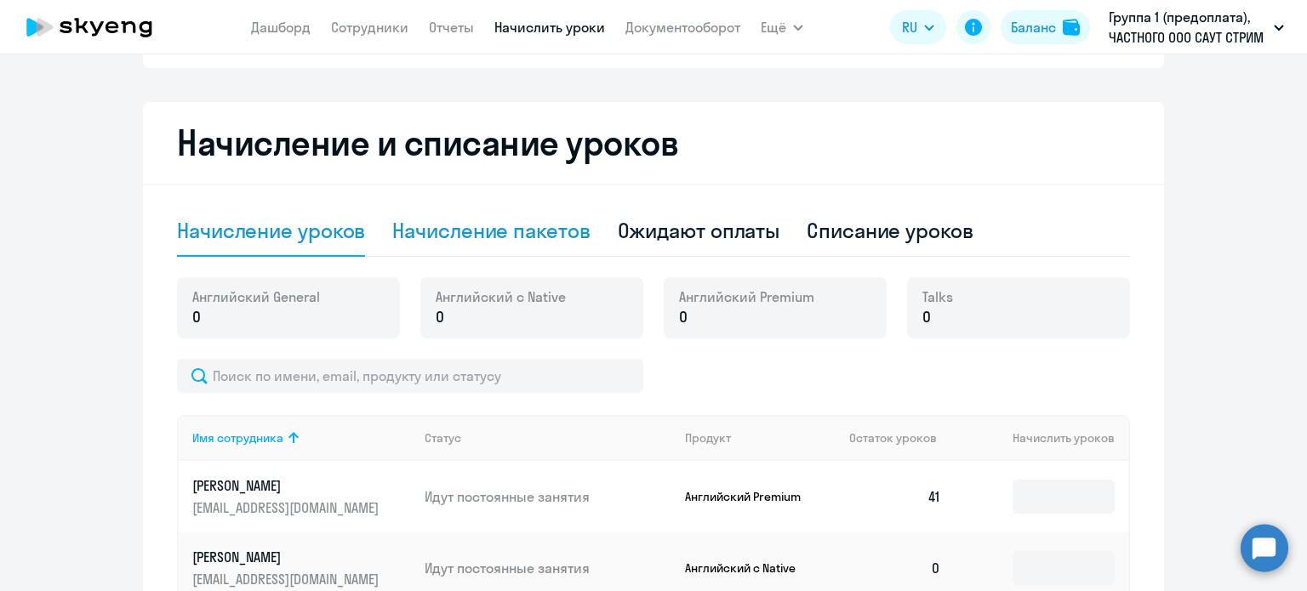
click at [425, 237] on div "Начисление пакетов" at bounding box center [490, 230] width 197 height 27
select select "10"
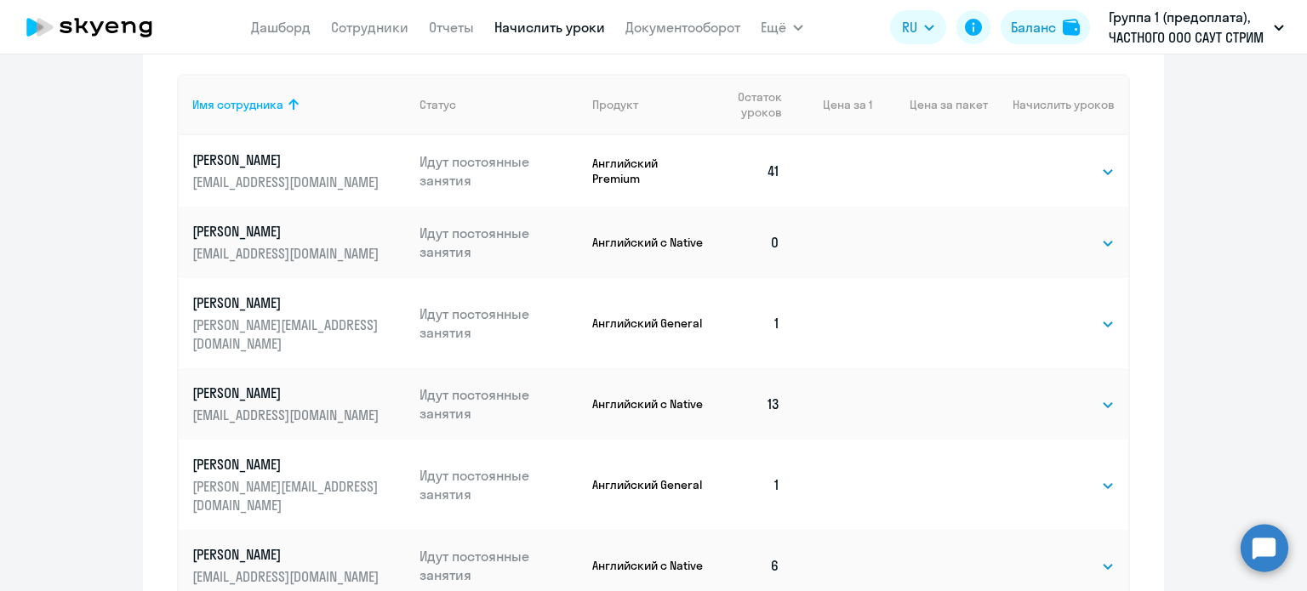
scroll to position [691, 0]
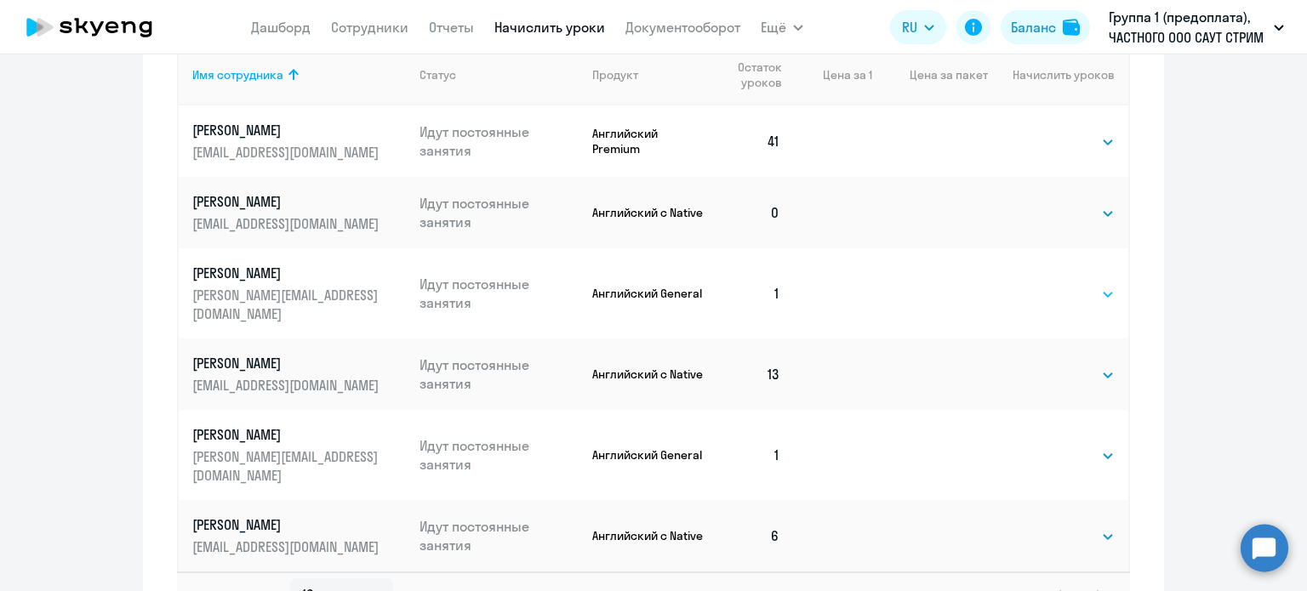
click at [1103, 286] on select "Выбрать 4 8 16 32 64 96 128" at bounding box center [1080, 294] width 70 height 20
select select "32"
click at [1045, 284] on select "Выбрать 4 8 16 32 64 96 128" at bounding box center [1080, 294] width 70 height 20
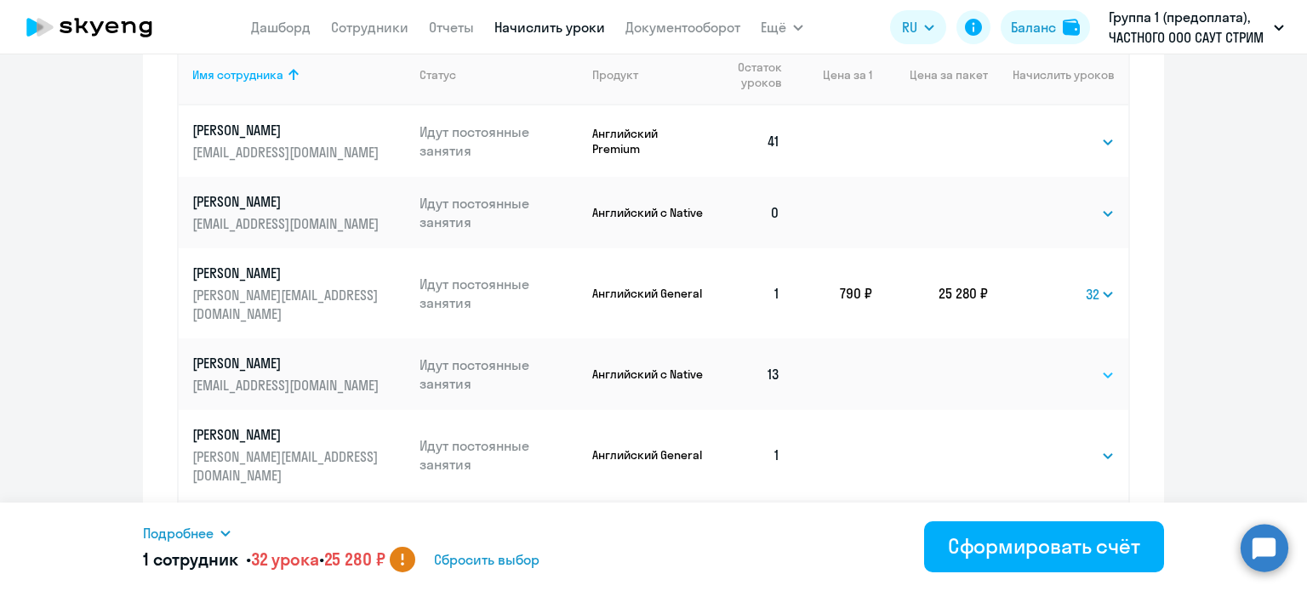
click at [1102, 365] on select "Выбрать 4 8 16 32 64 128" at bounding box center [1080, 375] width 70 height 20
select select "64"
click at [1045, 365] on select "Выбрать 4 8 16 32 64 128" at bounding box center [1080, 375] width 70 height 20
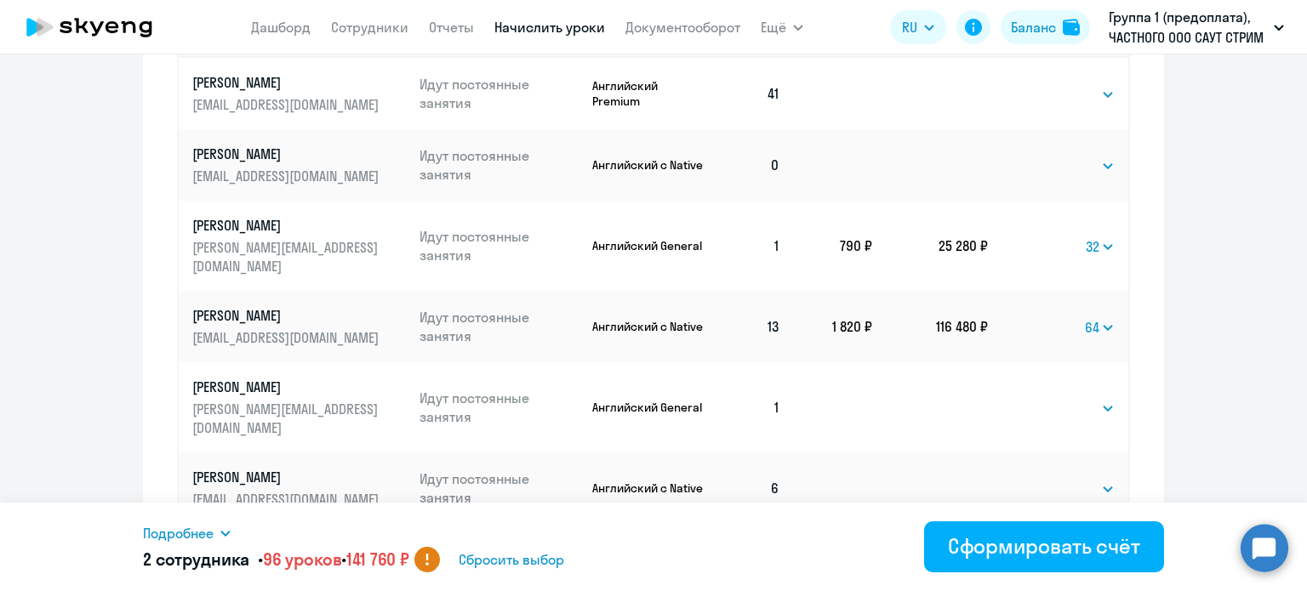
scroll to position [776, 0]
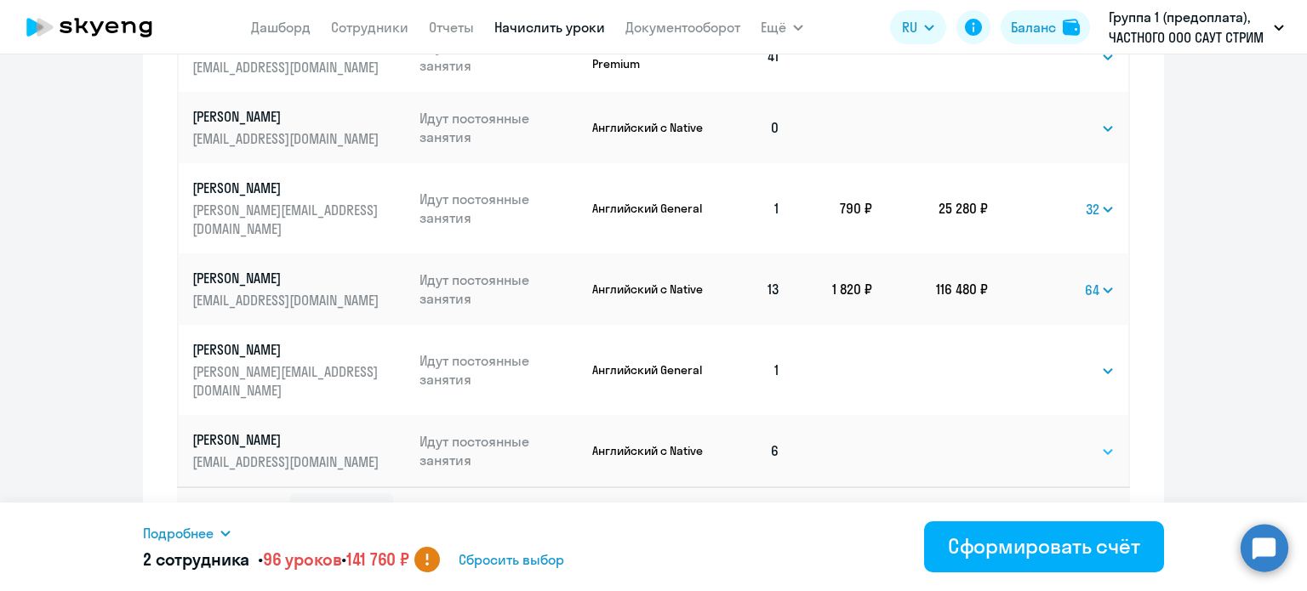
click at [1102, 441] on select "Выбрать 4 8 16 32 64 128" at bounding box center [1080, 451] width 70 height 20
select select "64"
click at [1045, 441] on select "Выбрать 4 8 16 32 64 128" at bounding box center [1080, 451] width 70 height 20
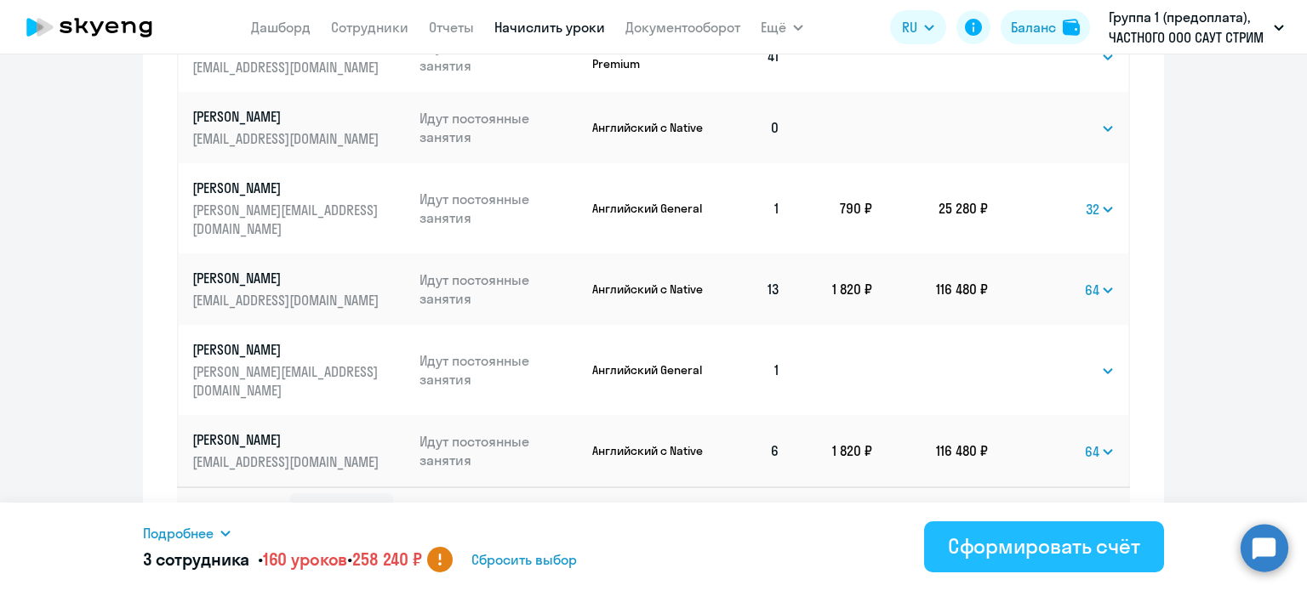
click at [986, 540] on div "Сформировать счёт" at bounding box center [1044, 545] width 192 height 27
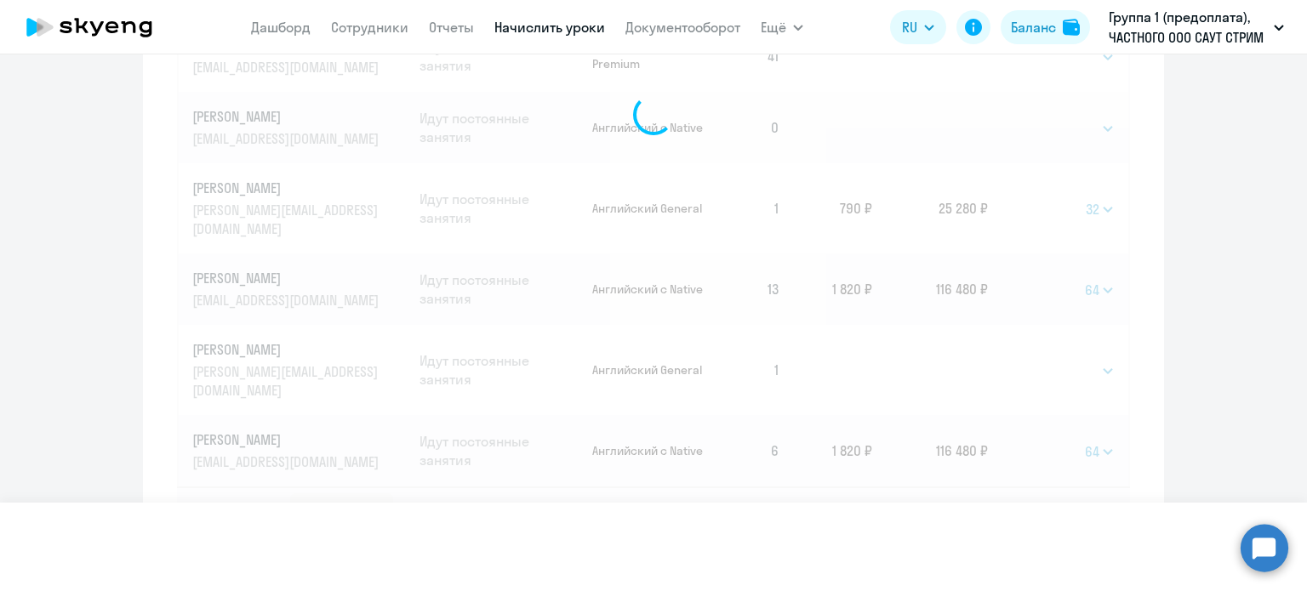
select select
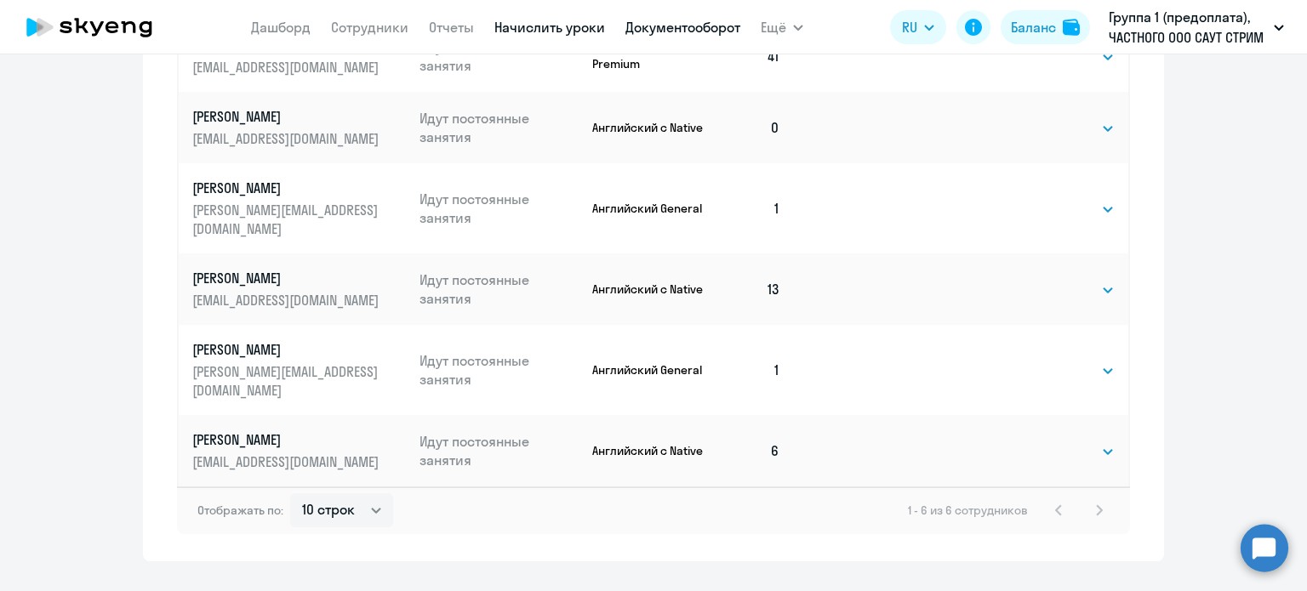
click at [658, 27] on link "Документооборот" at bounding box center [682, 27] width 115 height 17
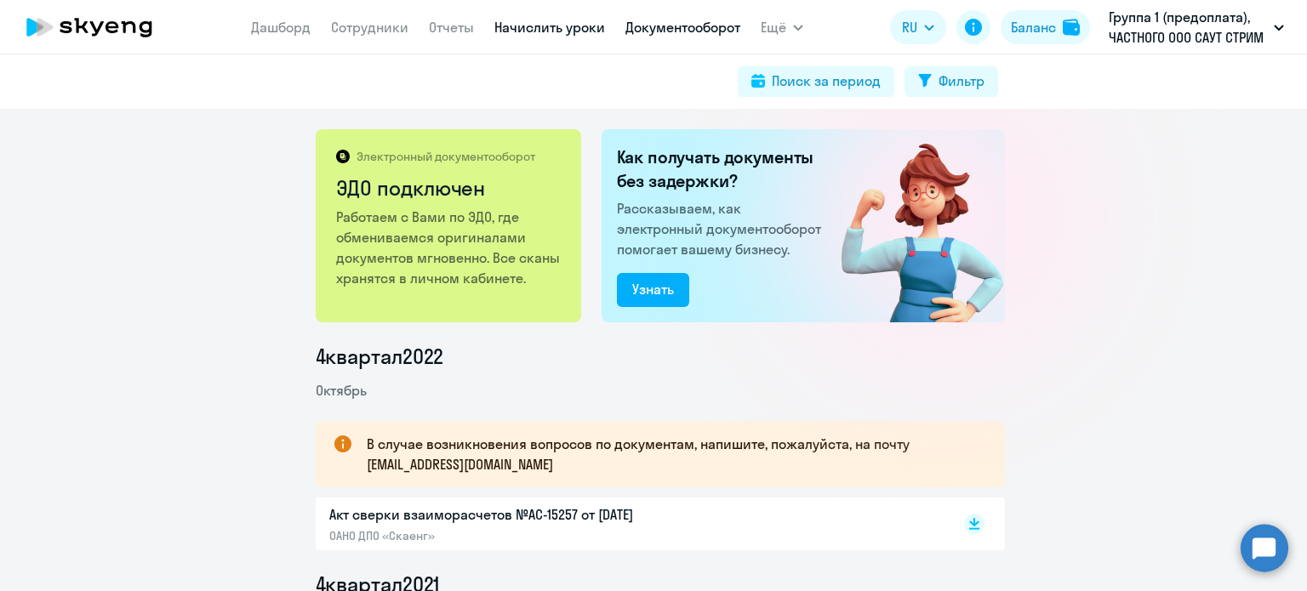
click at [536, 33] on link "Начислить уроки" at bounding box center [549, 27] width 111 height 17
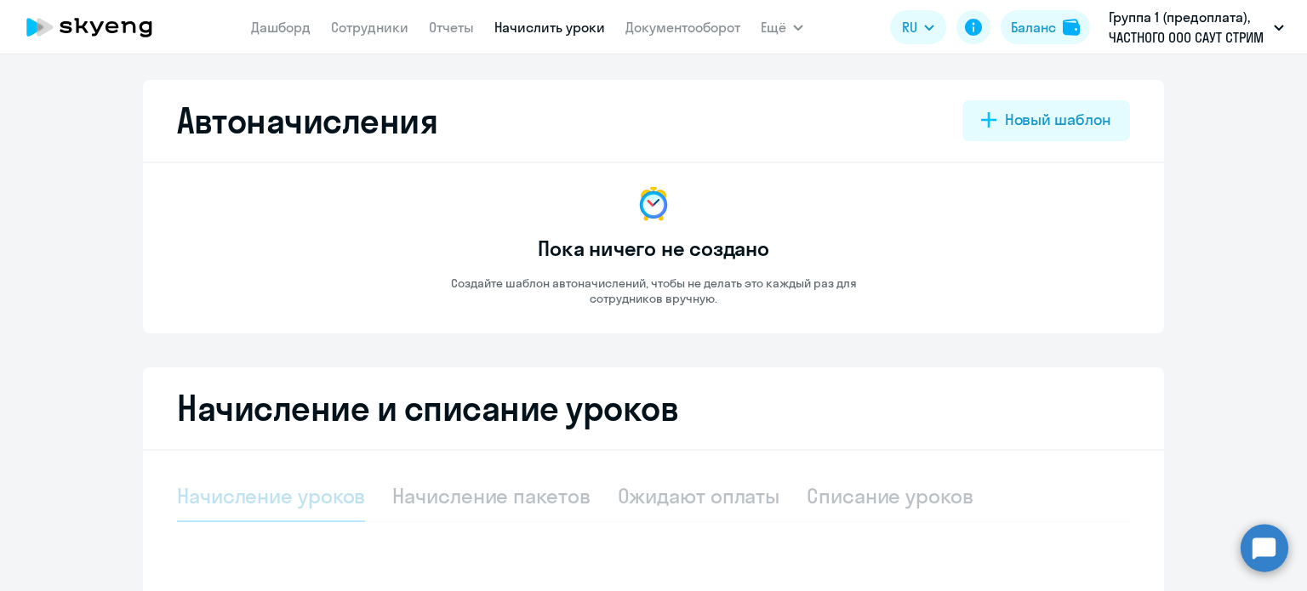
select select "10"
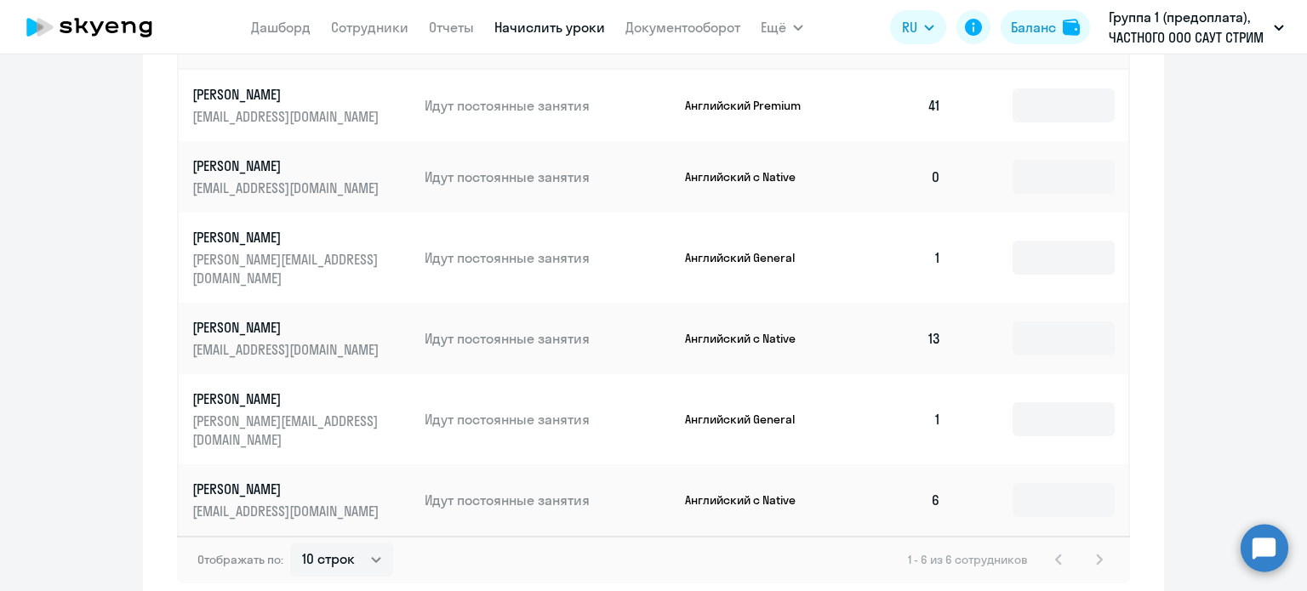
scroll to position [707, 0]
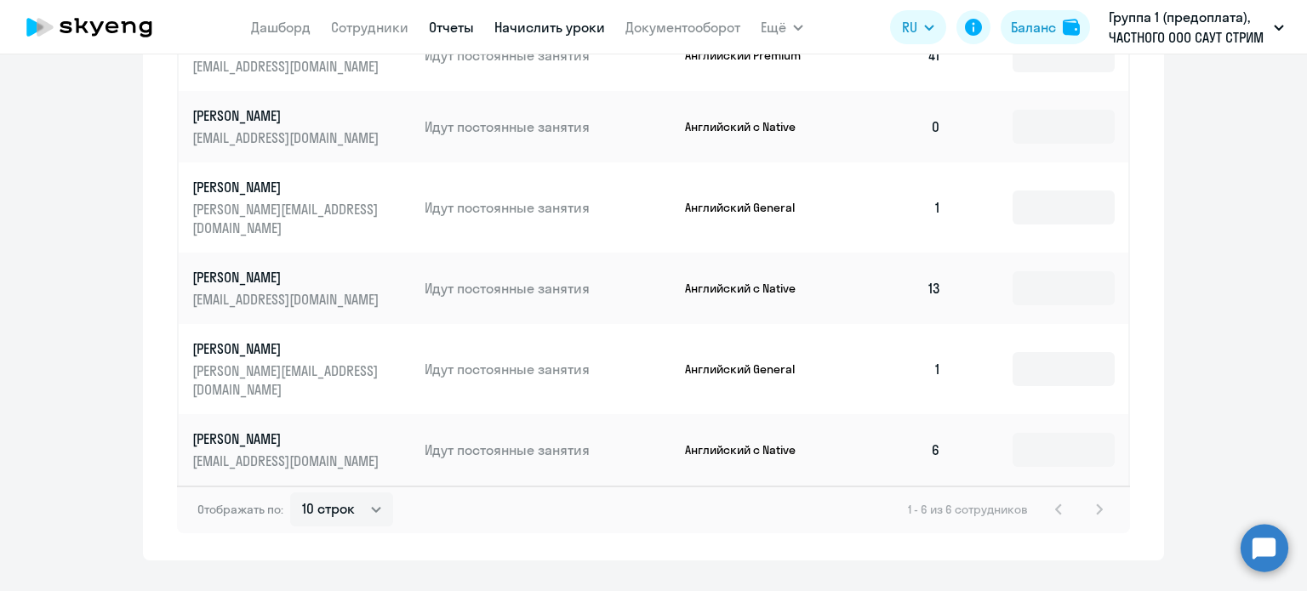
click at [441, 27] on link "Отчеты" at bounding box center [451, 27] width 45 height 17
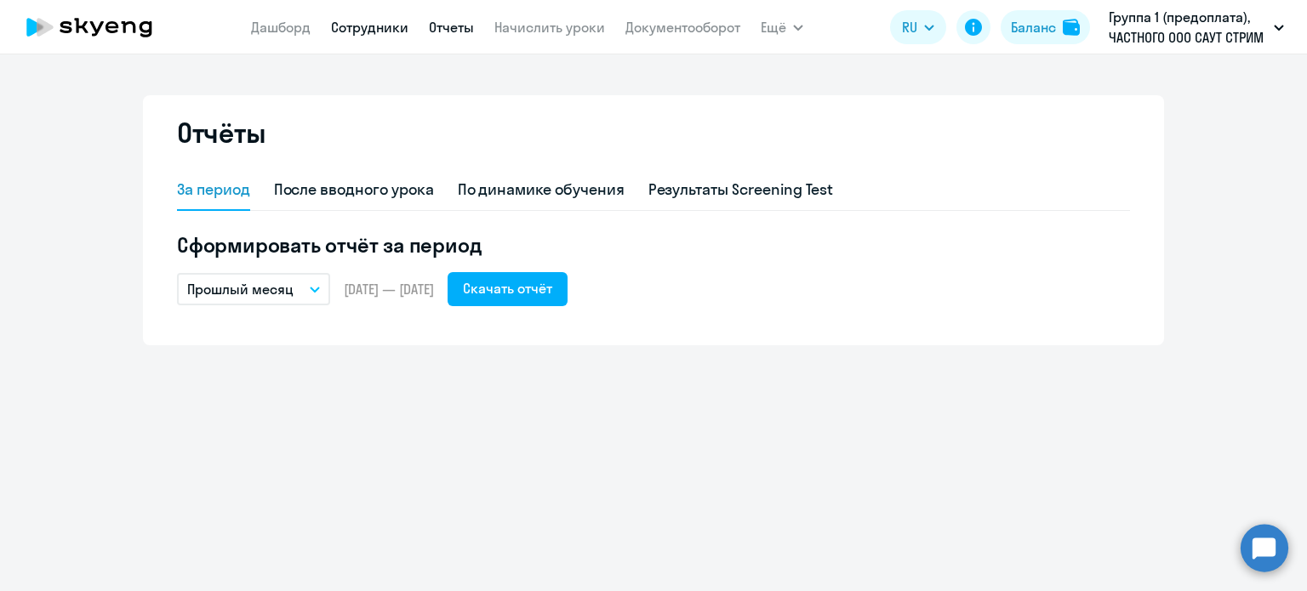
click at [356, 27] on link "Сотрудники" at bounding box center [369, 27] width 77 height 17
select select "30"
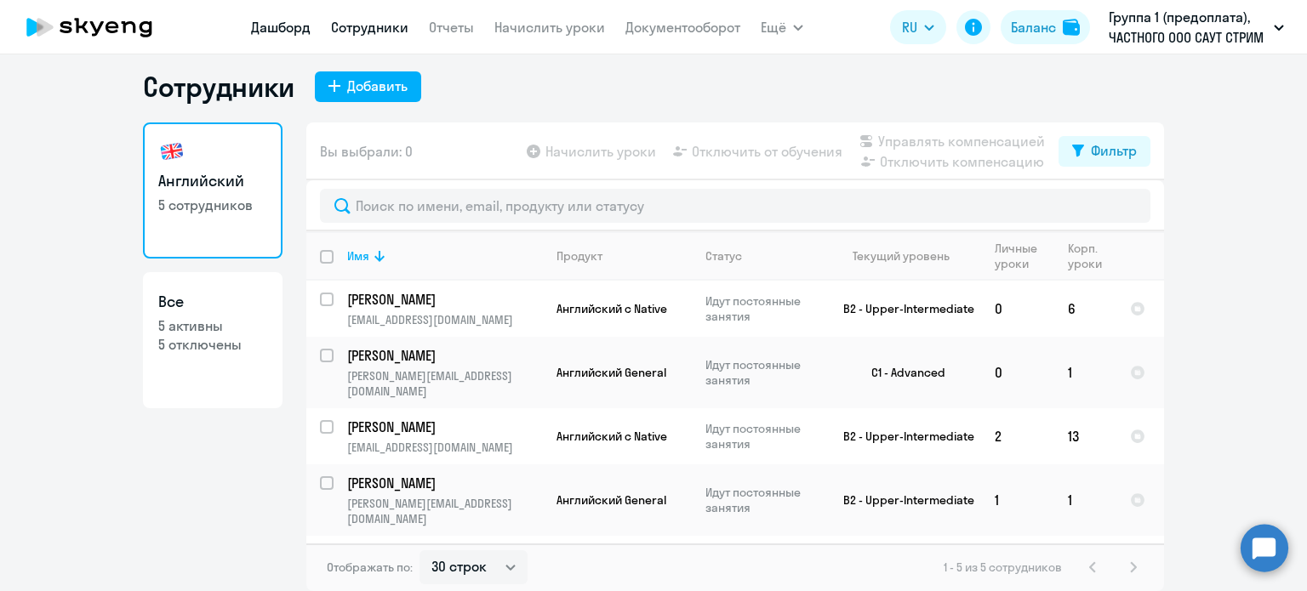
click at [279, 29] on link "Дашборд" at bounding box center [281, 27] width 60 height 17
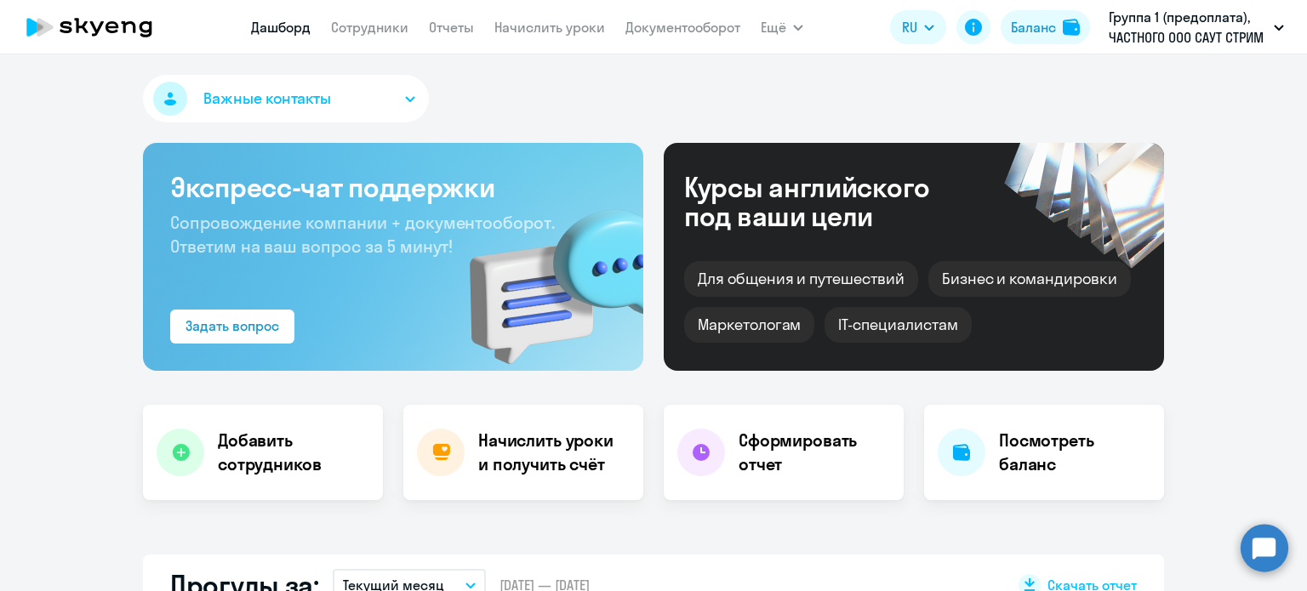
select select "30"
click at [779, 458] on h4 "Сформировать отчет" at bounding box center [813, 453] width 151 height 48
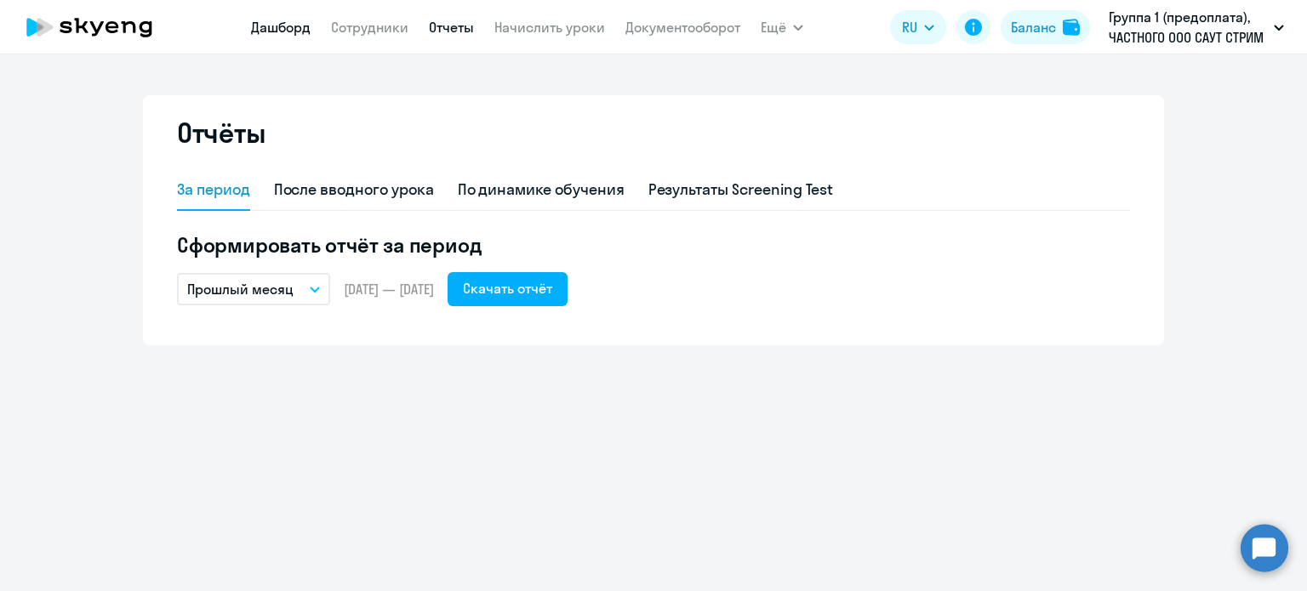
click at [279, 23] on link "Дашборд" at bounding box center [281, 27] width 60 height 17
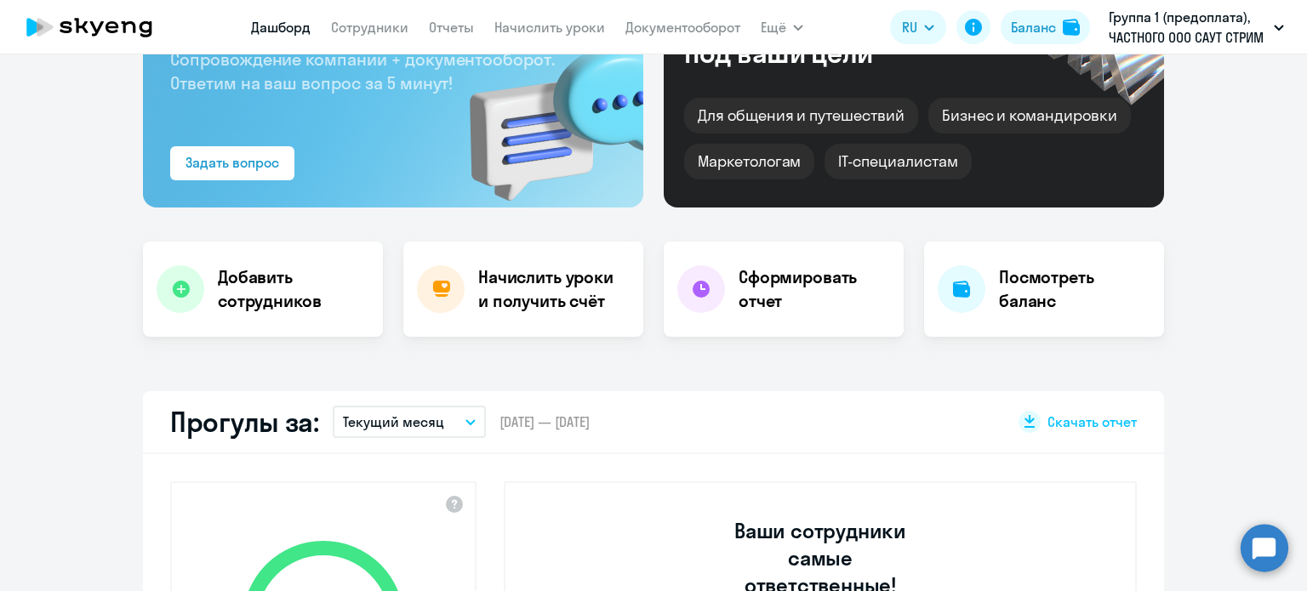
scroll to position [170, 0]
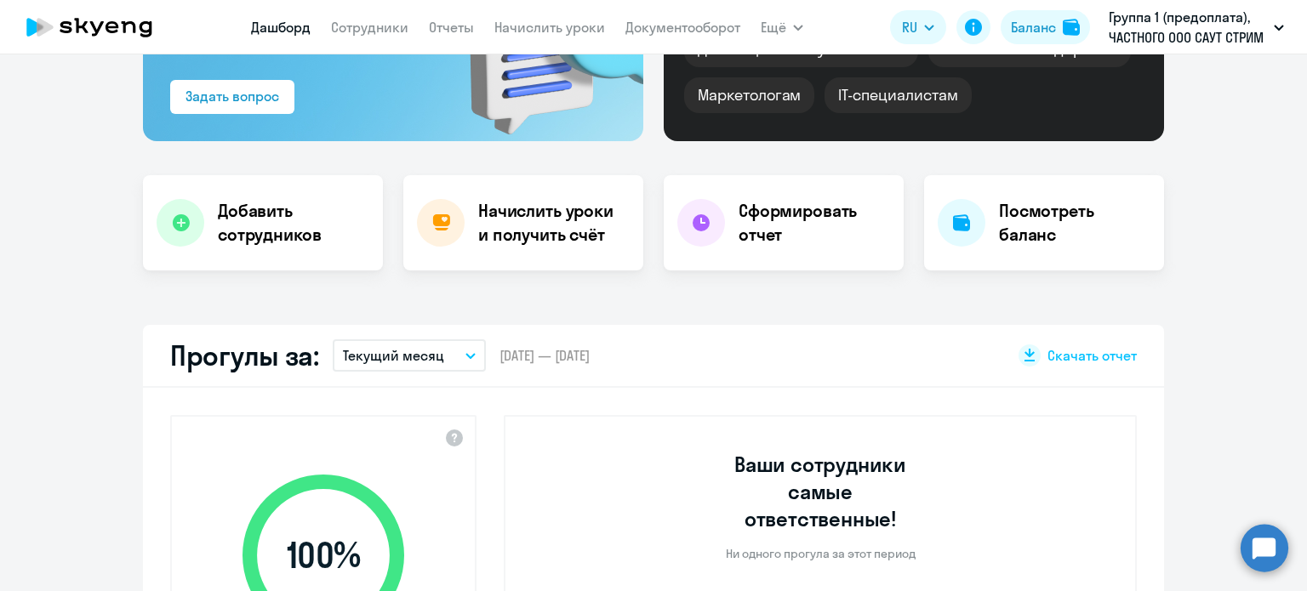
select select "30"
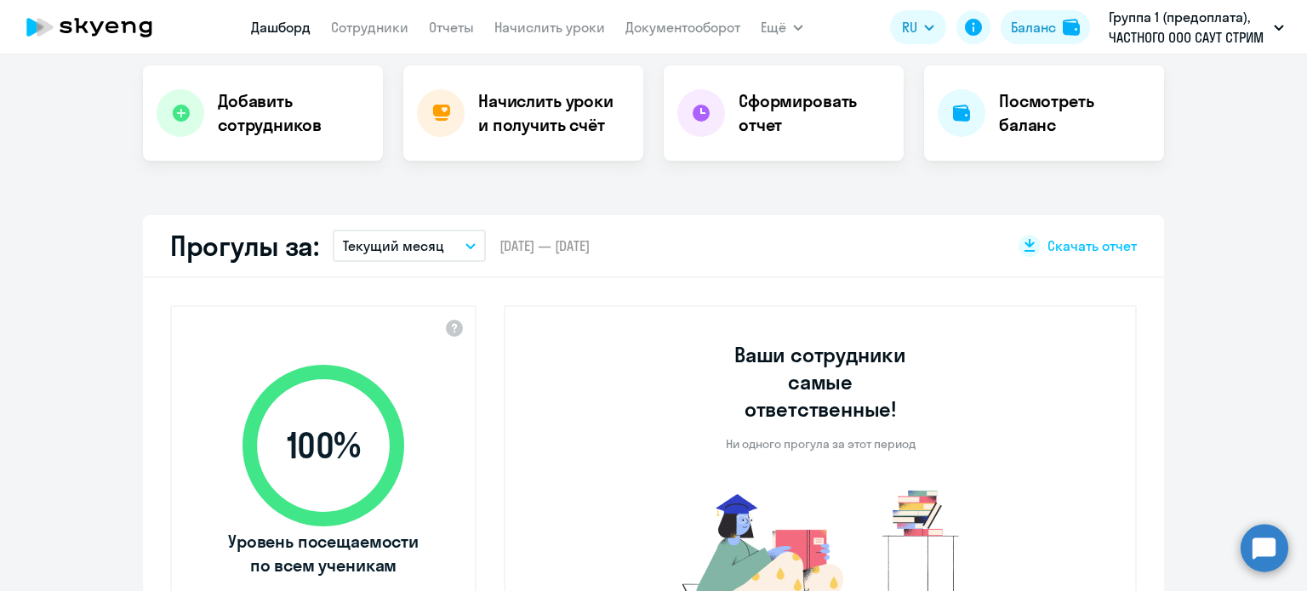
scroll to position [340, 0]
click at [539, 118] on h4 "Начислить уроки и получить счёт" at bounding box center [552, 112] width 148 height 48
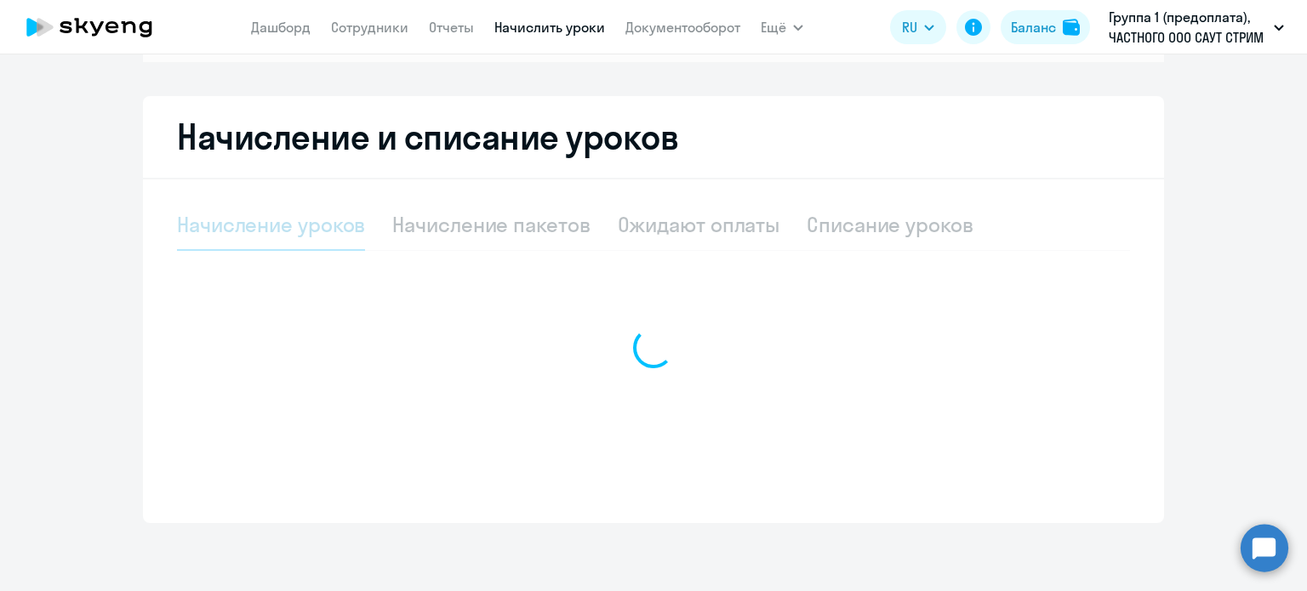
scroll to position [262, 0]
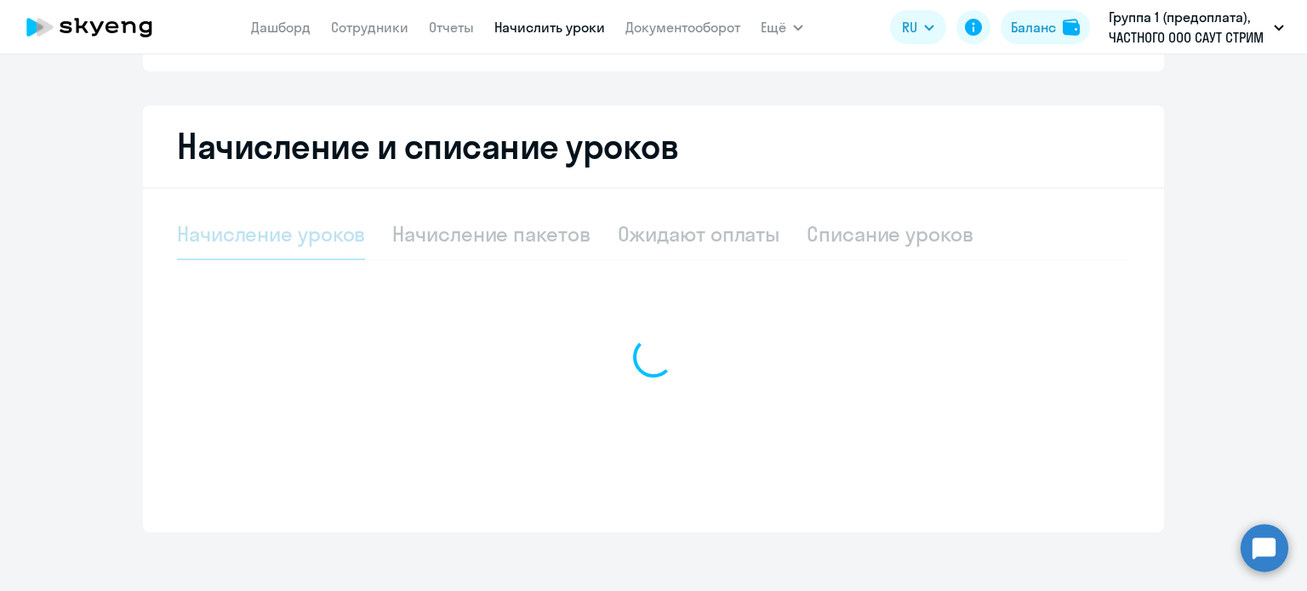
select select "10"
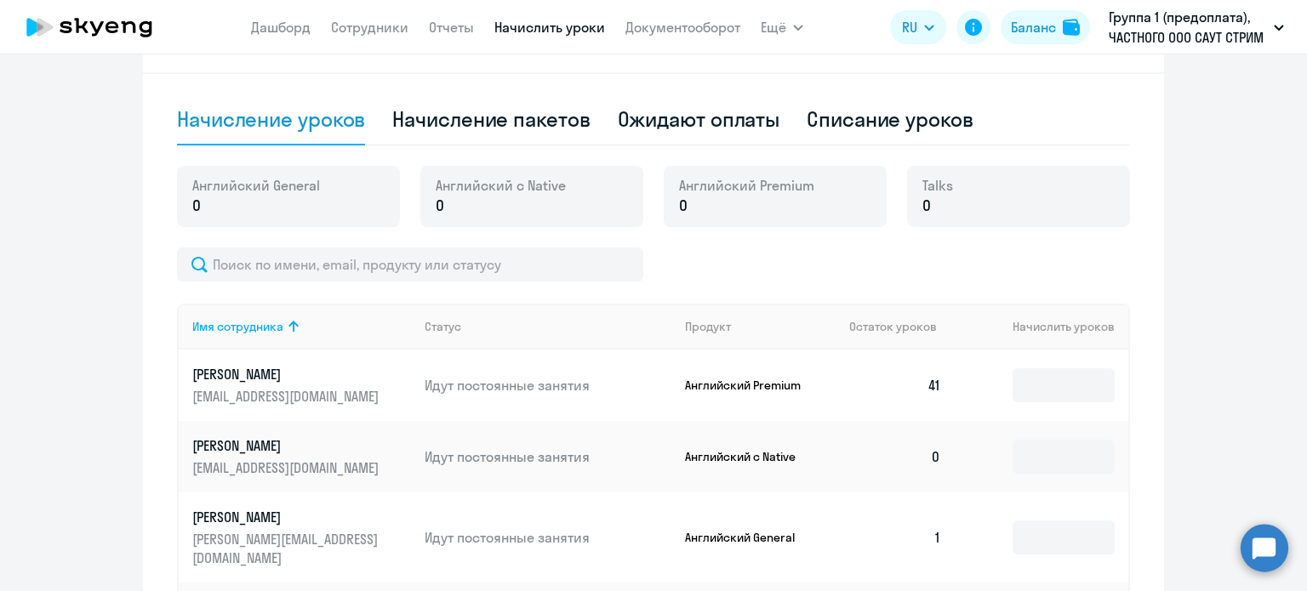
scroll to position [347, 0]
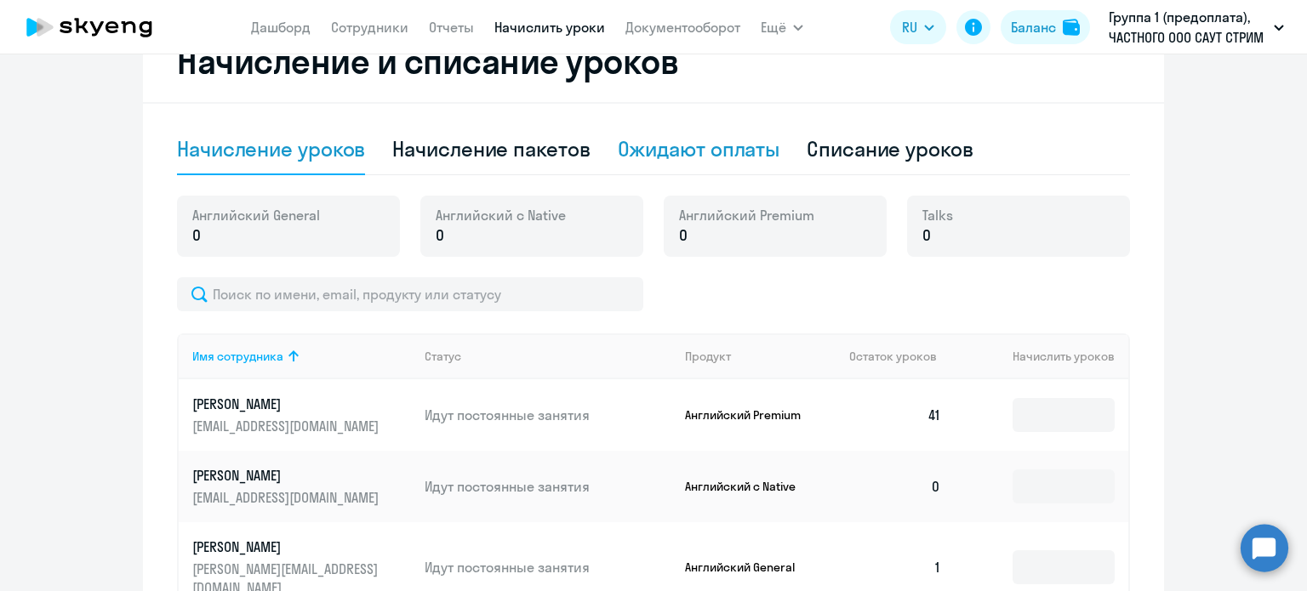
click at [684, 153] on div "Ожидают оплаты" at bounding box center [699, 148] width 162 height 27
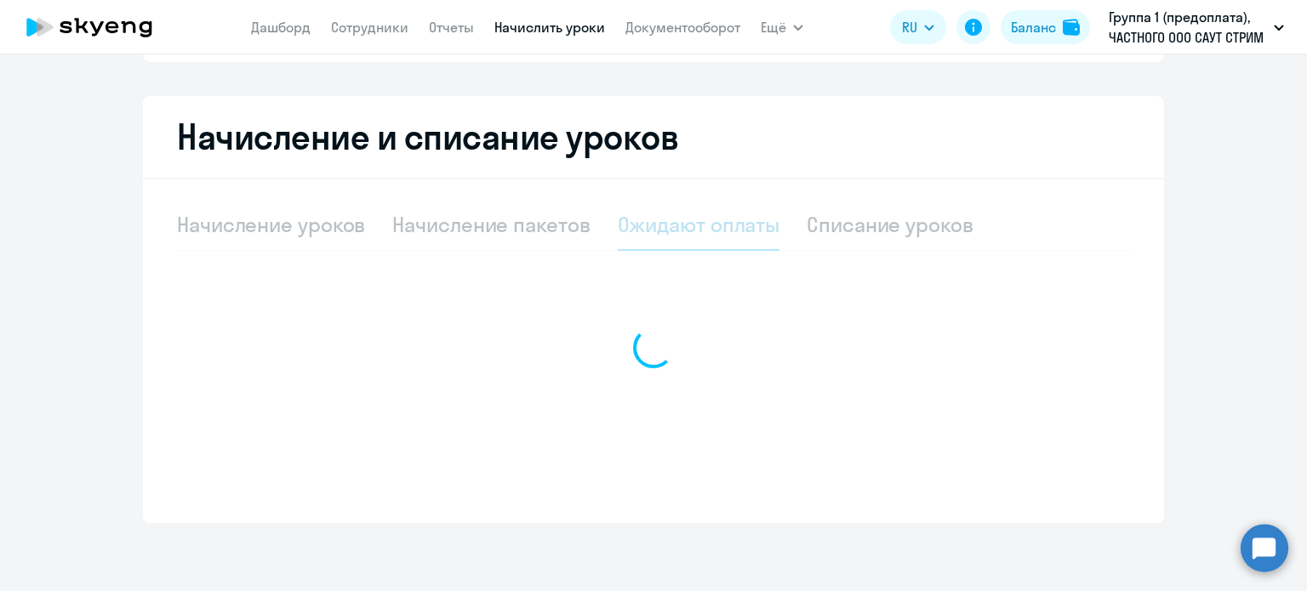
scroll to position [271, 0]
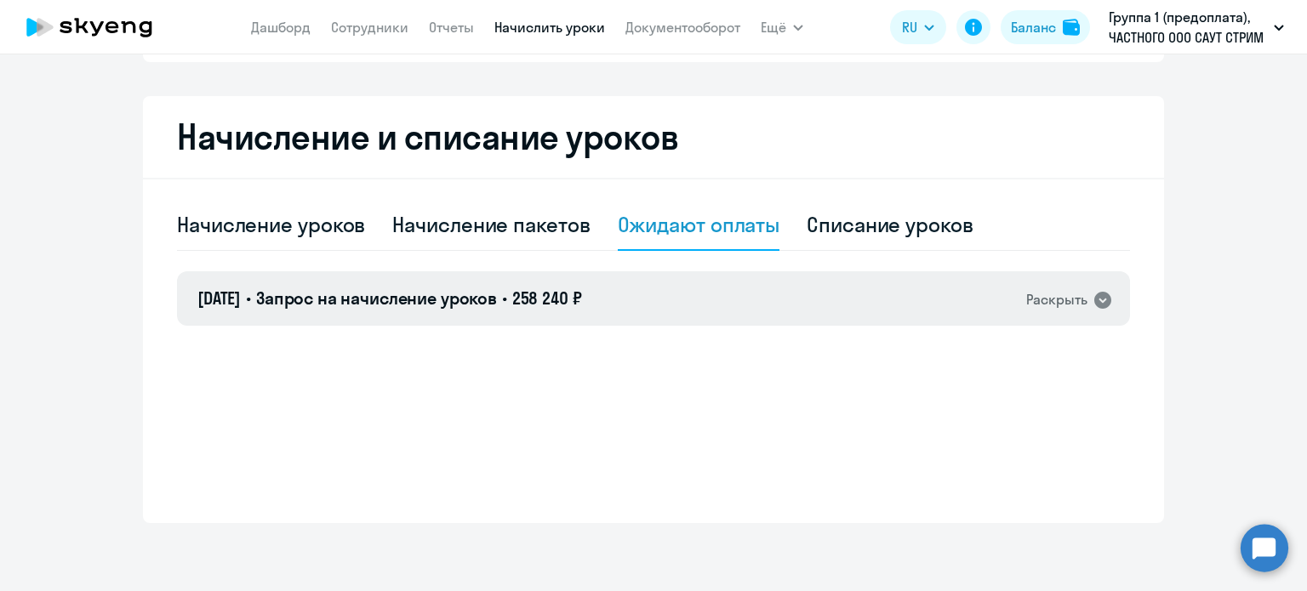
click at [1067, 299] on div "Раскрыть" at bounding box center [1056, 299] width 61 height 21
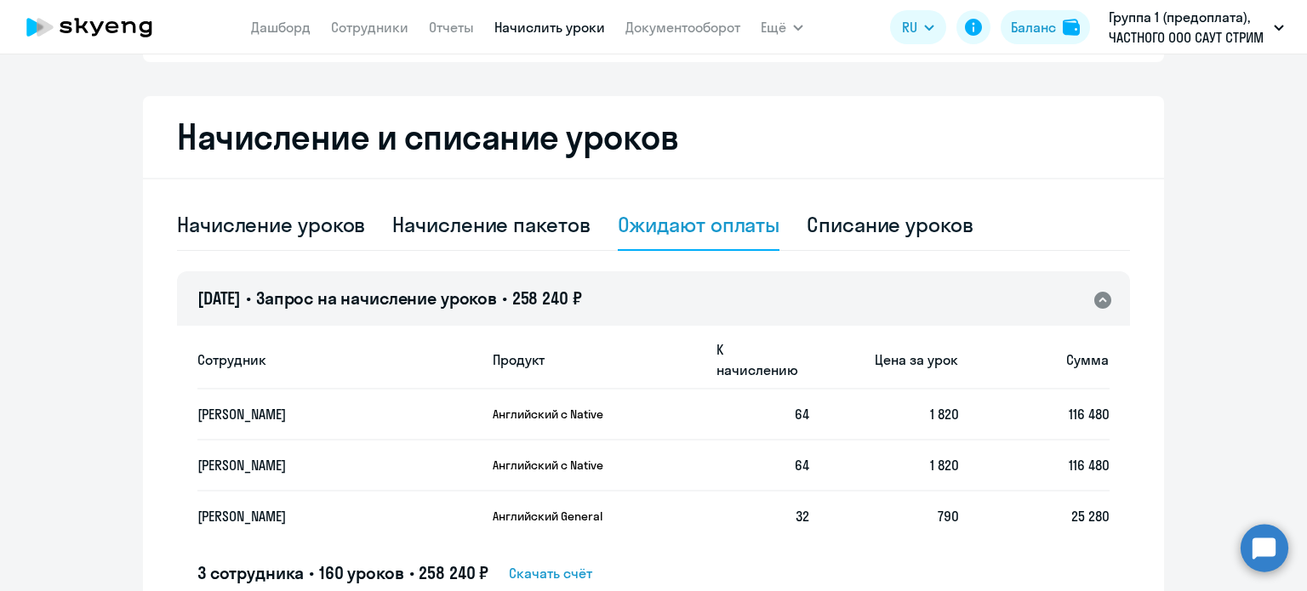
scroll to position [347, 0]
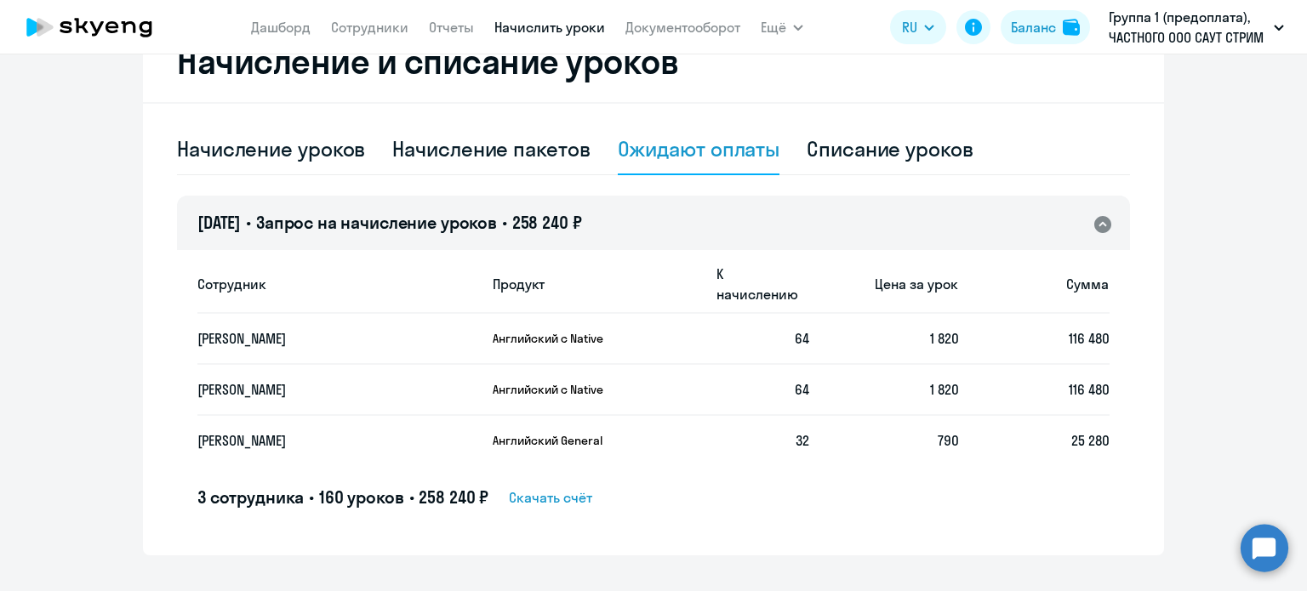
click at [563, 487] on span "Скачать счёт" at bounding box center [550, 497] width 83 height 20
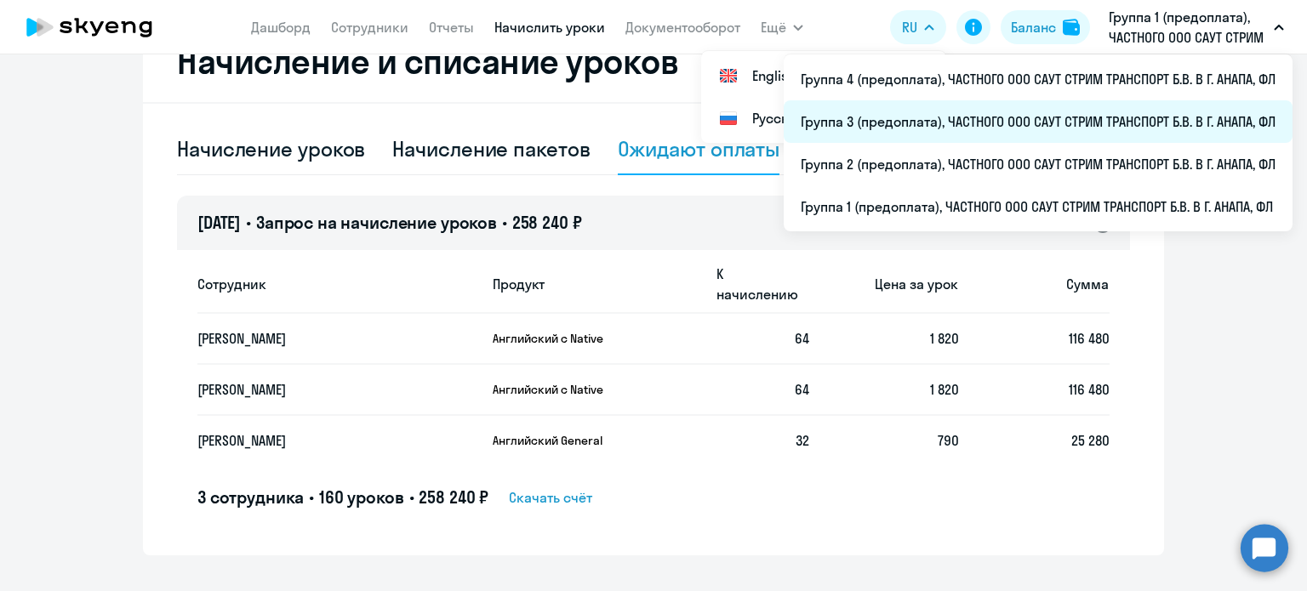
click at [953, 122] on li "Группа 3 (предоплата), ЧАСТНОГО ООО САУТ СТРИМ ТРАНСПОРТ Б.В. В Г. АНАПА, ФЛ" at bounding box center [1037, 121] width 509 height 43
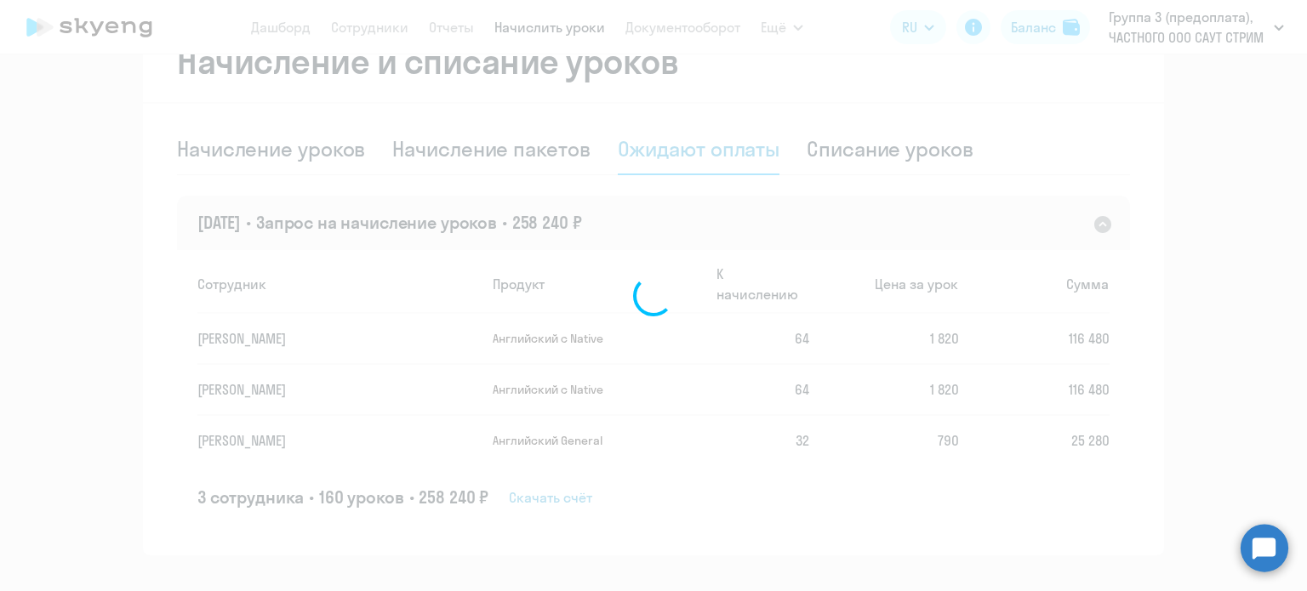
scroll to position [500, 0]
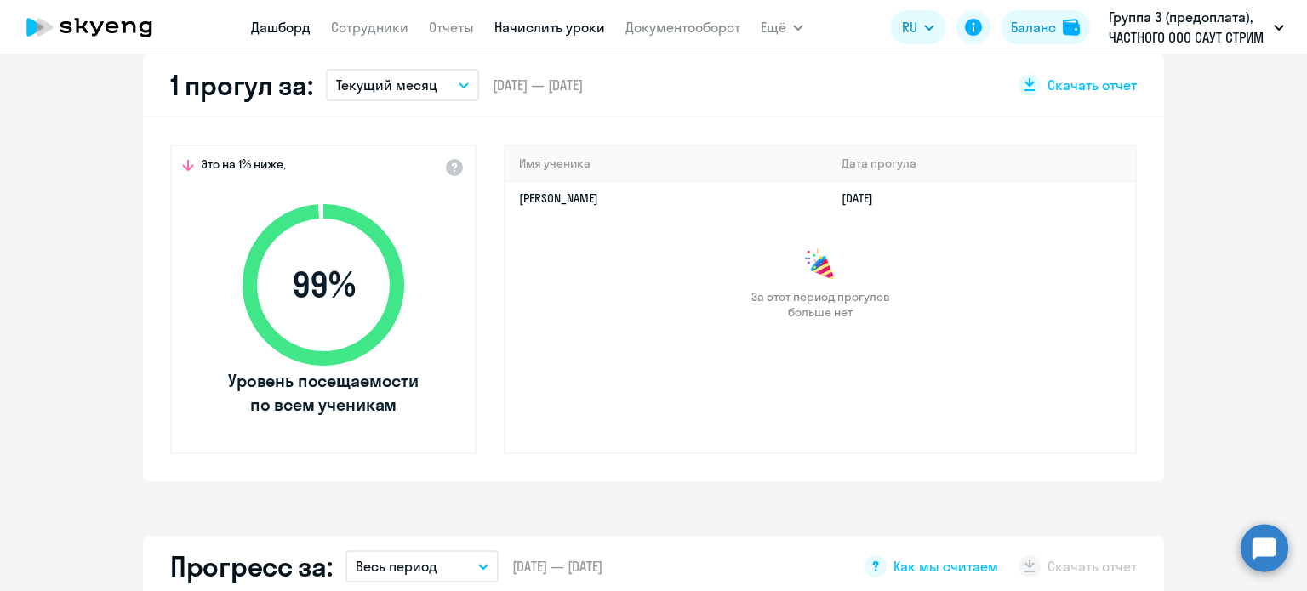
click at [568, 30] on link "Начислить уроки" at bounding box center [549, 27] width 111 height 17
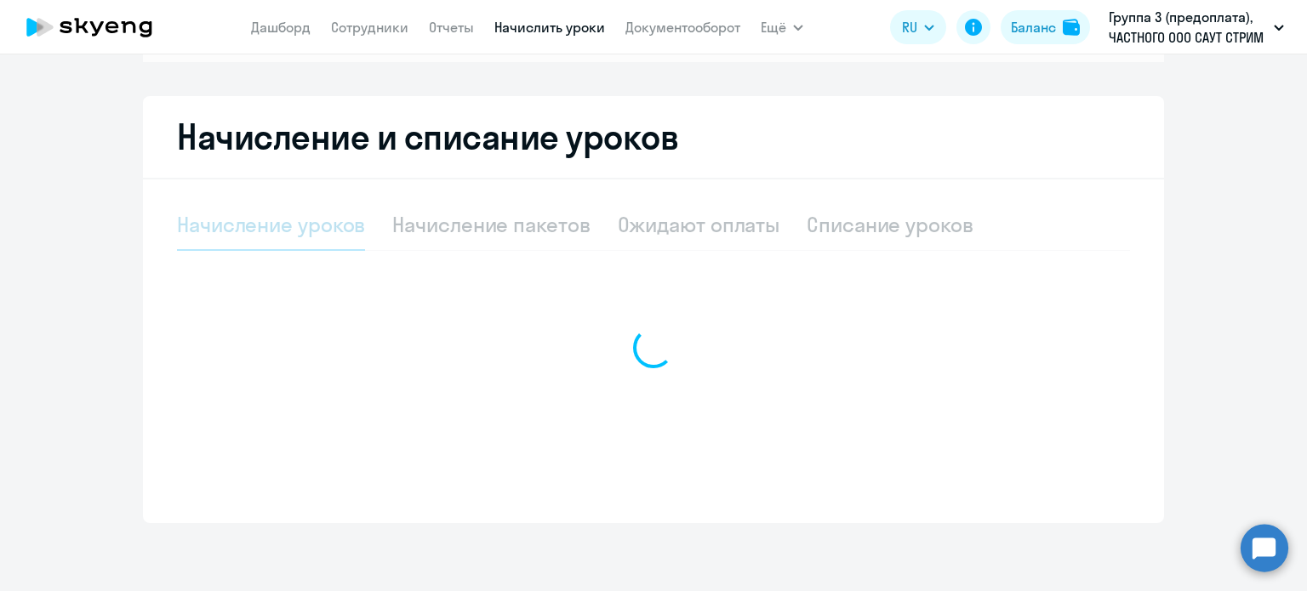
scroll to position [262, 0]
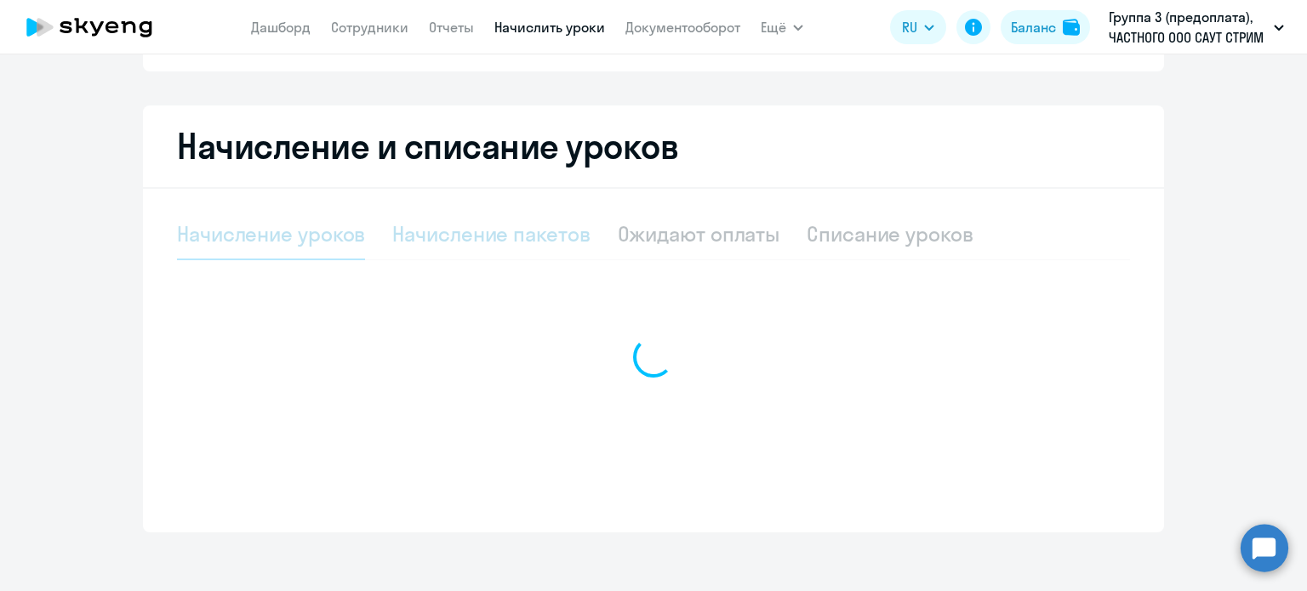
select select "10"
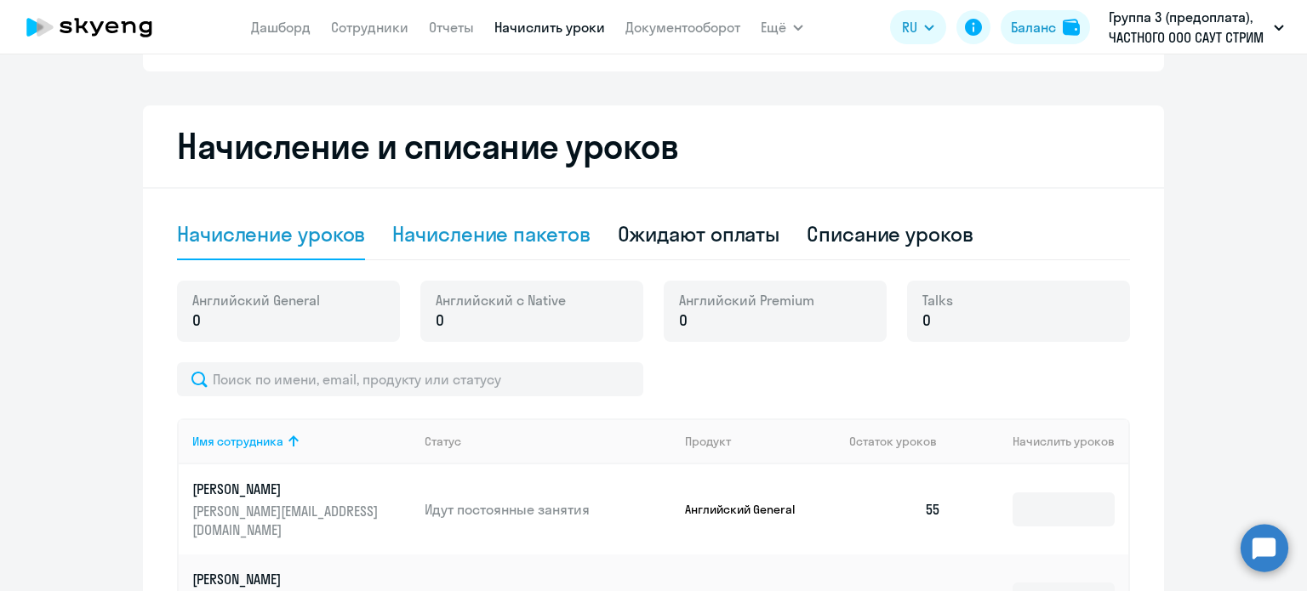
click at [468, 236] on div "Начисление пакетов" at bounding box center [490, 233] width 197 height 27
select select "10"
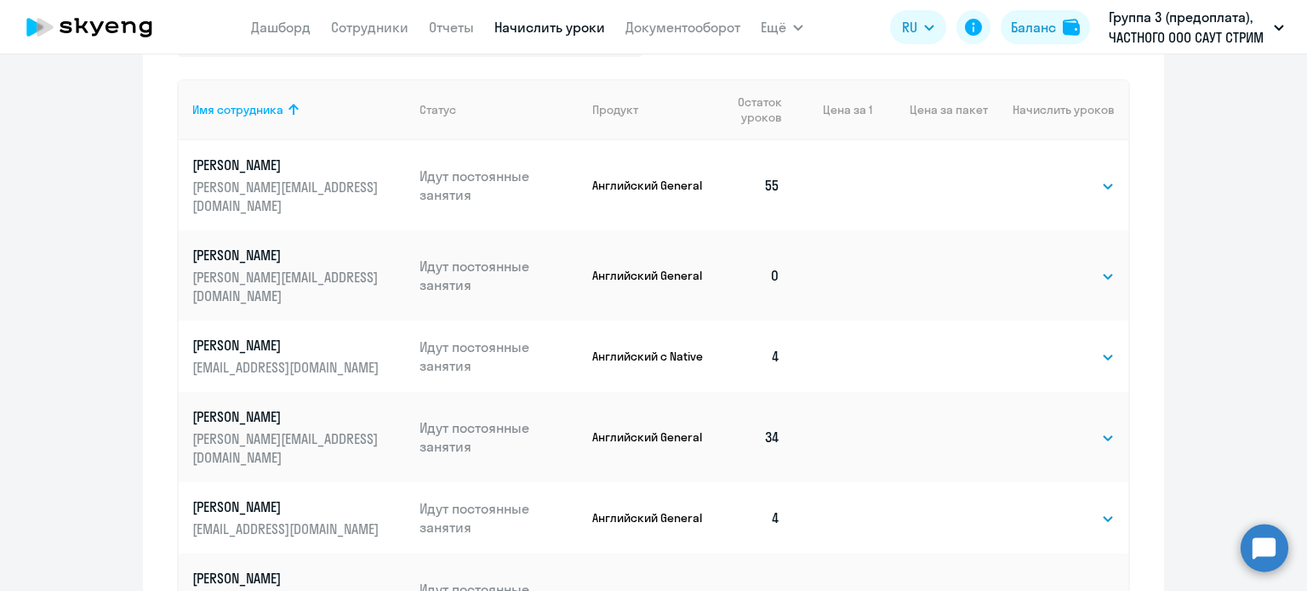
scroll to position [687, 0]
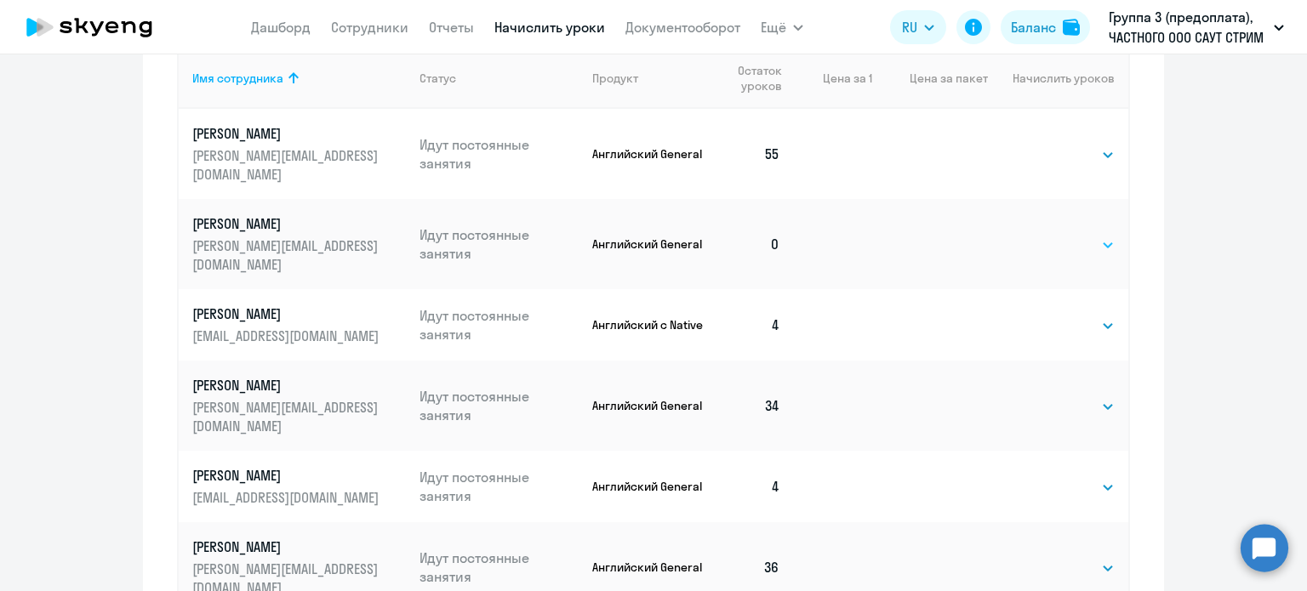
click at [1106, 235] on select "Выбрать 4 8 16 32 64 96 128" at bounding box center [1080, 245] width 70 height 20
select select "64"
click at [1045, 235] on select "Выбрать 4 8 16 32 64 96 128" at bounding box center [1080, 245] width 70 height 20
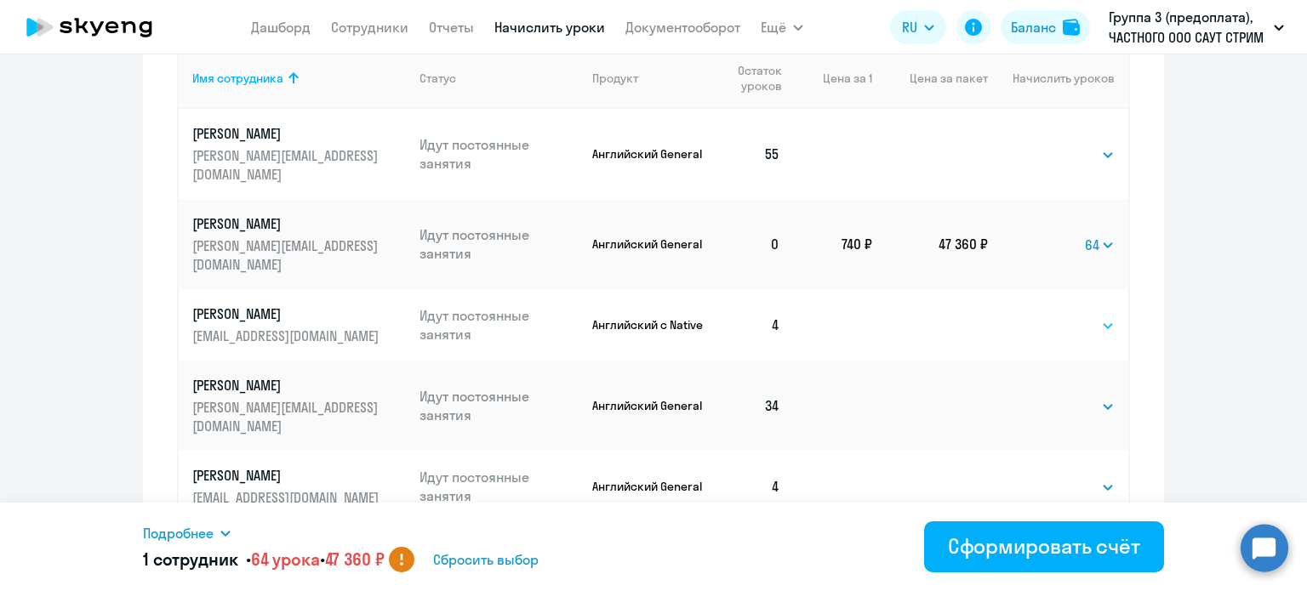
click at [1101, 316] on select "Выбрать 4 8 16 32 64 128" at bounding box center [1080, 326] width 70 height 20
select select "64"
click at [1045, 316] on select "Выбрать 4 8 16 32 64 128" at bounding box center [1080, 326] width 70 height 20
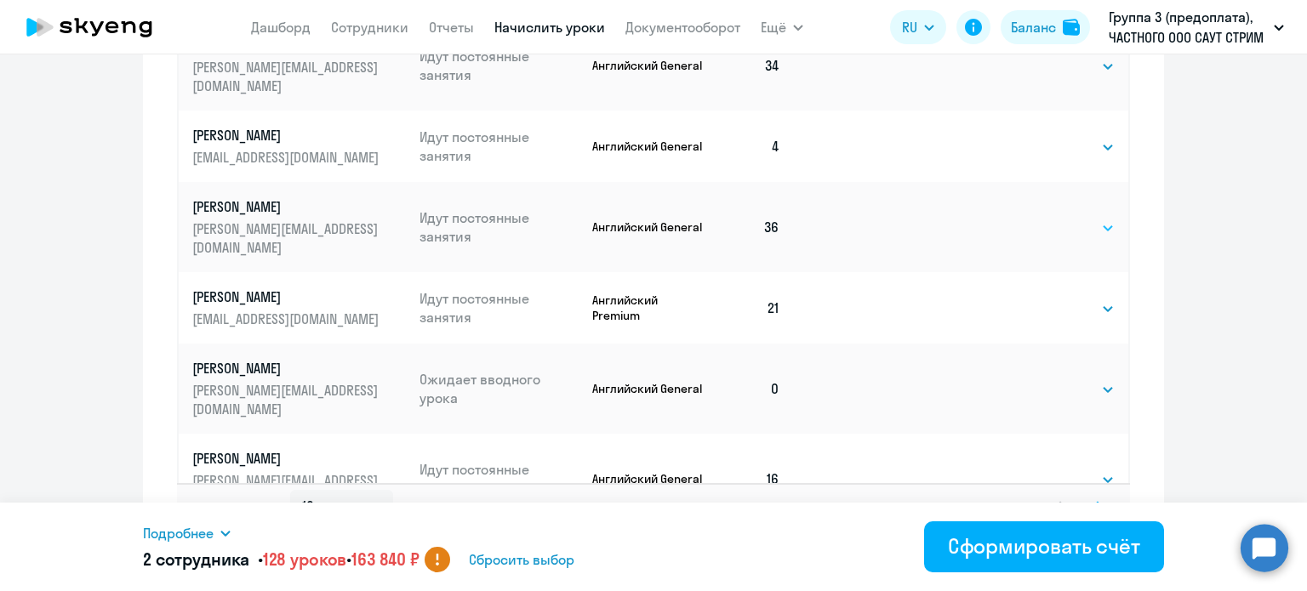
scroll to position [1028, 0]
click at [1107, 379] on select "Выбрать 4 8 16 32 64 96 128" at bounding box center [1080, 389] width 70 height 20
select select "16"
click at [1045, 379] on select "Выбрать 4 8 16 32 64 96 128" at bounding box center [1080, 389] width 70 height 20
click at [1102, 470] on select "Выбрать 4 8 16 32 64 96 128" at bounding box center [1080, 480] width 70 height 20
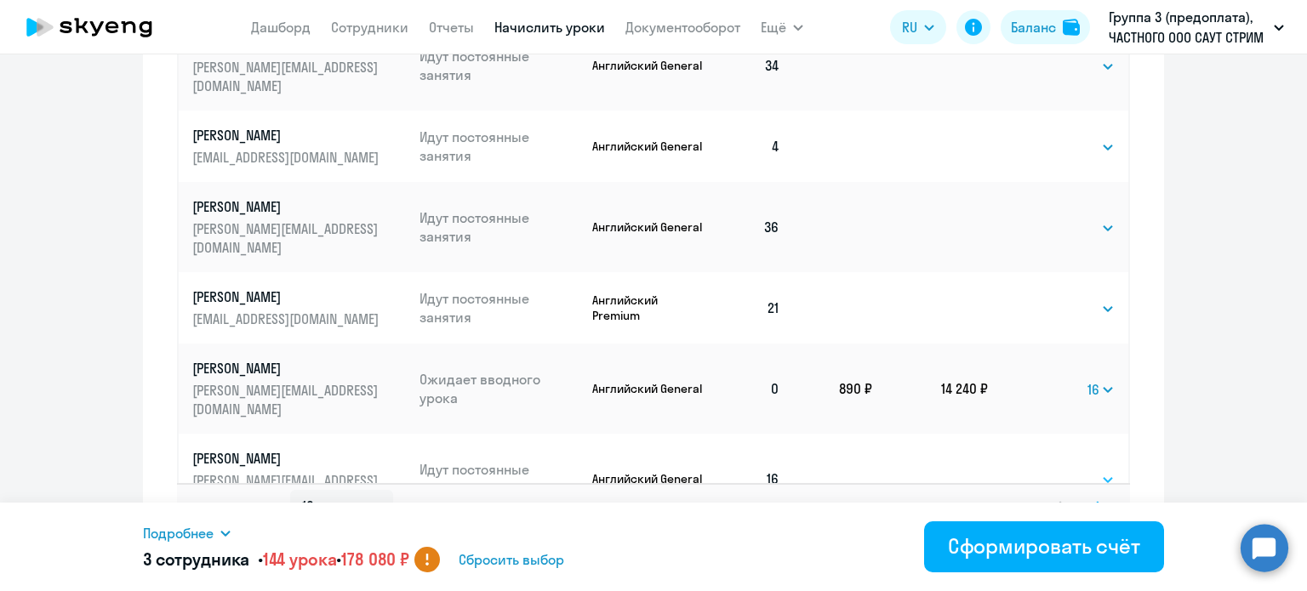
select select "32"
click at [1045, 470] on select "Выбрать 4 8 16 32 64 96 128" at bounding box center [1080, 480] width 70 height 20
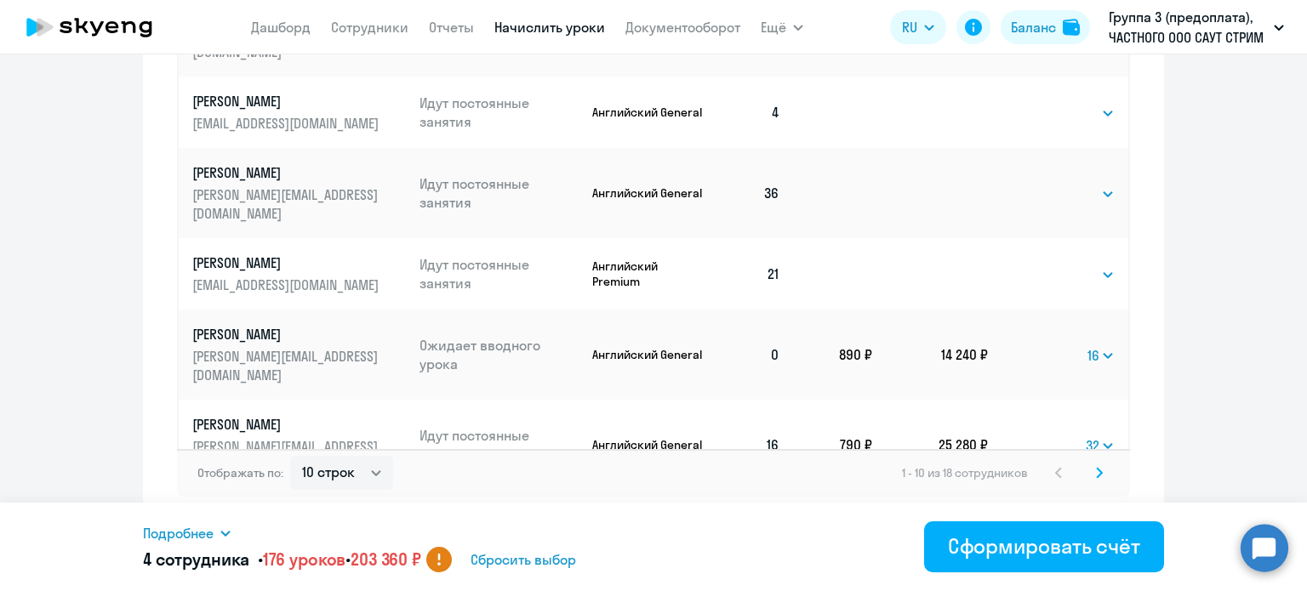
click at [1104, 526] on select "Выбрать 4 8 16 32 64 96 128" at bounding box center [1080, 536] width 70 height 20
select select "64"
click at [1045, 526] on select "Выбрать 4 8 16 32 64 96 128" at bounding box center [1080, 536] width 70 height 20
click at [369, 468] on select "10 строк 30 строк 50 строк" at bounding box center [341, 473] width 103 height 34
select select "30"
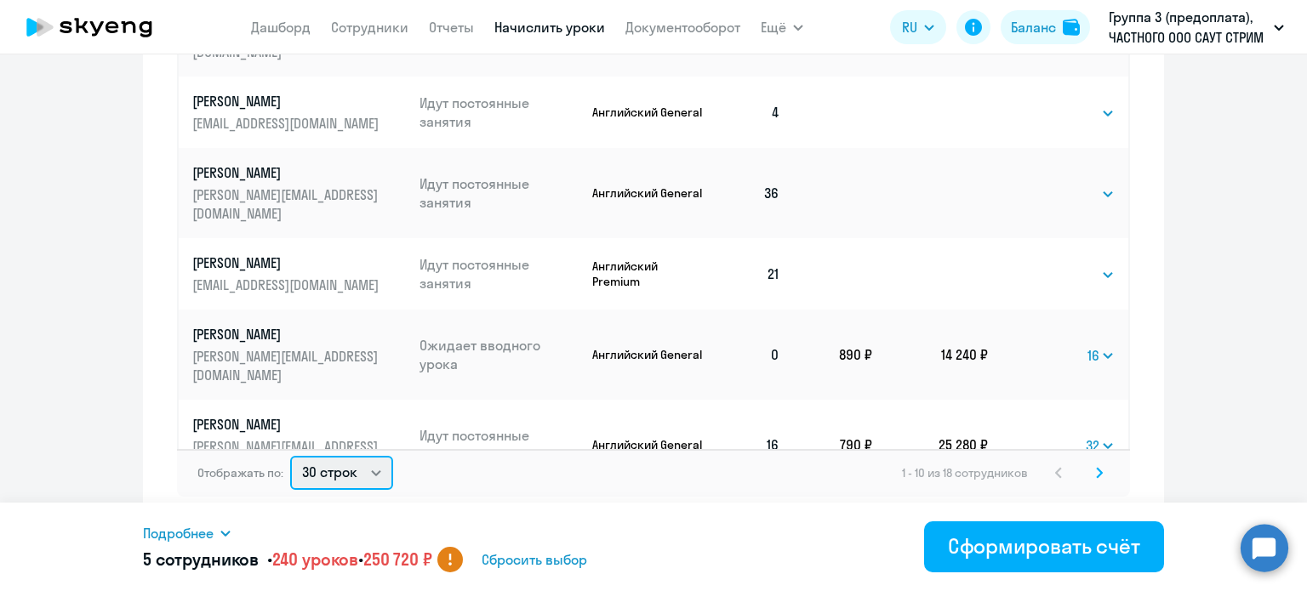
click at [290, 456] on select "10 строк 30 строк 50 строк" at bounding box center [341, 473] width 103 height 34
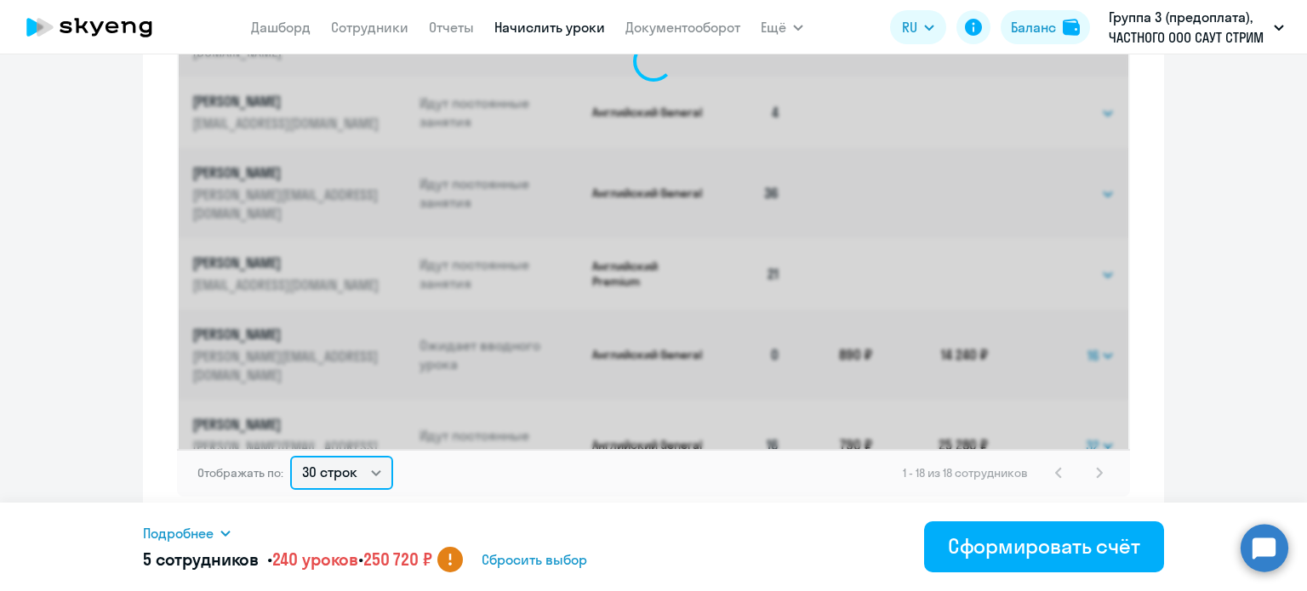
select select "64"
select select "16"
select select "32"
select select "64"
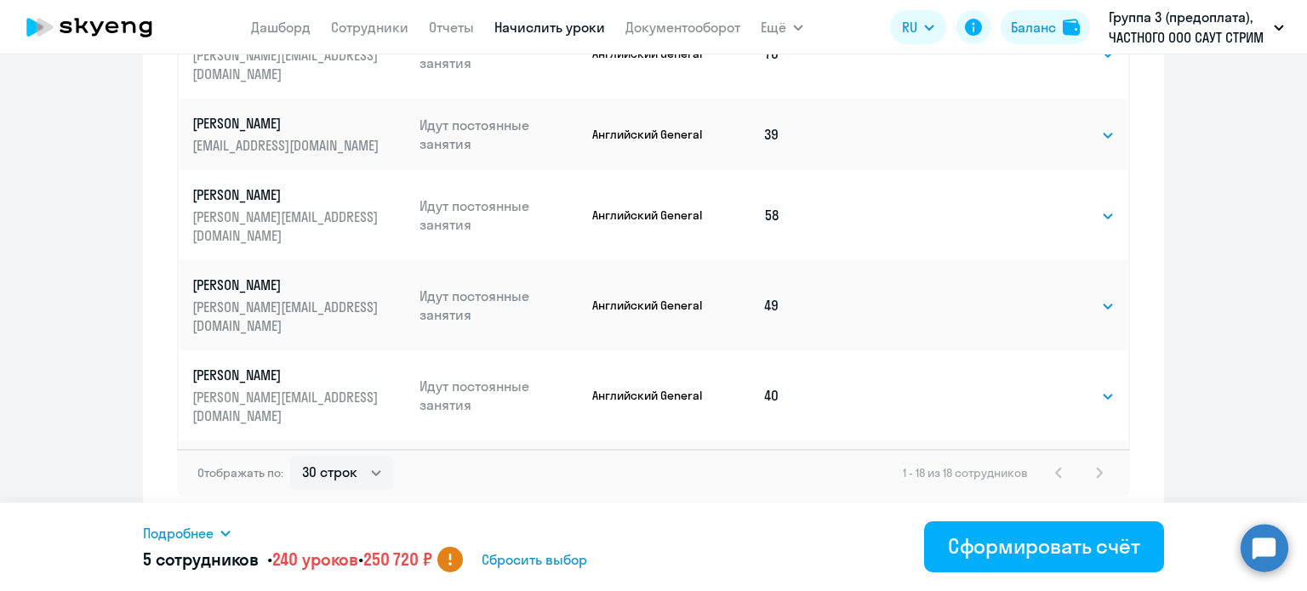
select select "32"
click at [1094, 566] on select "Выбрать 4 8 16 32 64 96 128" at bounding box center [1080, 576] width 70 height 20
select select "64"
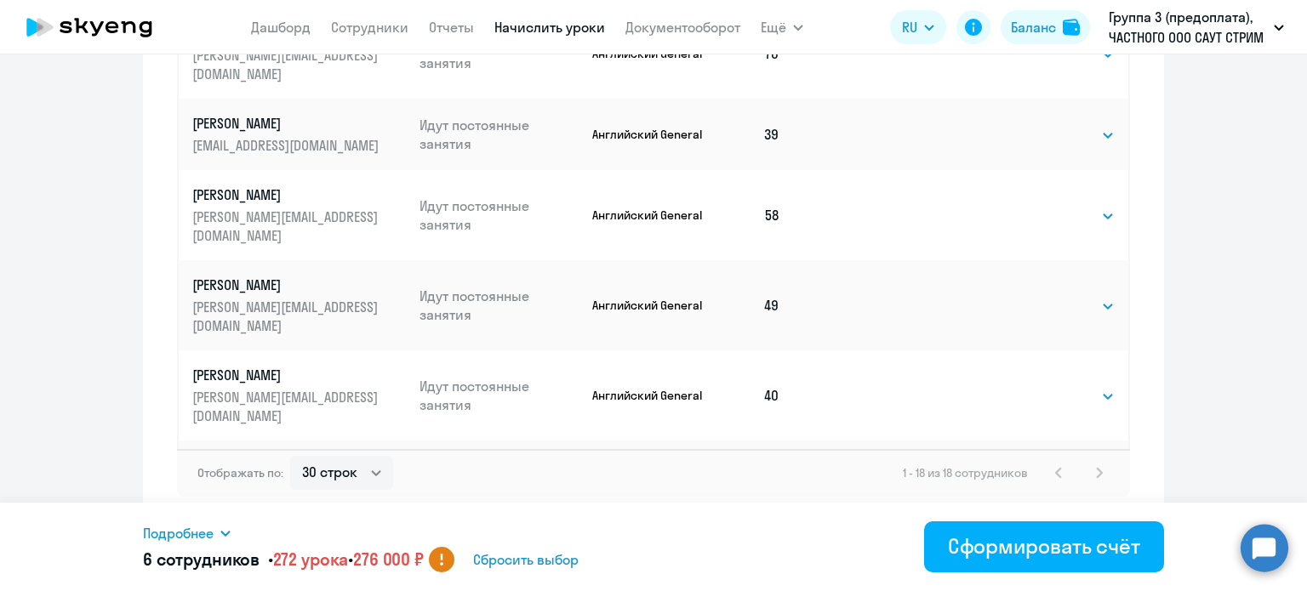
click at [1045, 566] on select "Выбрать 4 8 16 32 64 96 128" at bounding box center [1080, 576] width 70 height 20
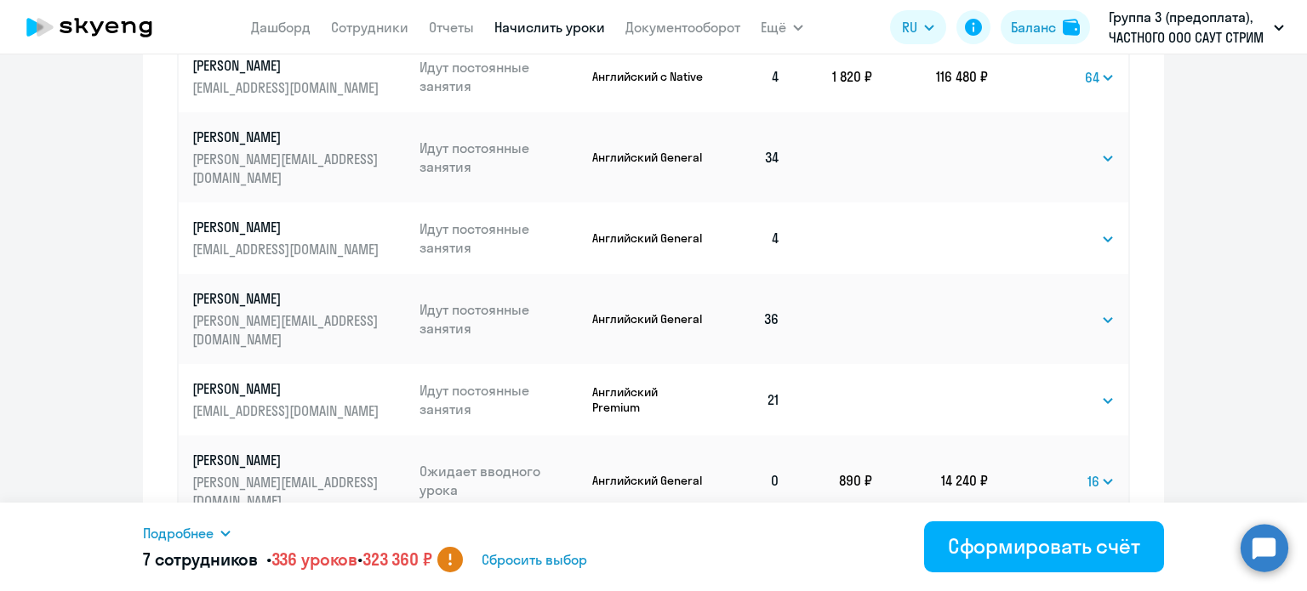
scroll to position [976, 0]
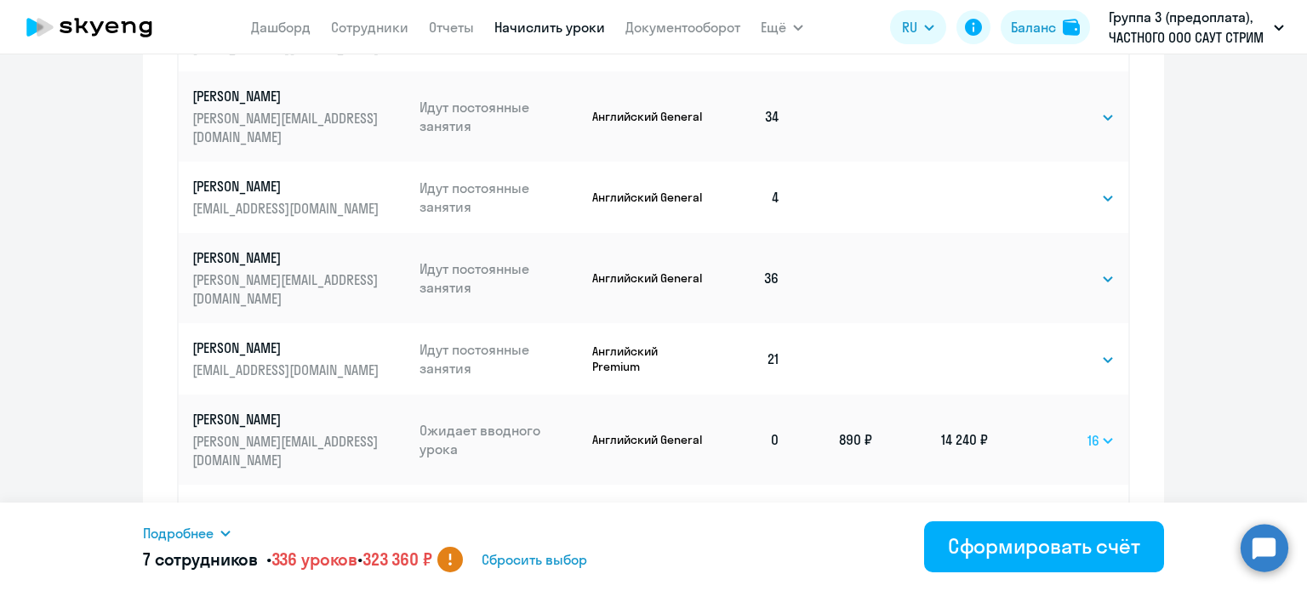
click at [1089, 430] on select "Выбрать 4 8 16 32 64 96 128" at bounding box center [1100, 440] width 27 height 20
select select "32"
click at [1087, 430] on select "Выбрать 4 8 16 32 64 96 128" at bounding box center [1100, 440] width 27 height 20
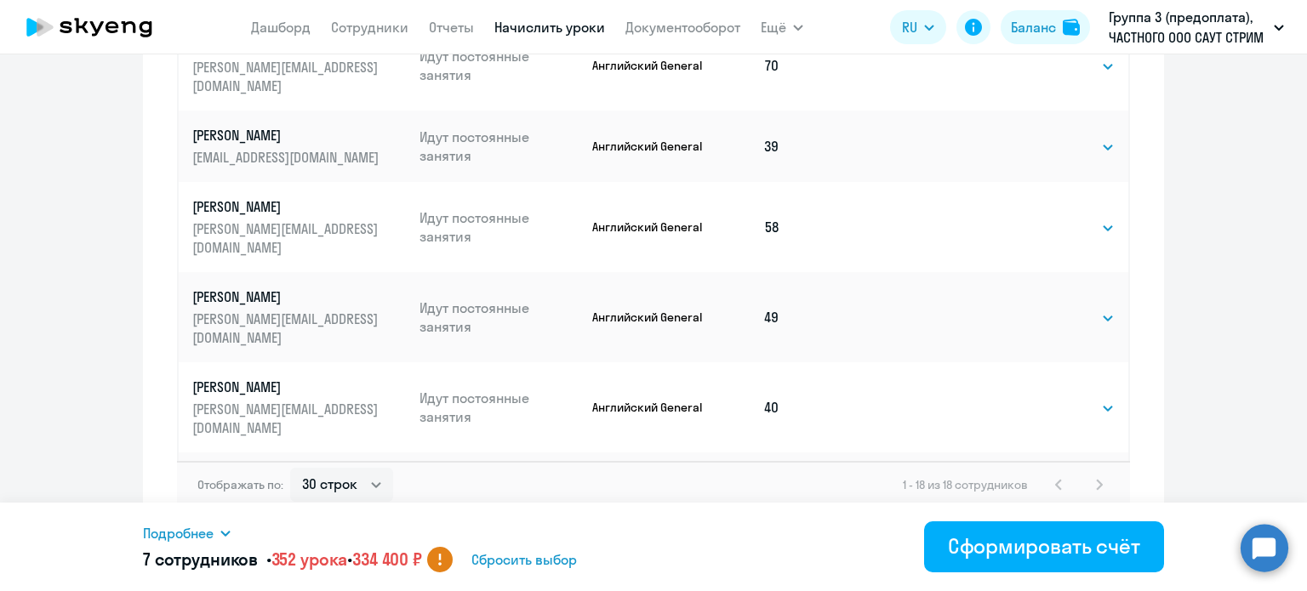
scroll to position [1062, 0]
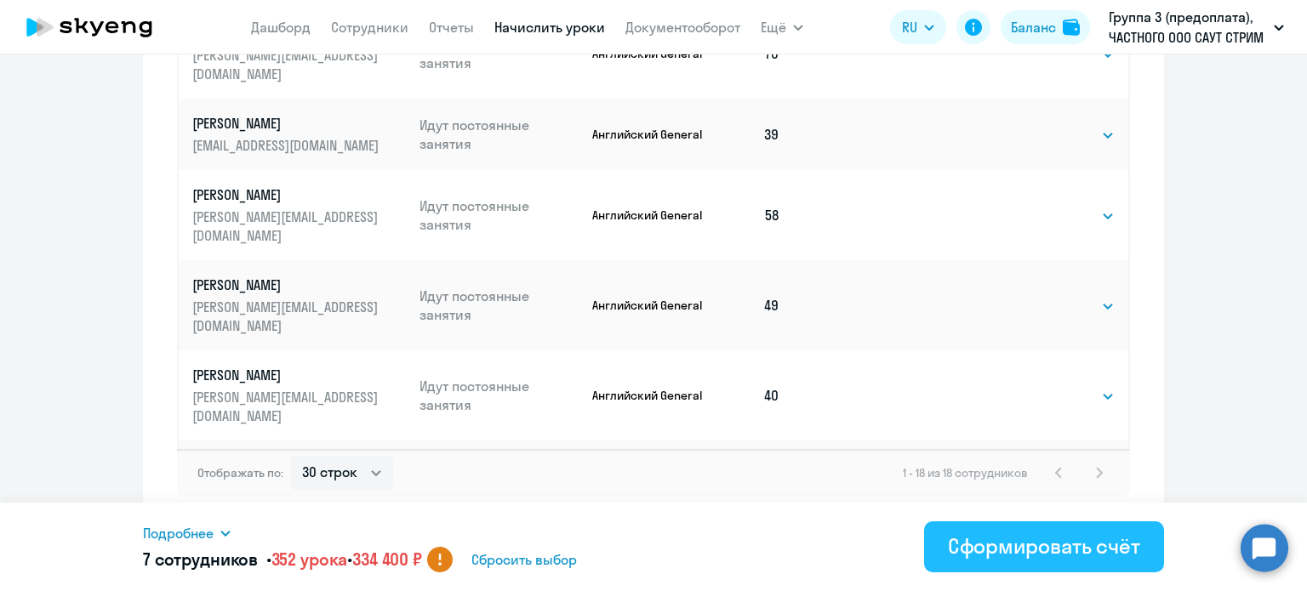
click at [1023, 550] on div "Сформировать счёт" at bounding box center [1044, 545] width 192 height 27
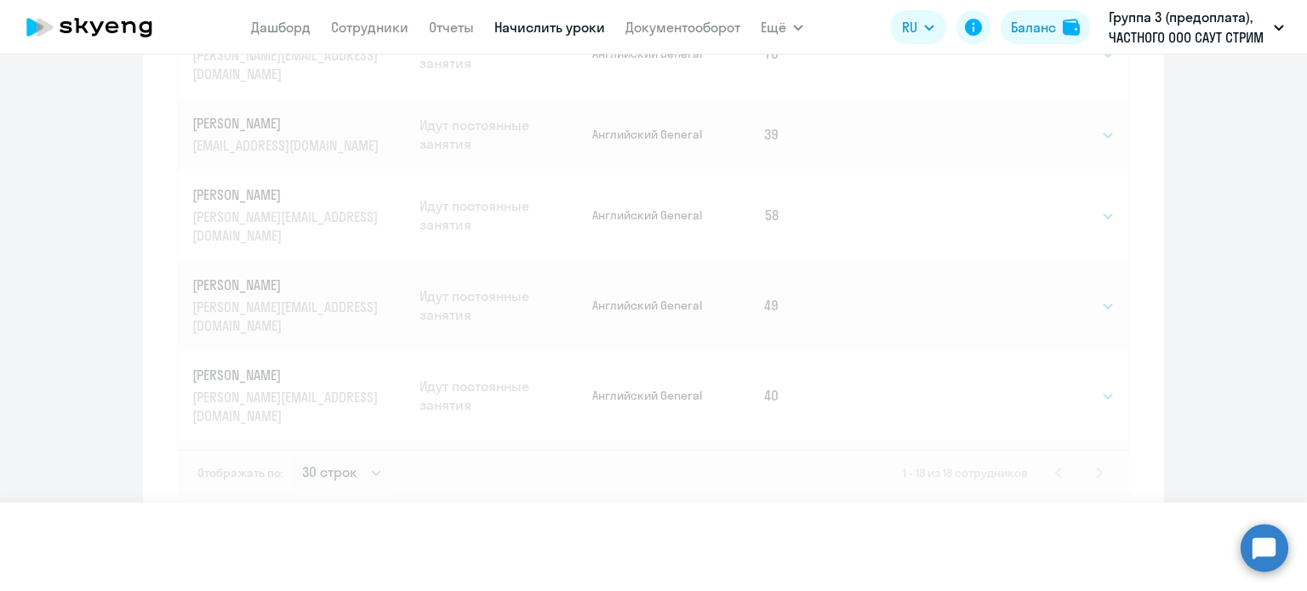
select select
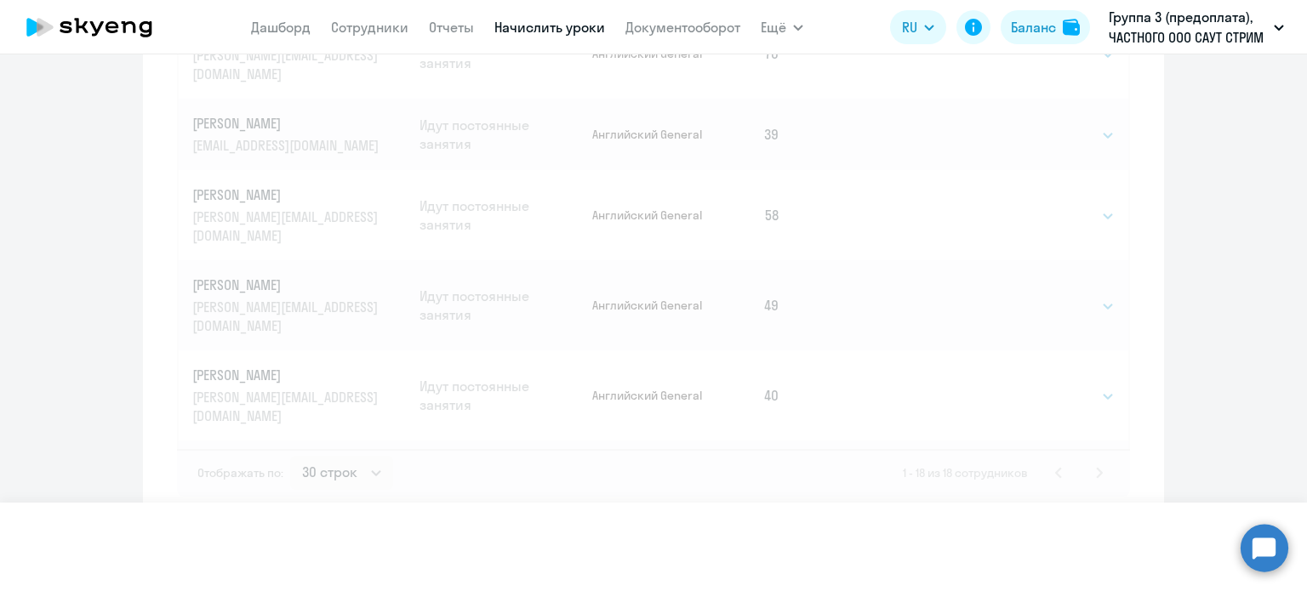
select select
